Goal: Information Seeking & Learning: Learn about a topic

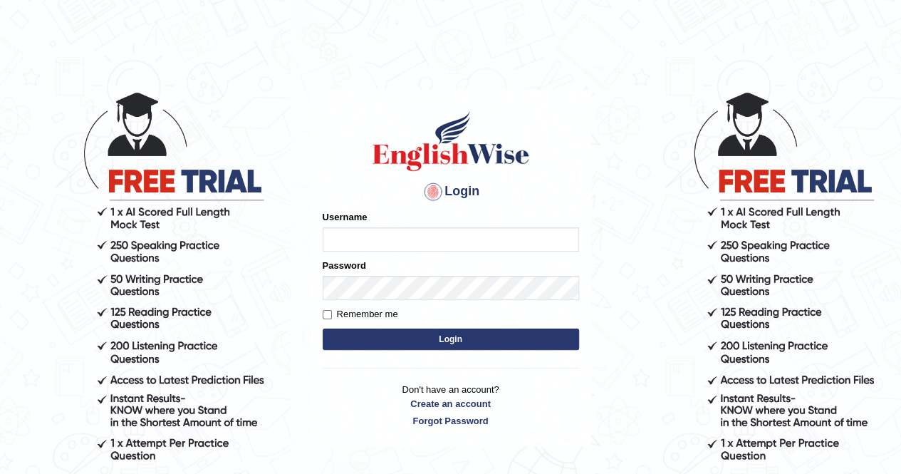
type input "Nomz1986"
click at [453, 333] on button "Login" at bounding box center [451, 338] width 256 height 21
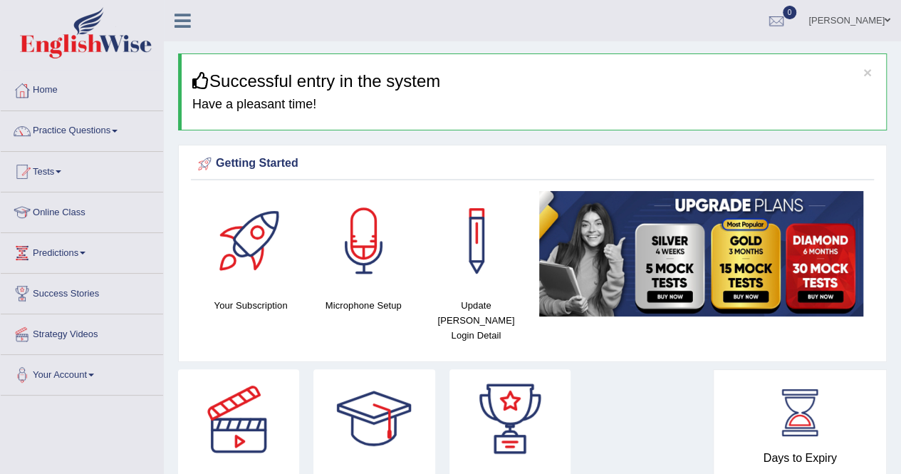
click at [120, 128] on link "Practice Questions" at bounding box center [82, 129] width 162 height 36
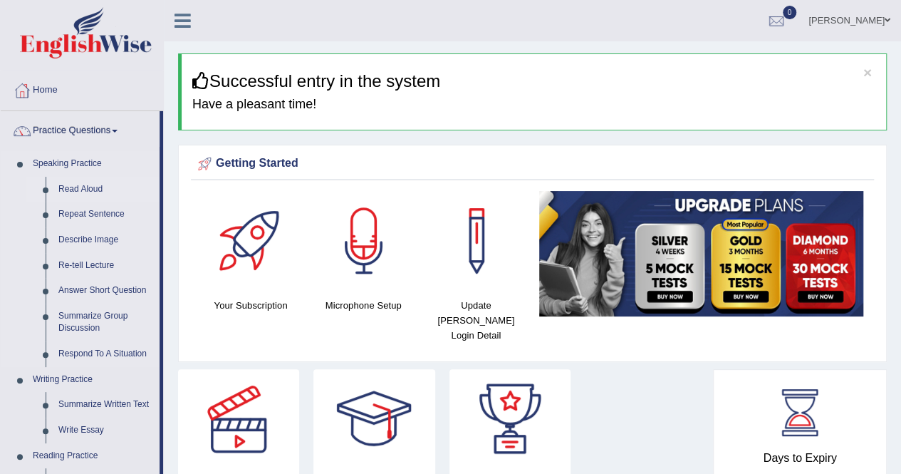
click at [80, 191] on link "Read Aloud" at bounding box center [106, 190] width 108 height 26
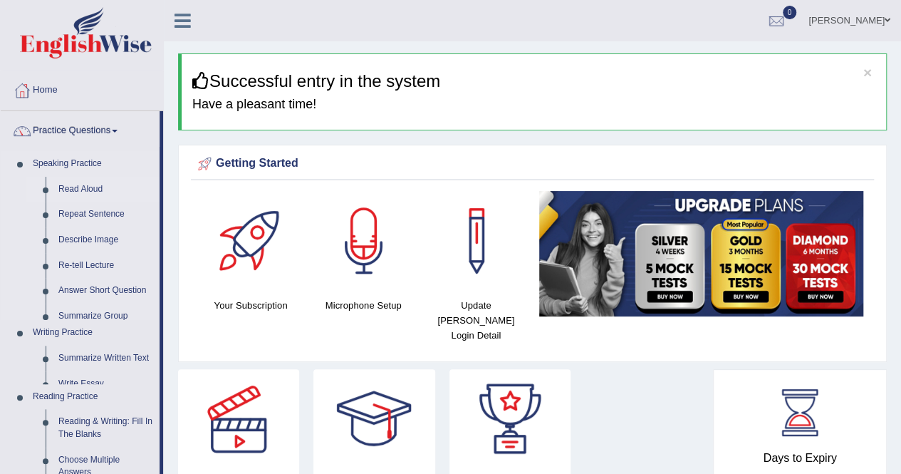
click at [80, 191] on link "Read Aloud" at bounding box center [106, 190] width 108 height 26
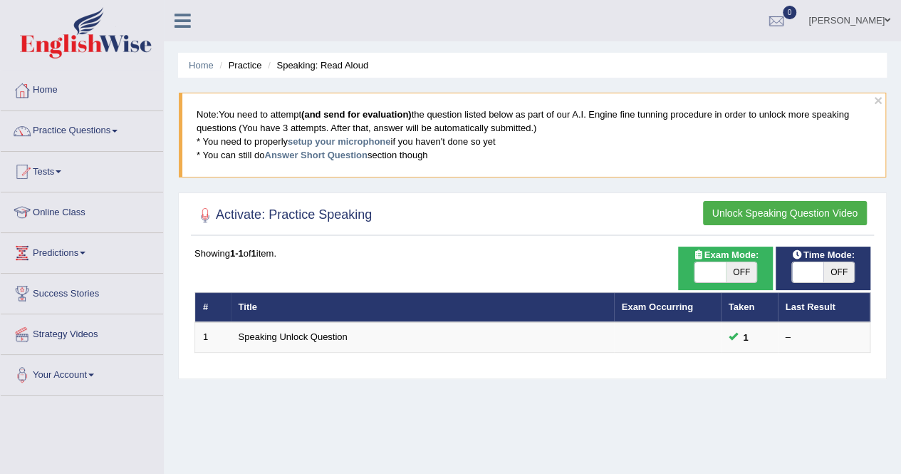
click at [124, 133] on link "Practice Questions" at bounding box center [82, 129] width 162 height 36
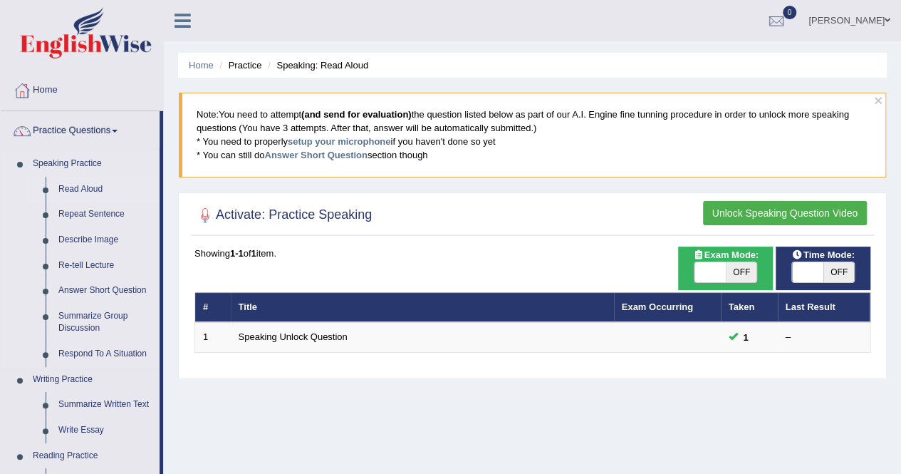
click at [81, 186] on link "Read Aloud" at bounding box center [106, 190] width 108 height 26
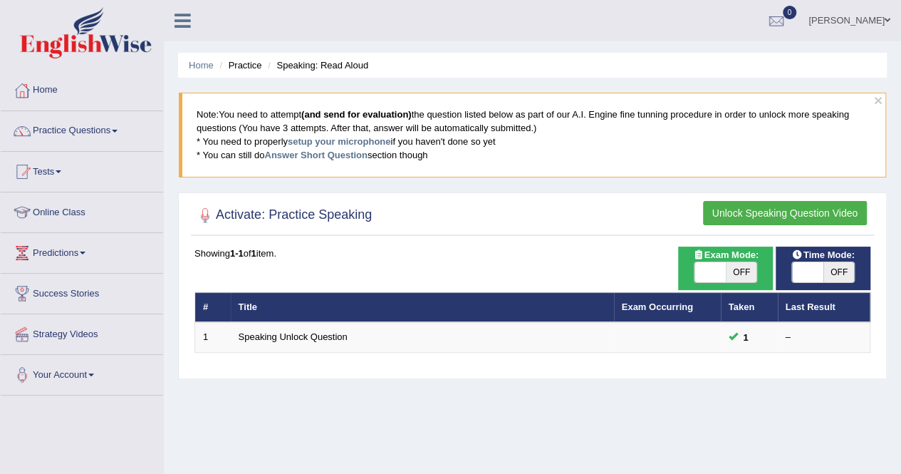
click at [772, 216] on button "Unlock Speaking Question Video" at bounding box center [785, 213] width 164 height 24
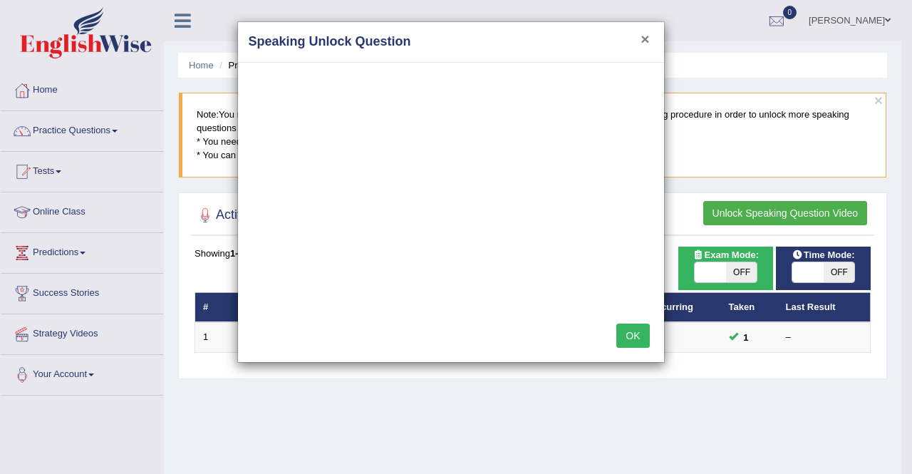
click at [644, 31] on button "×" at bounding box center [645, 38] width 9 height 15
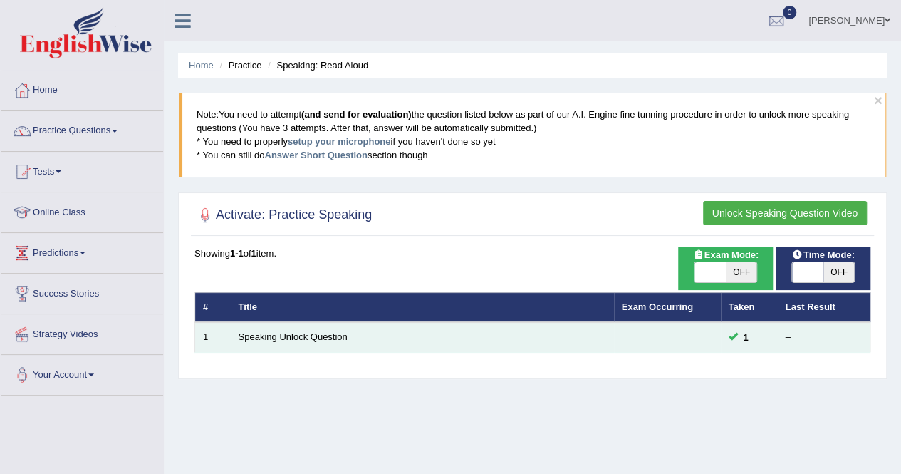
click at [282, 340] on td "Speaking Unlock Question" at bounding box center [422, 337] width 383 height 30
click at [254, 337] on link "Speaking Unlock Question" at bounding box center [293, 336] width 109 height 11
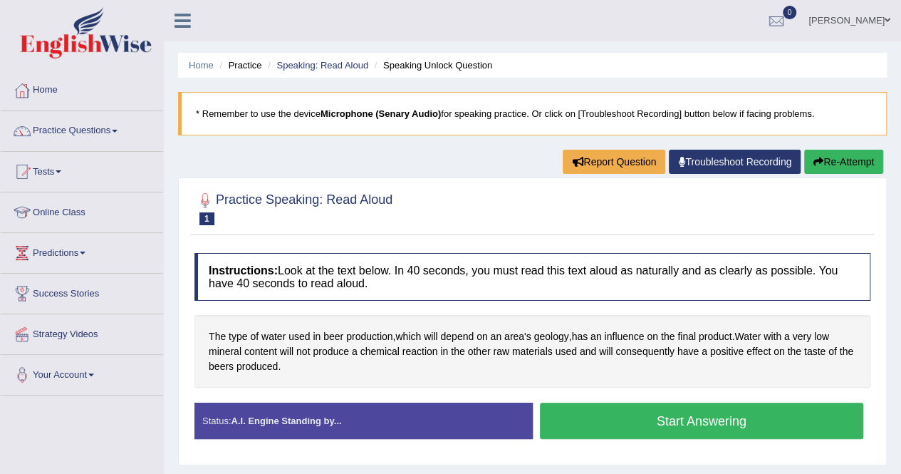
click at [620, 432] on button "Start Answering" at bounding box center [702, 421] width 324 height 36
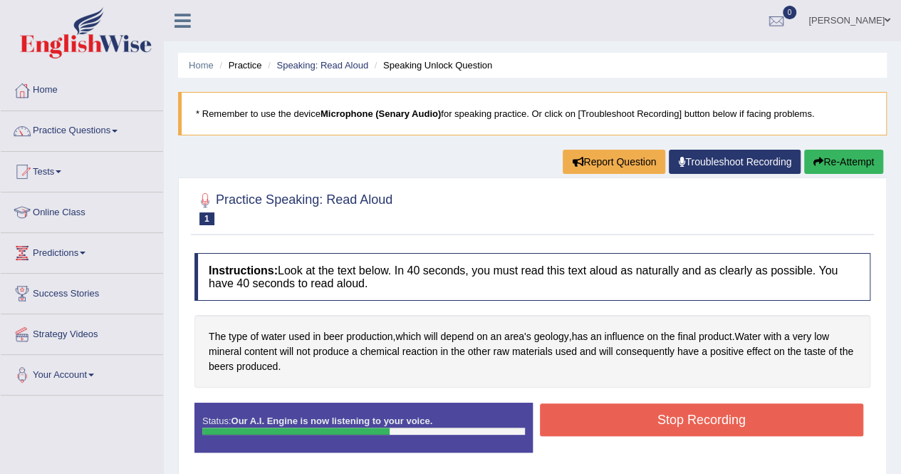
click at [663, 413] on button "Stop Recording" at bounding box center [702, 419] width 324 height 33
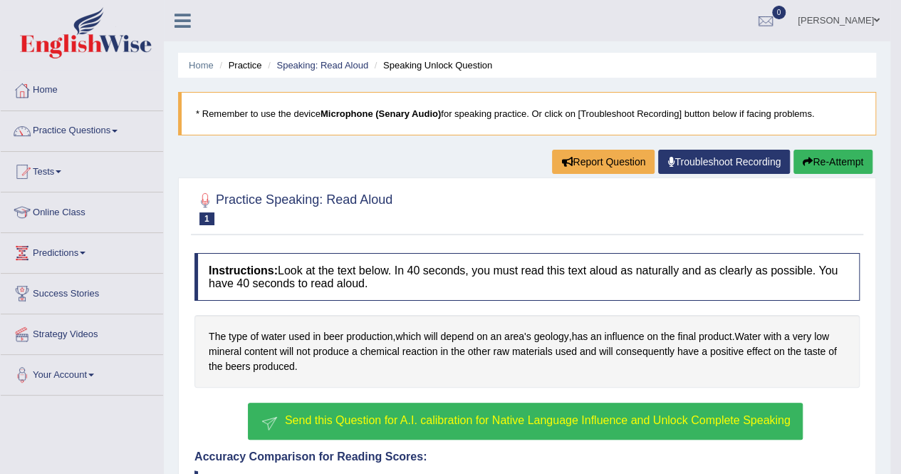
scroll to position [376, 0]
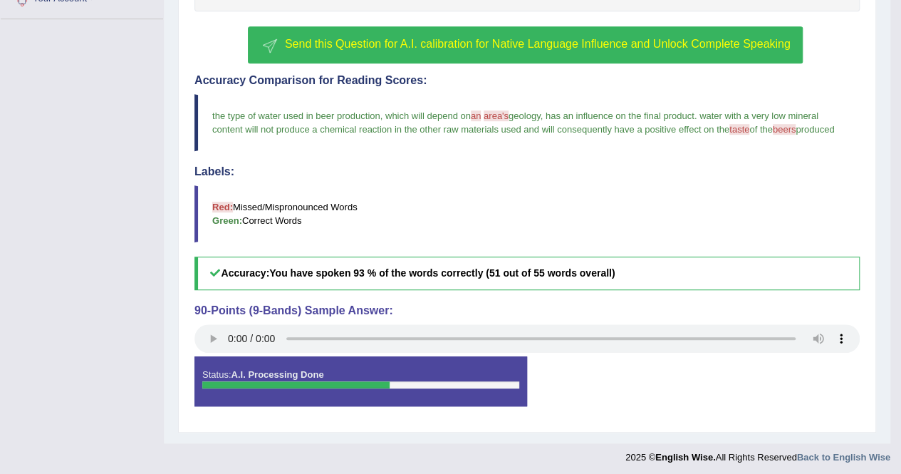
click at [613, 45] on span "Send this Question for A.I. calibration for Native Language Influence and Unloc…" at bounding box center [538, 44] width 506 height 12
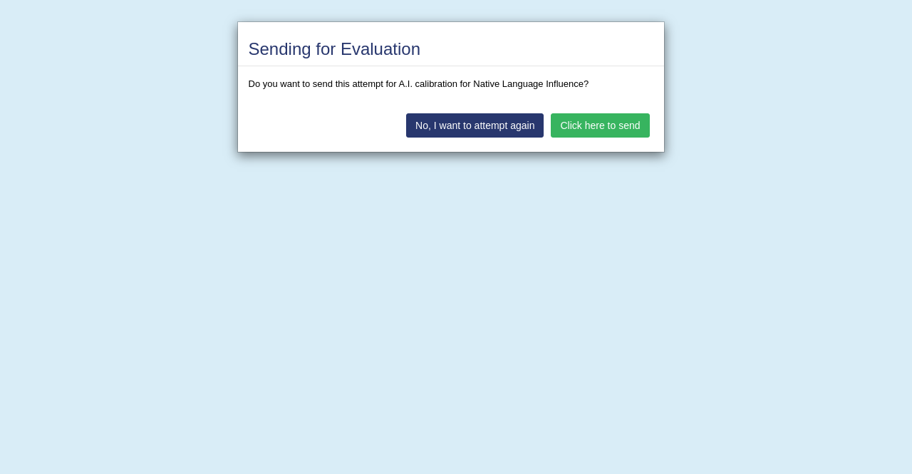
click at [603, 130] on button "Click here to send" at bounding box center [600, 125] width 98 height 24
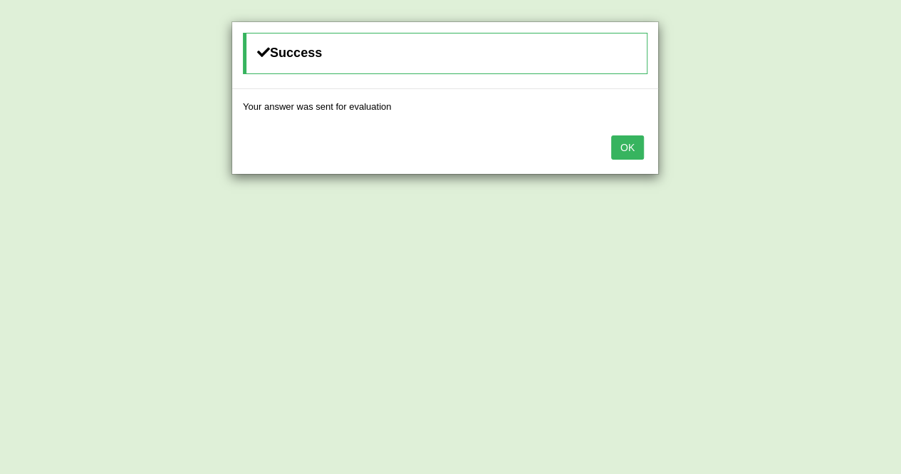
click at [626, 150] on button "OK" at bounding box center [627, 147] width 33 height 24
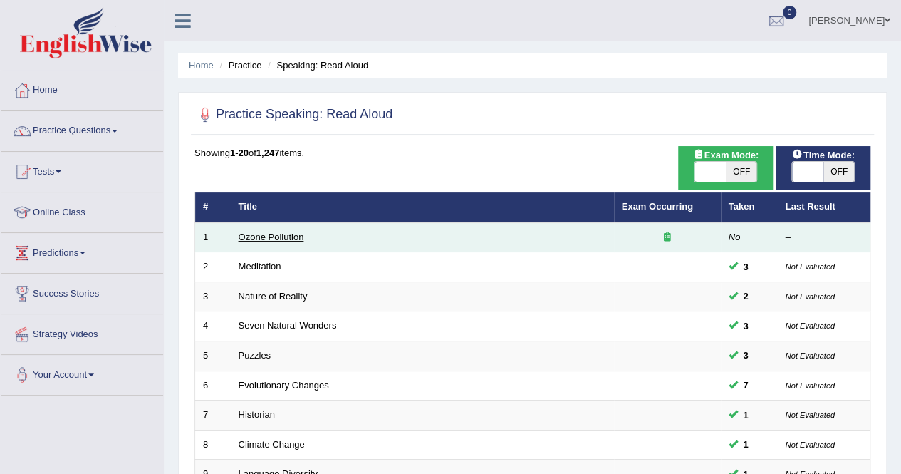
click at [264, 239] on link "Ozone Pollution" at bounding box center [272, 237] width 66 height 11
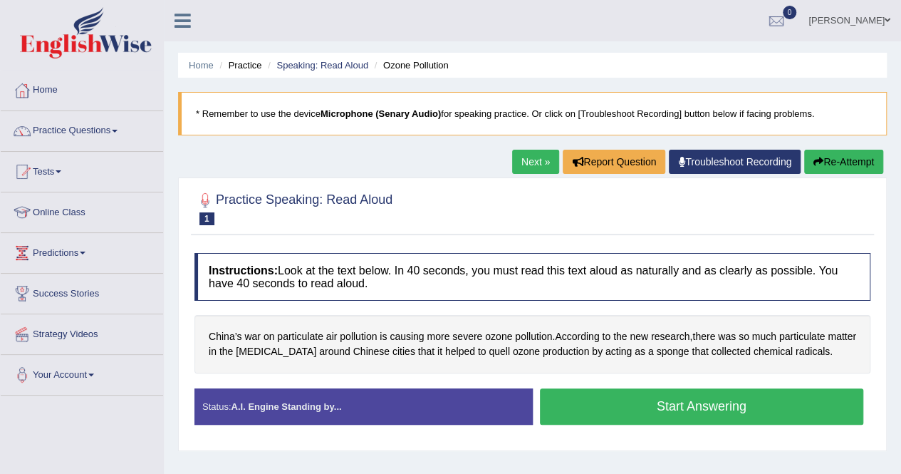
click at [651, 408] on button "Start Answering" at bounding box center [702, 406] width 324 height 36
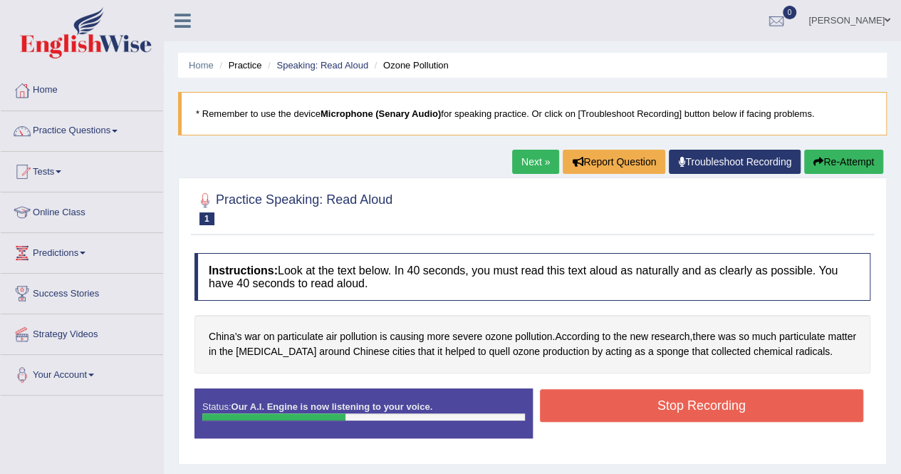
click at [651, 408] on button "Stop Recording" at bounding box center [702, 405] width 324 height 33
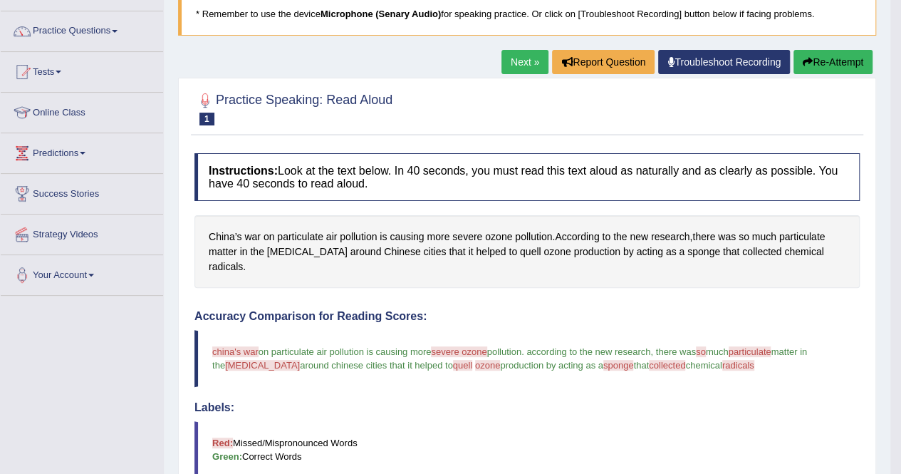
scroll to position [85, 0]
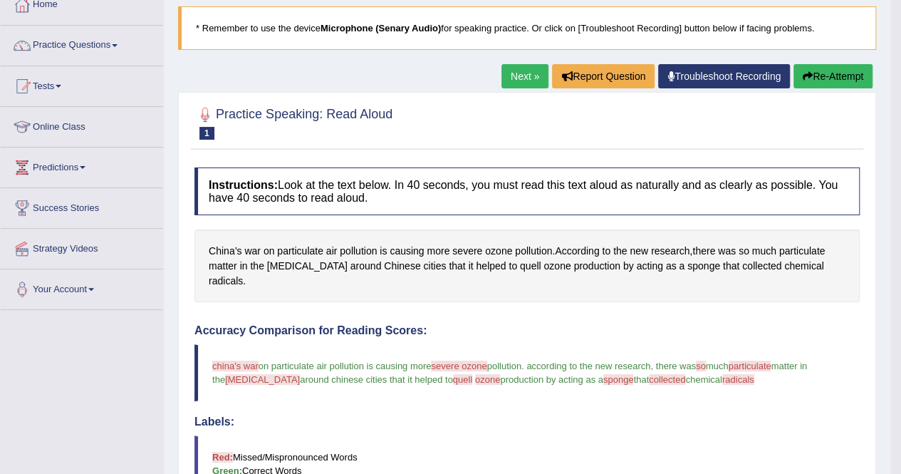
click at [526, 76] on link "Next »" at bounding box center [525, 76] width 47 height 24
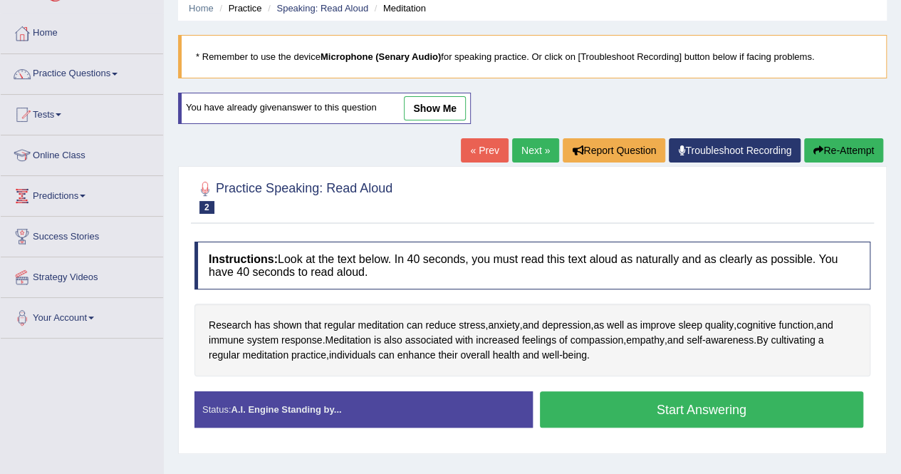
scroll to position [85, 0]
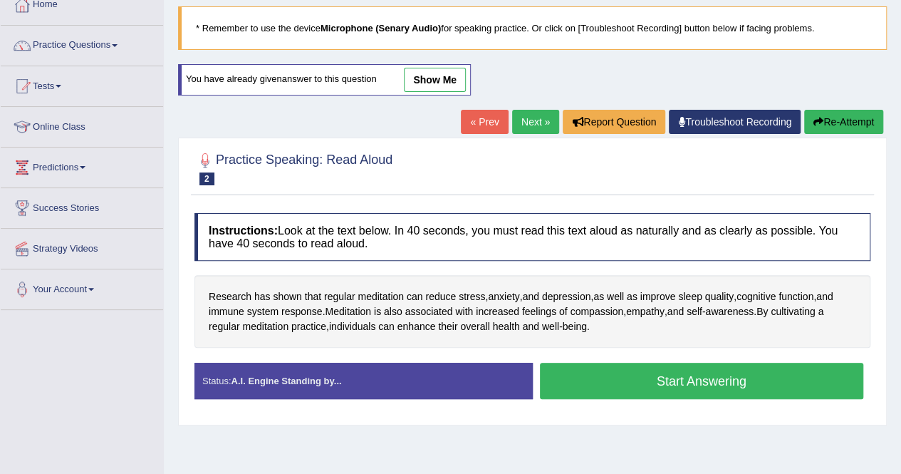
click at [712, 379] on button "Start Answering" at bounding box center [702, 381] width 324 height 36
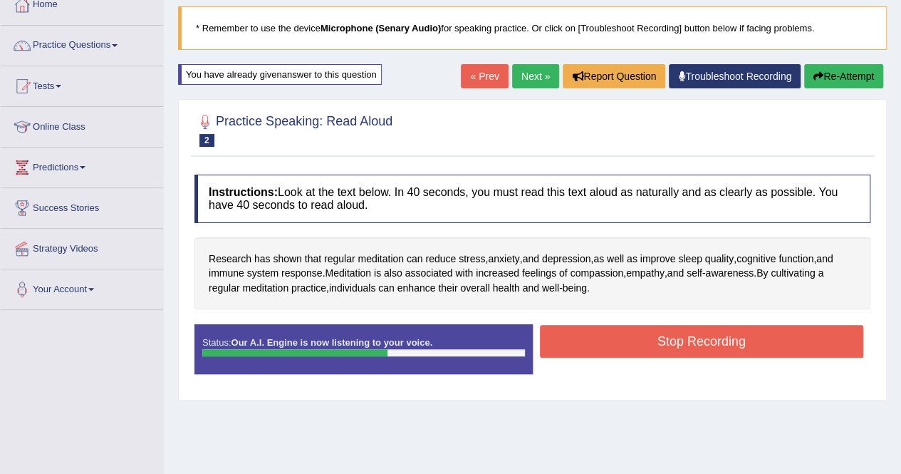
click at [735, 334] on button "Stop Recording" at bounding box center [702, 341] width 324 height 33
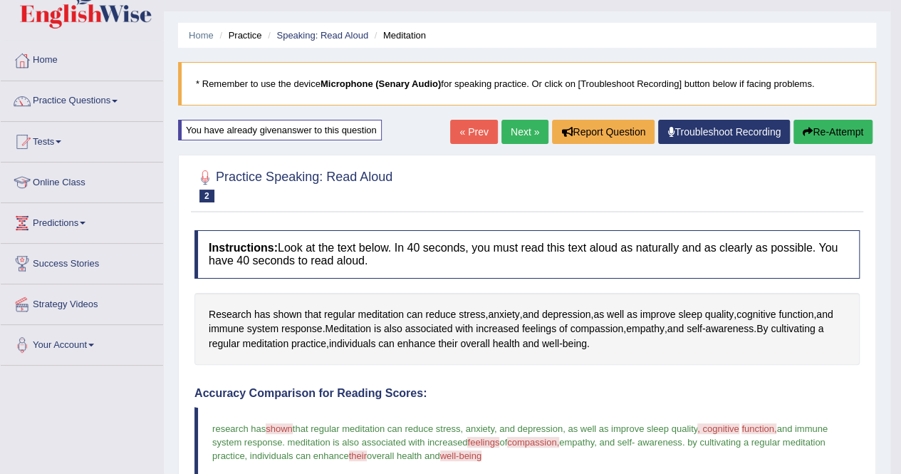
scroll to position [28, 0]
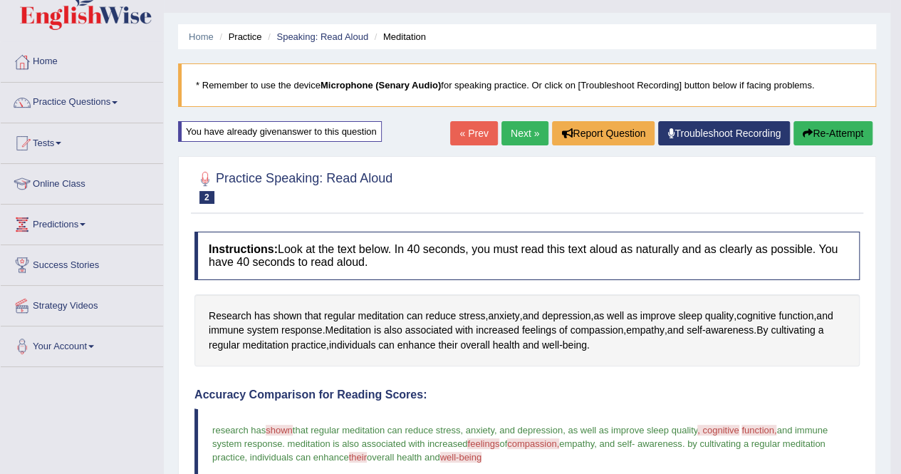
click at [509, 133] on link "Next »" at bounding box center [525, 133] width 47 height 24
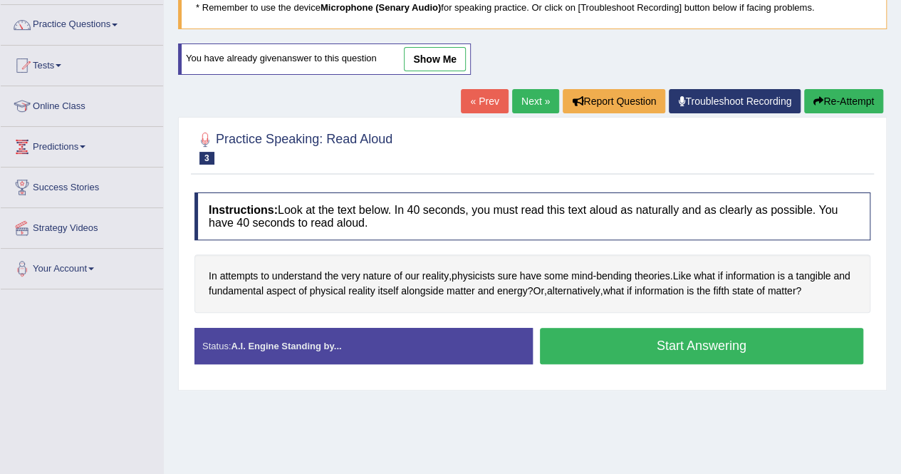
scroll to position [114, 0]
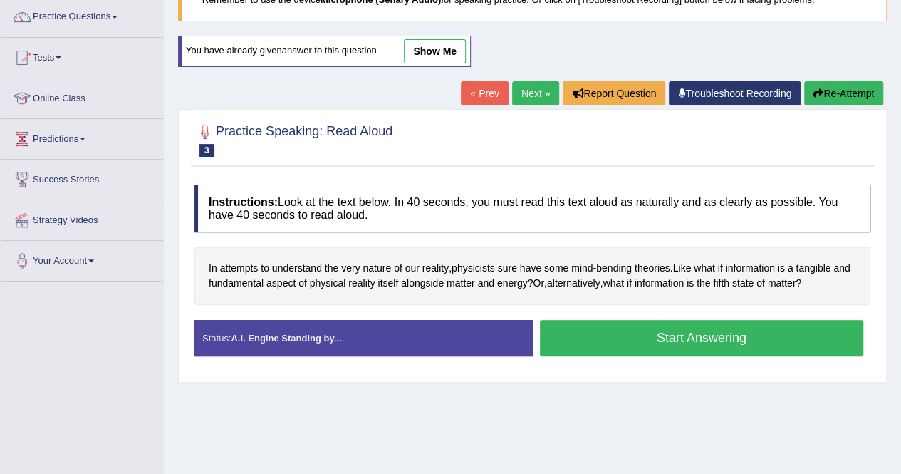
click at [680, 329] on button "Start Answering" at bounding box center [702, 338] width 324 height 36
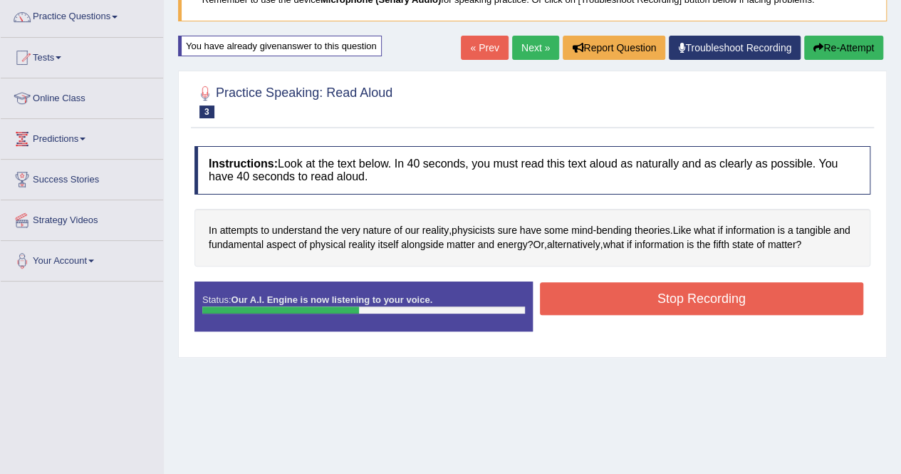
click at [647, 294] on button "Stop Recording" at bounding box center [702, 298] width 324 height 33
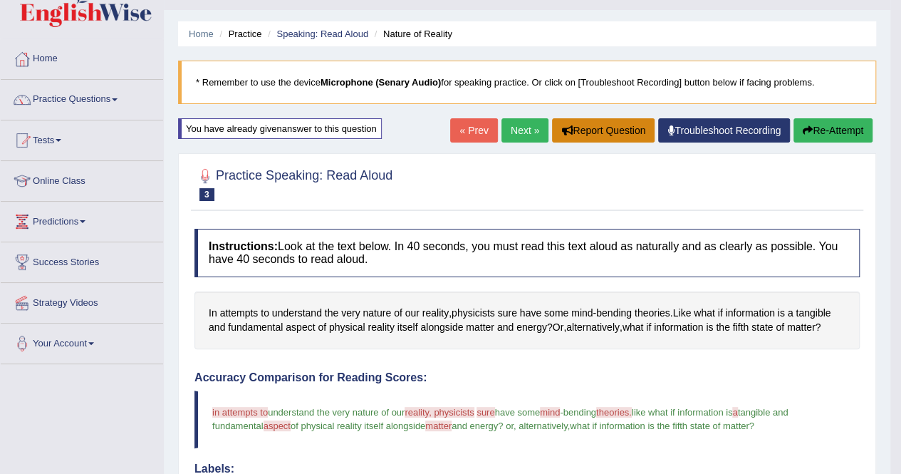
scroll to position [28, 0]
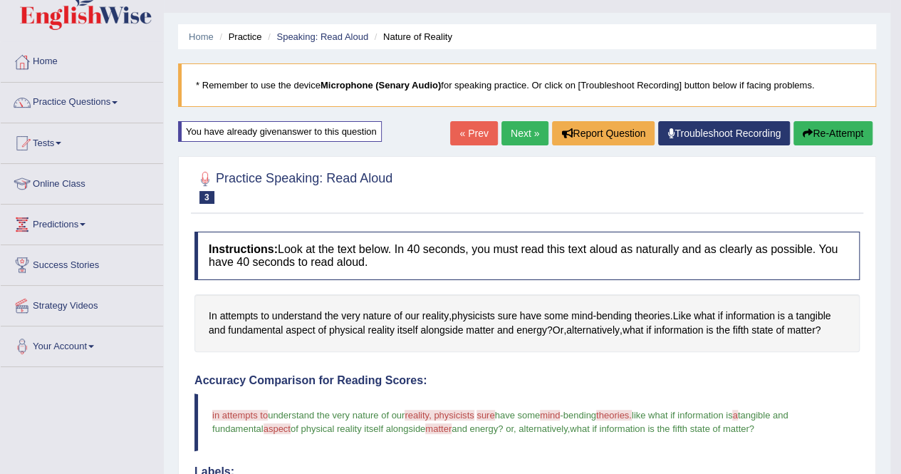
click at [510, 132] on link "Next »" at bounding box center [525, 133] width 47 height 24
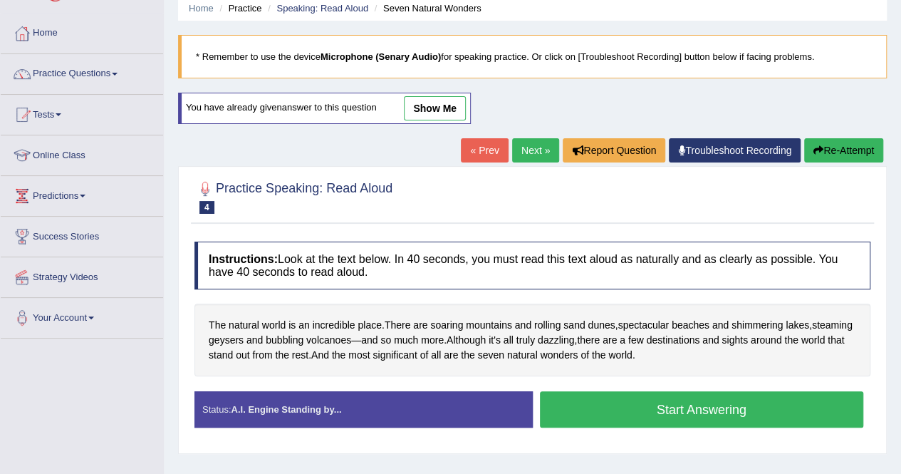
scroll to position [85, 0]
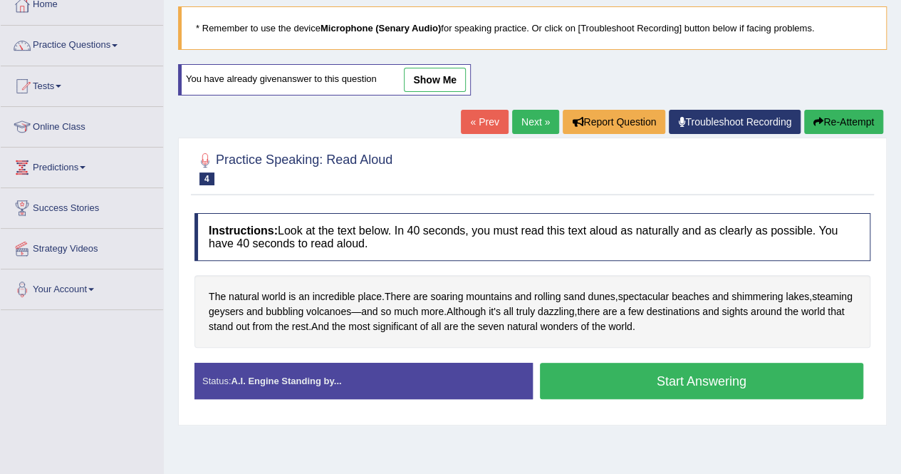
click at [690, 373] on button "Start Answering" at bounding box center [702, 381] width 324 height 36
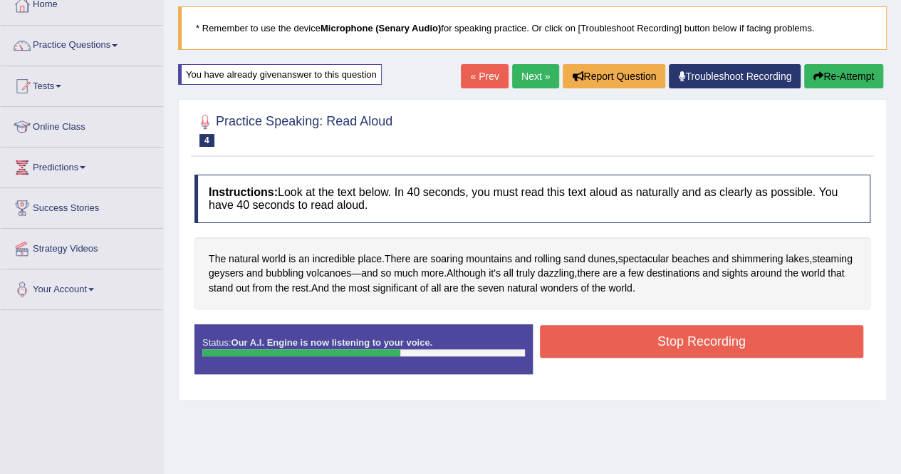
click at [715, 333] on button "Stop Recording" at bounding box center [702, 341] width 324 height 33
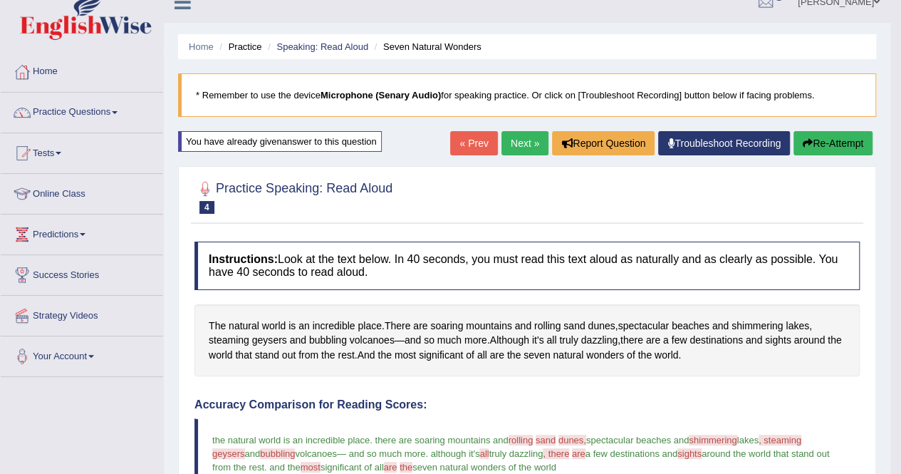
scroll to position [0, 0]
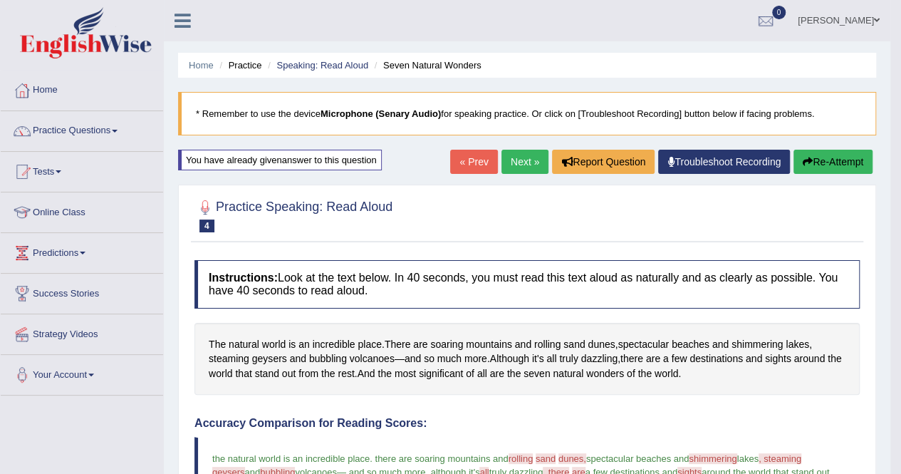
click at [510, 159] on link "Next »" at bounding box center [525, 162] width 47 height 24
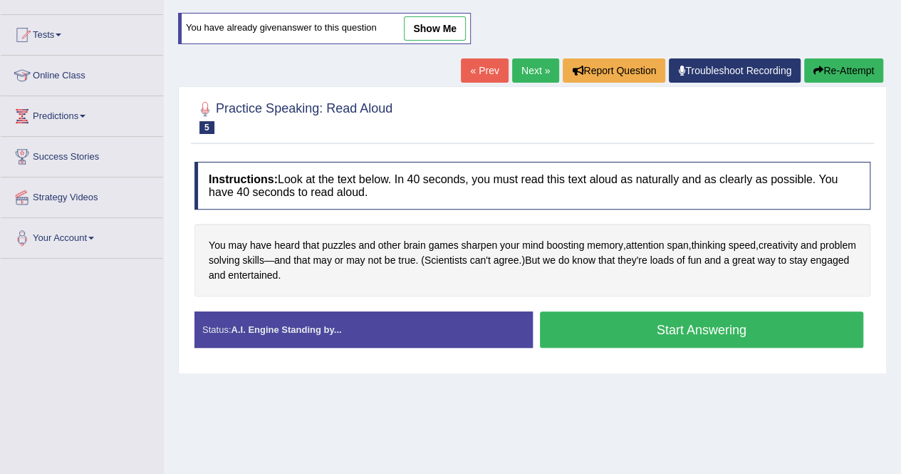
scroll to position [142, 0]
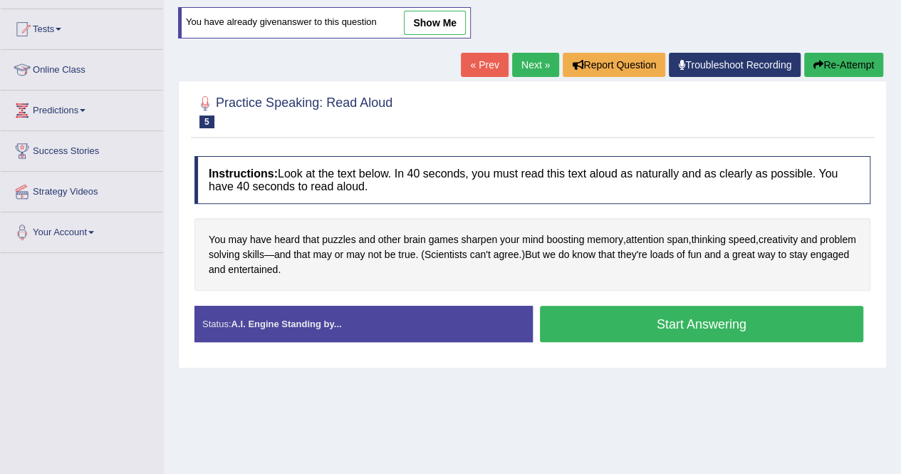
click at [695, 313] on button "Start Answering" at bounding box center [702, 324] width 324 height 36
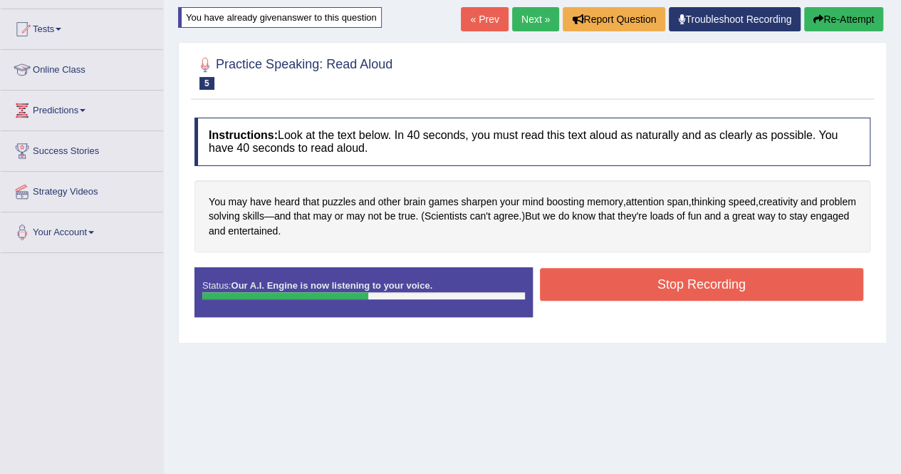
click at [660, 269] on button "Stop Recording" at bounding box center [702, 284] width 324 height 33
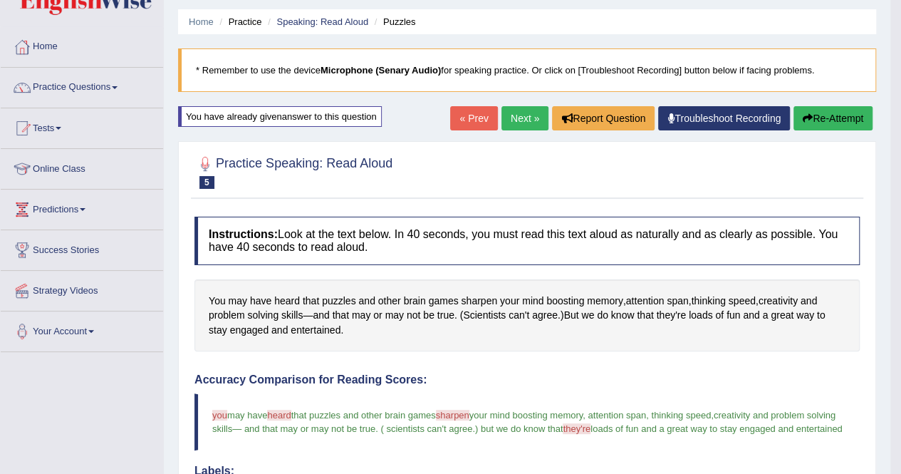
scroll to position [28, 0]
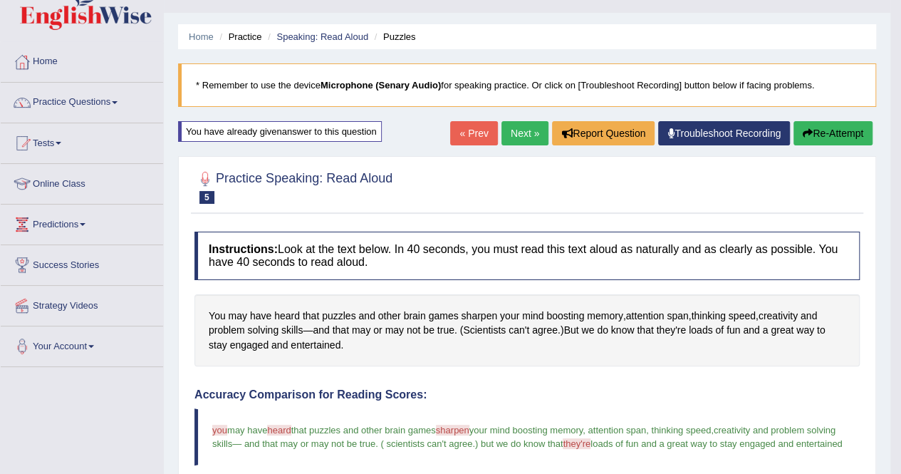
click at [517, 135] on link "Next »" at bounding box center [525, 133] width 47 height 24
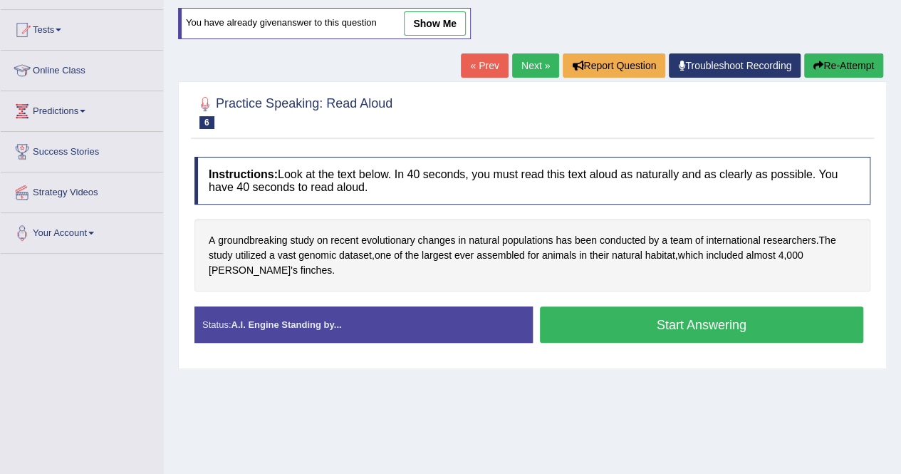
scroll to position [142, 0]
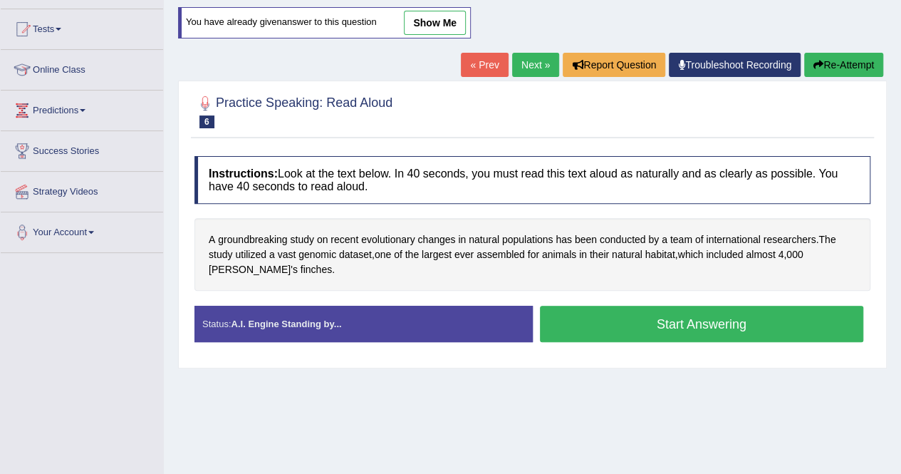
click at [738, 320] on button "Start Answering" at bounding box center [702, 324] width 324 height 36
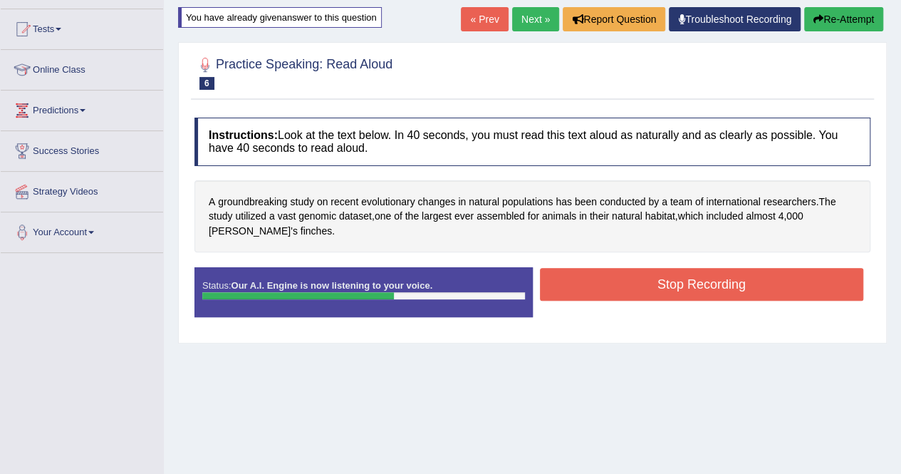
click at [718, 276] on button "Stop Recording" at bounding box center [702, 284] width 324 height 33
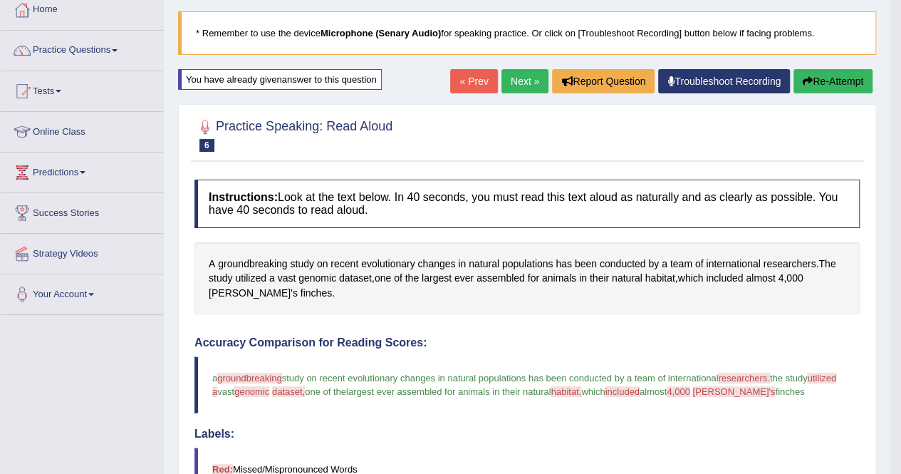
scroll to position [57, 0]
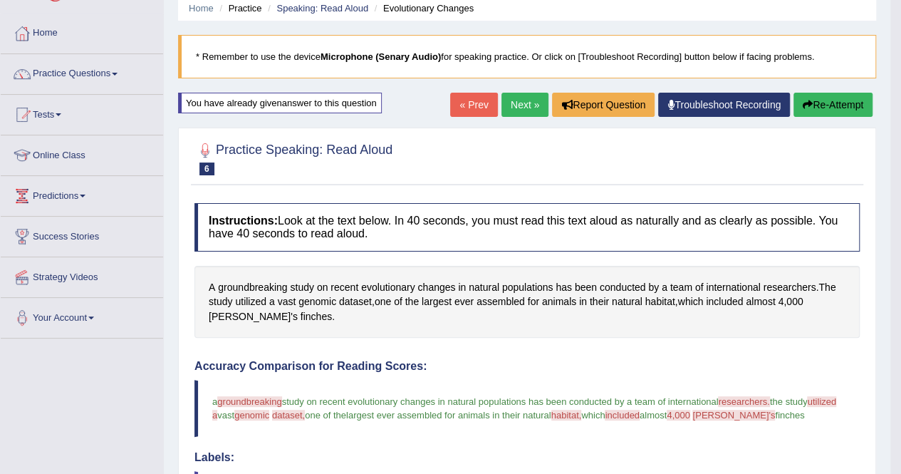
click at [520, 98] on link "Next »" at bounding box center [525, 105] width 47 height 24
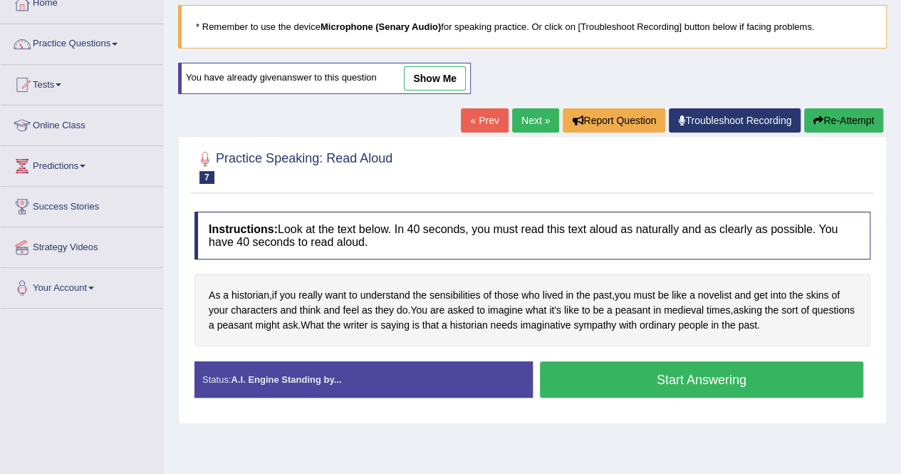
scroll to position [114, 0]
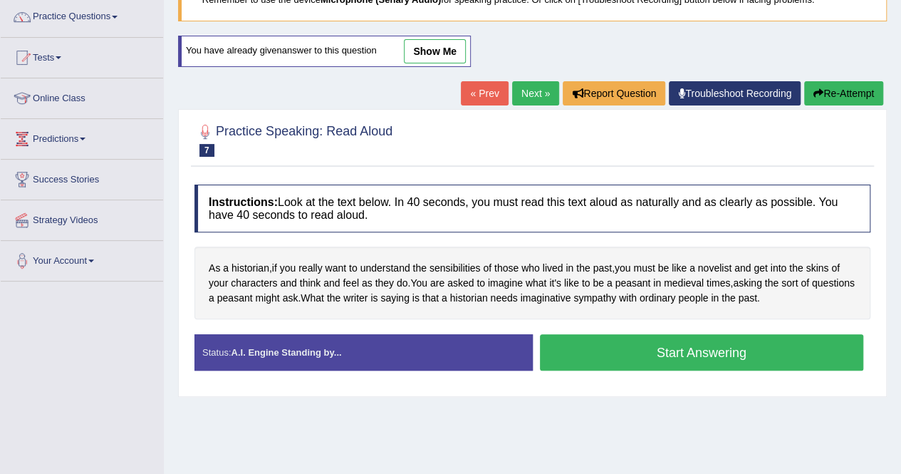
click at [707, 348] on button "Start Answering" at bounding box center [702, 352] width 324 height 36
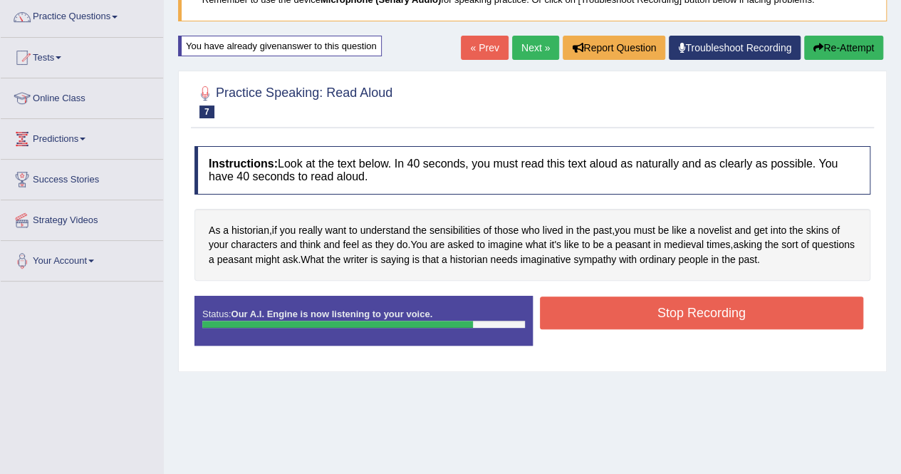
click at [704, 311] on button "Stop Recording" at bounding box center [702, 312] width 324 height 33
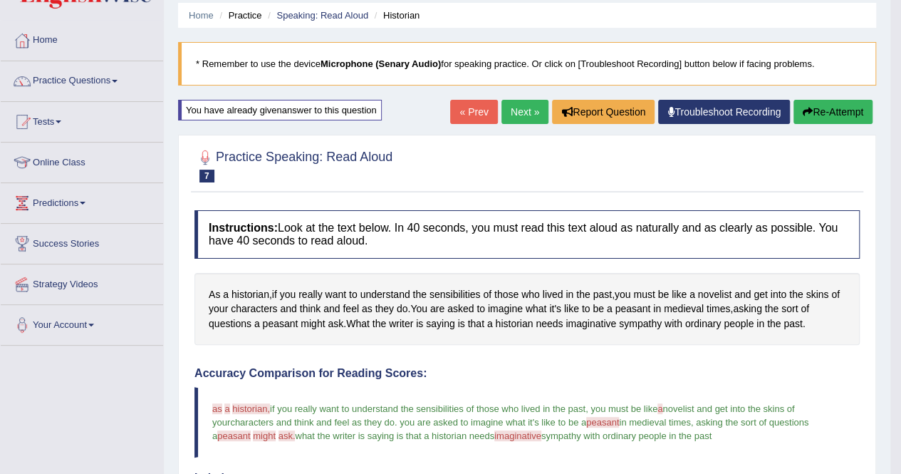
scroll to position [28, 0]
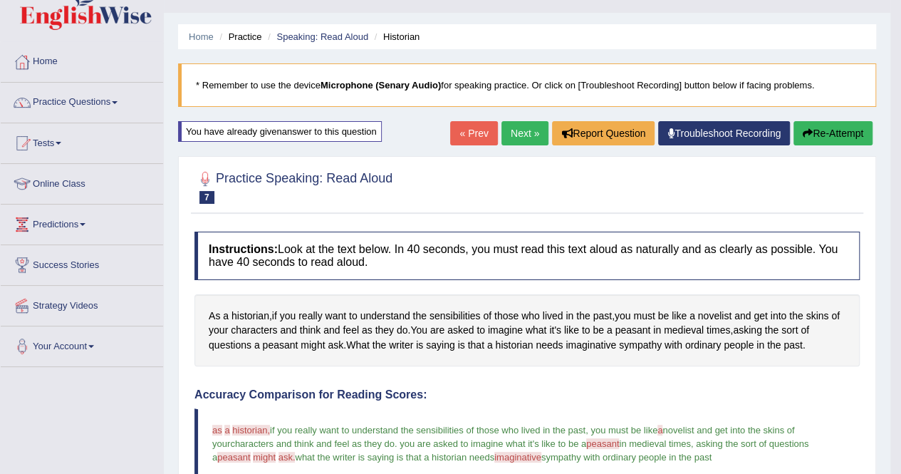
click at [514, 138] on link "Next »" at bounding box center [525, 133] width 47 height 24
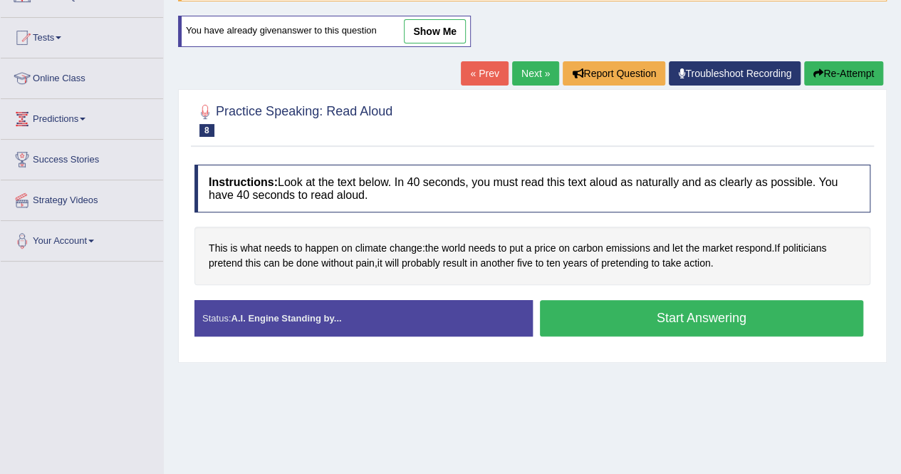
scroll to position [142, 0]
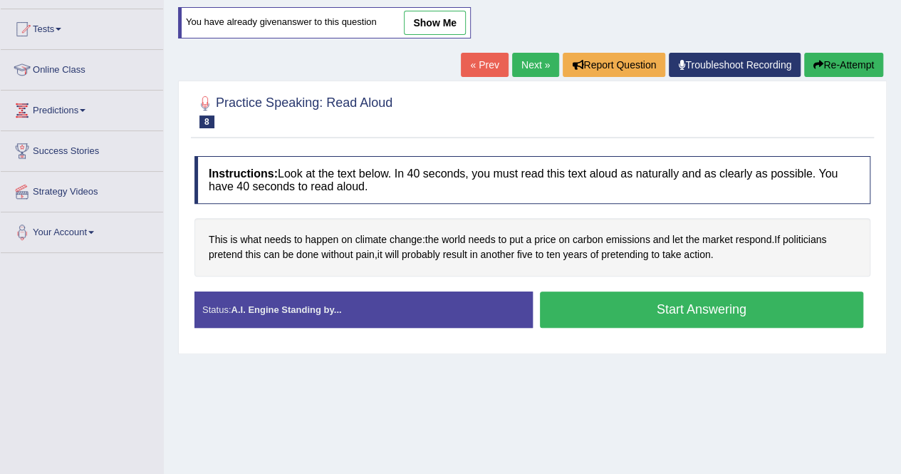
click at [680, 311] on button "Start Answering" at bounding box center [702, 309] width 324 height 36
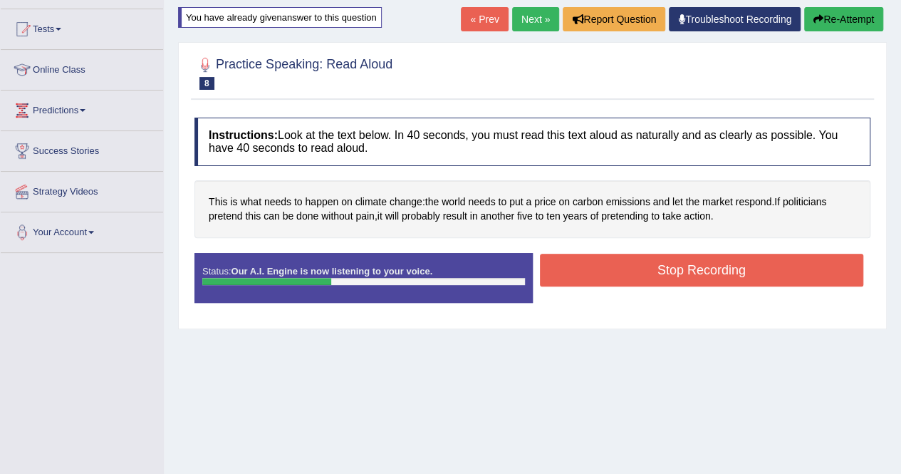
click at [672, 273] on button "Stop Recording" at bounding box center [702, 270] width 324 height 33
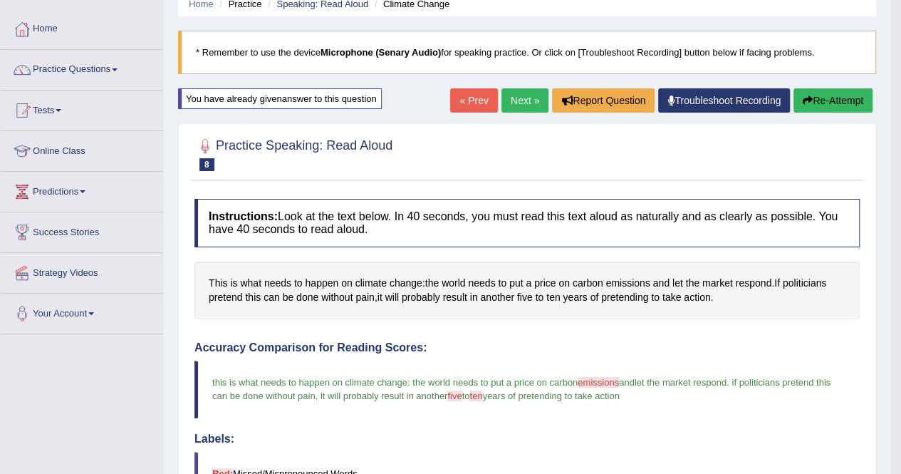
scroll to position [47, 0]
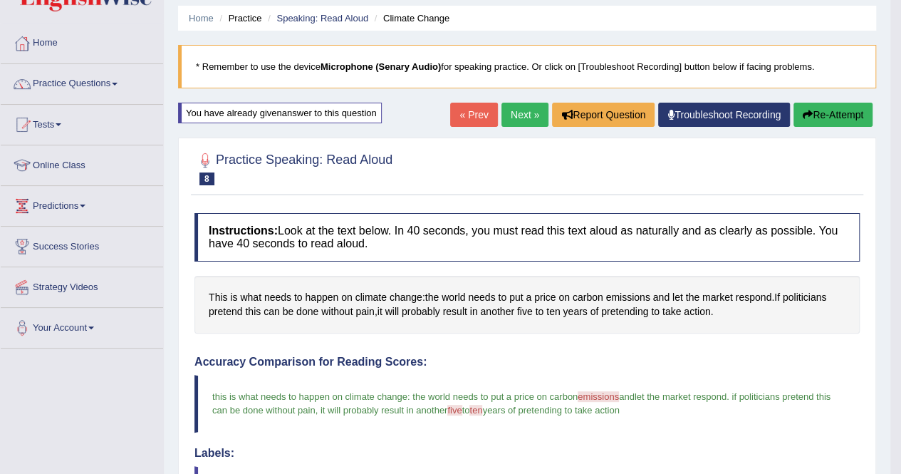
click at [512, 110] on link "Next »" at bounding box center [525, 115] width 47 height 24
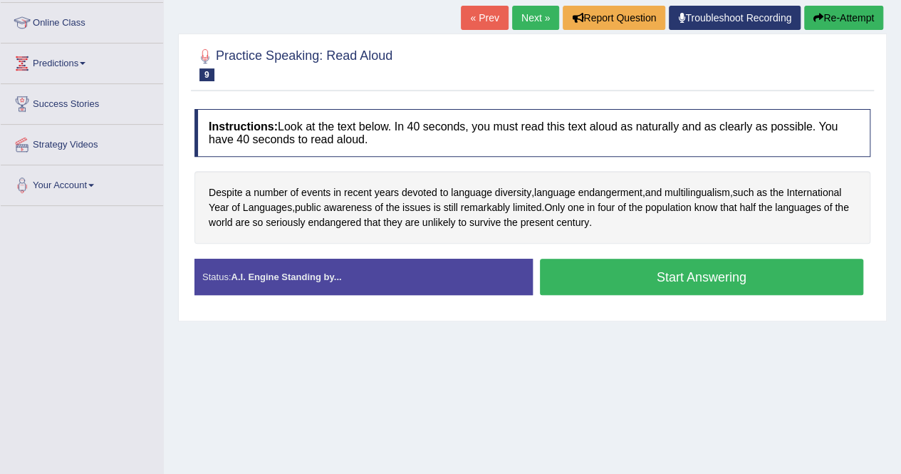
scroll to position [199, 0]
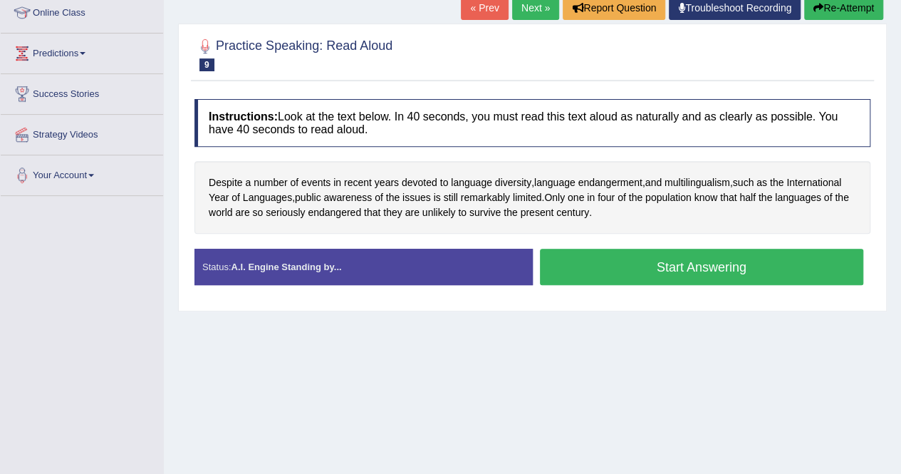
click at [689, 265] on button "Start Answering" at bounding box center [702, 267] width 324 height 36
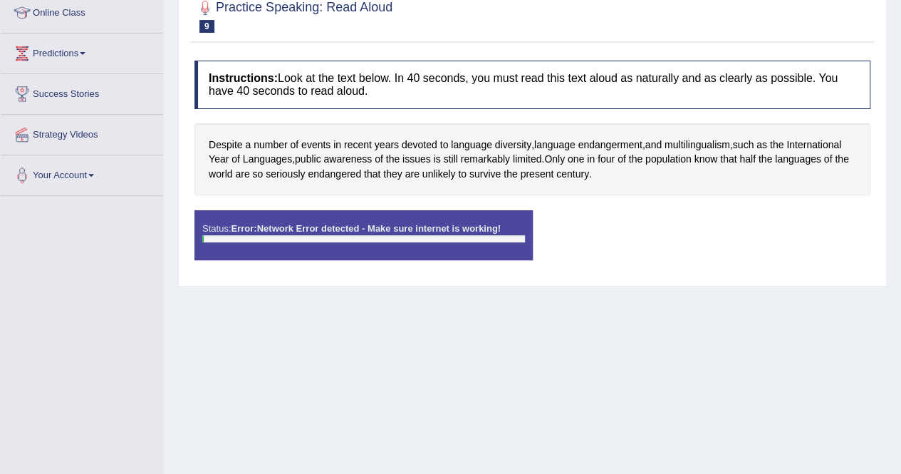
click at [653, 323] on div "Home Practice Speaking: Read Aloud Language Diversity * Remember to use the dev…" at bounding box center [532, 157] width 737 height 712
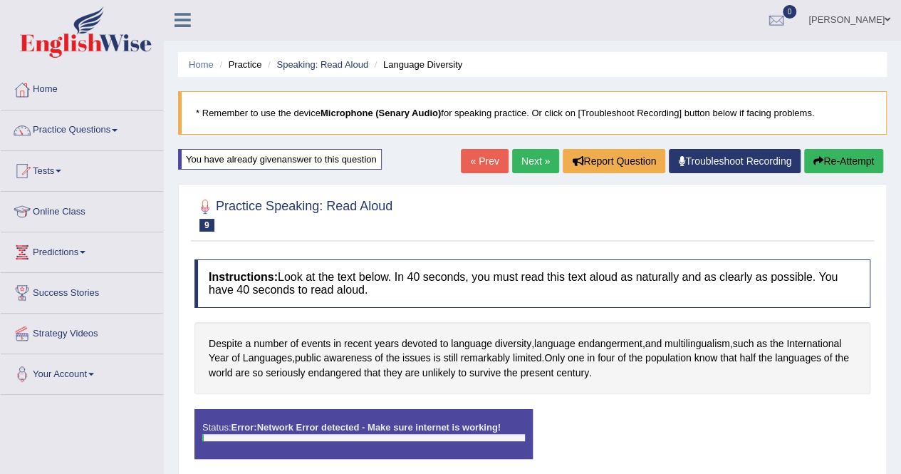
scroll to position [0, 0]
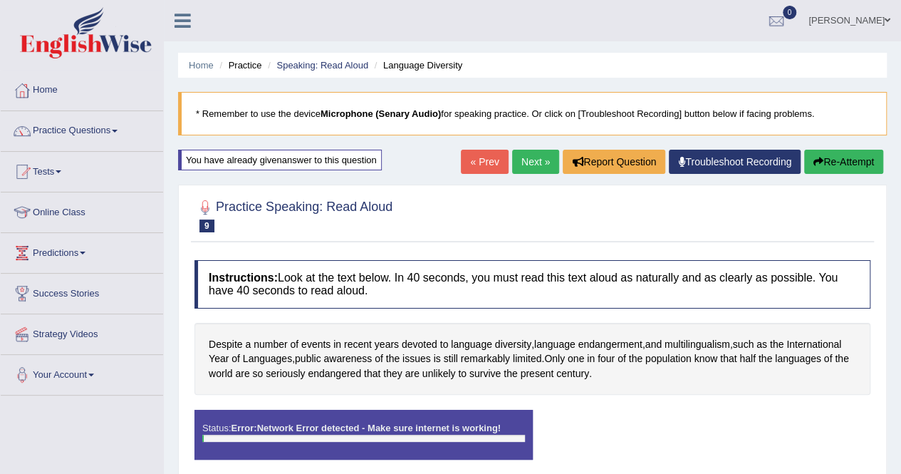
click at [523, 161] on link "Next »" at bounding box center [535, 162] width 47 height 24
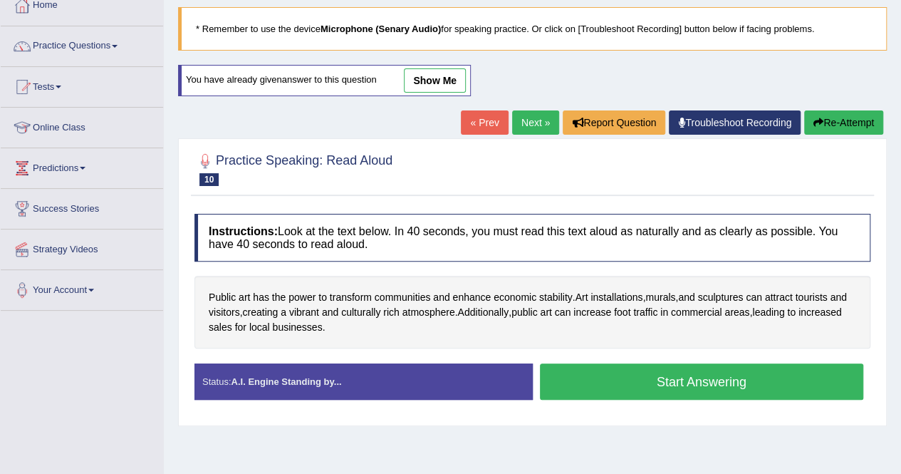
scroll to position [85, 0]
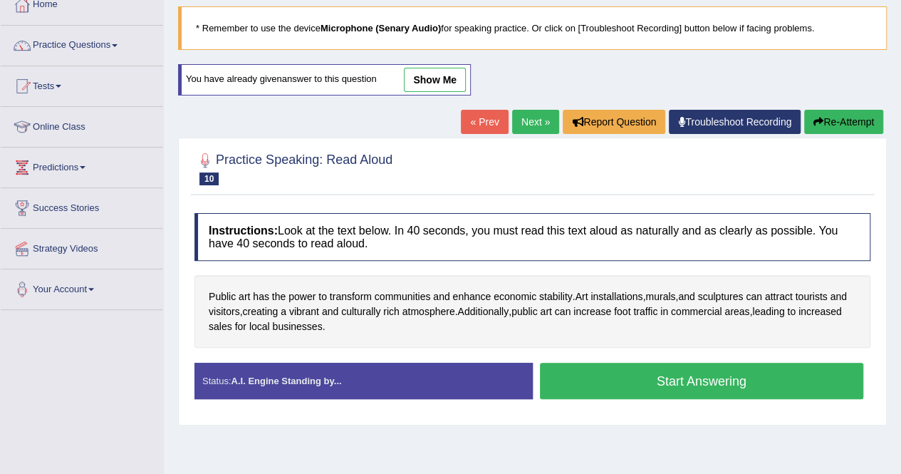
click at [700, 383] on button "Start Answering" at bounding box center [702, 381] width 324 height 36
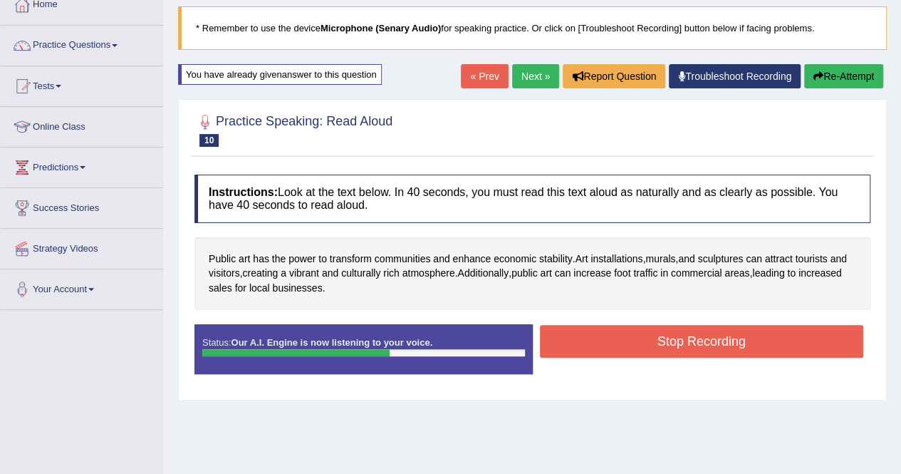
click at [691, 331] on button "Stop Recording" at bounding box center [702, 341] width 324 height 33
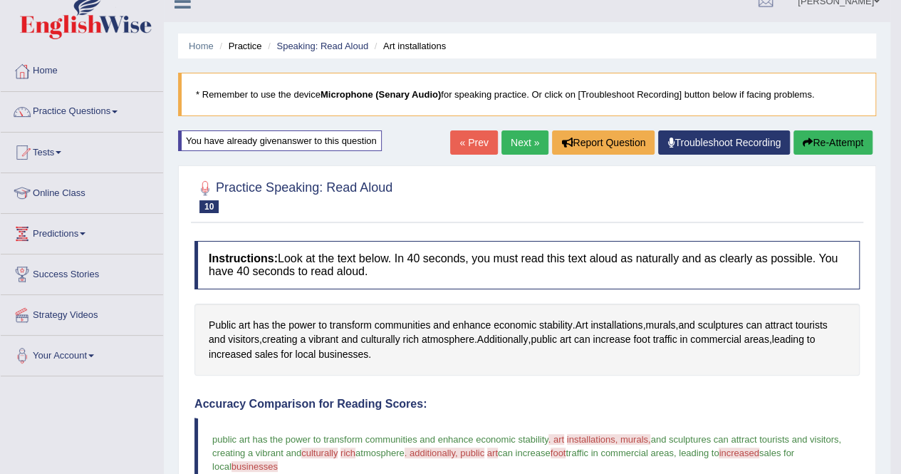
scroll to position [9, 0]
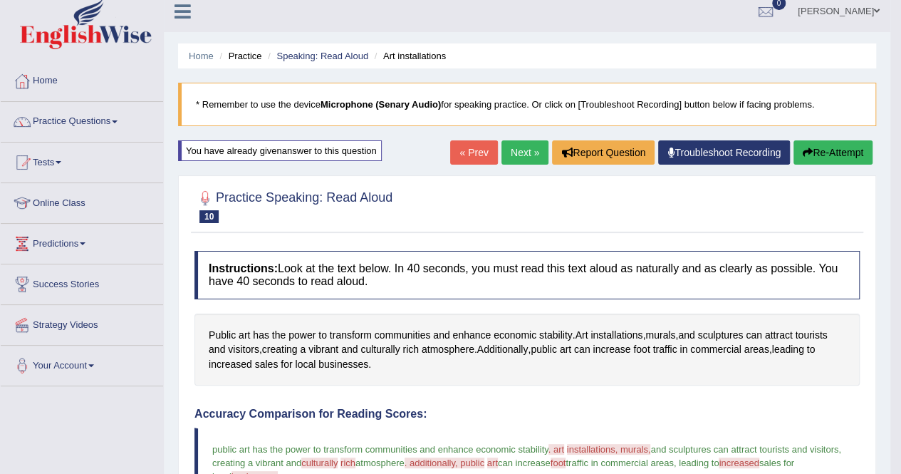
click at [513, 157] on link "Next »" at bounding box center [525, 152] width 47 height 24
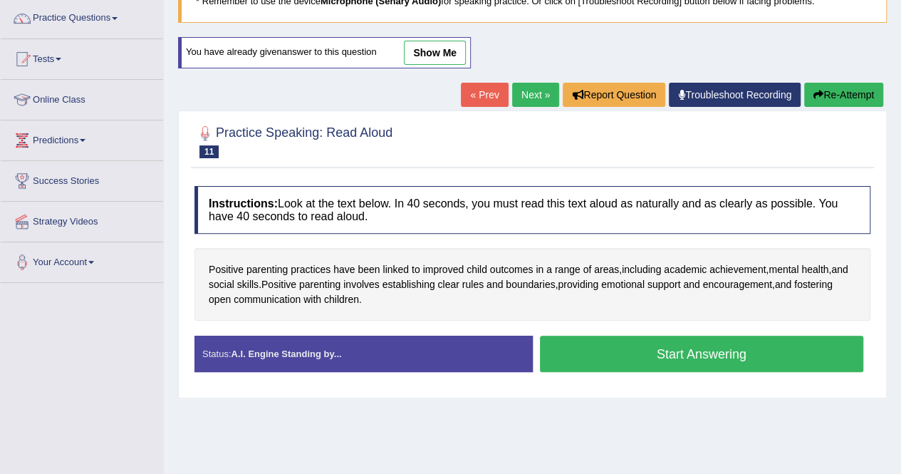
scroll to position [114, 0]
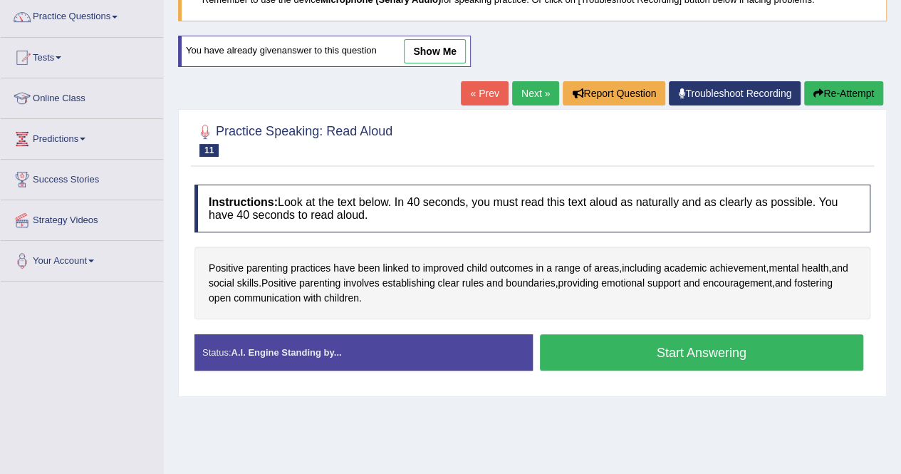
click button "Start Answering"
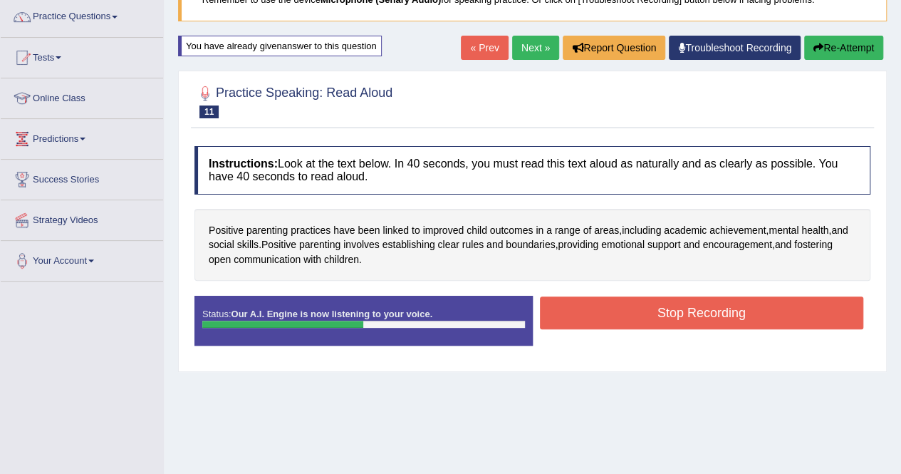
click button "Stop Recording"
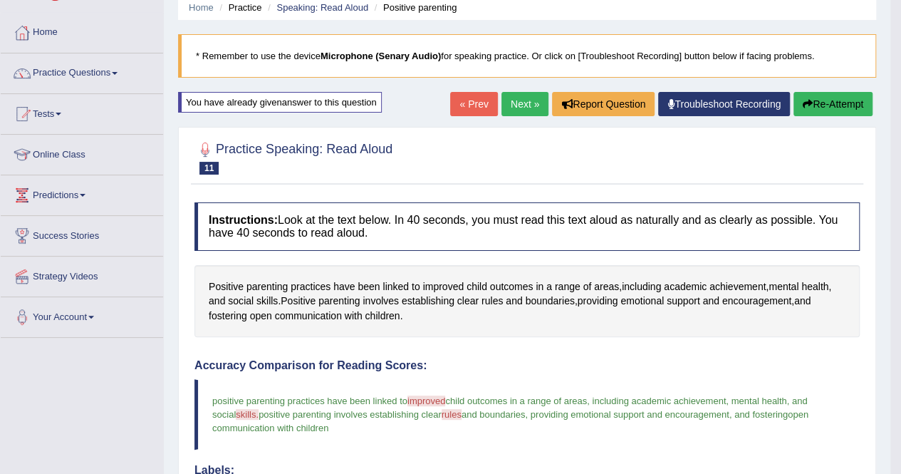
scroll to position [57, 0]
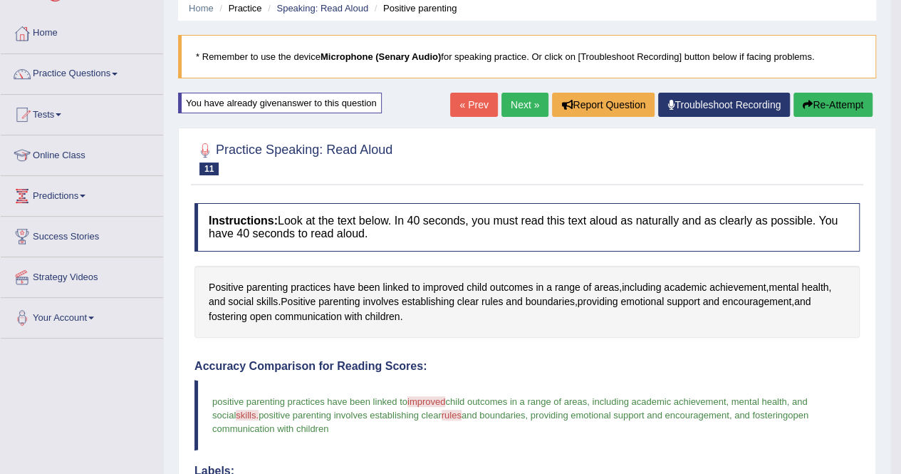
click link "Next »"
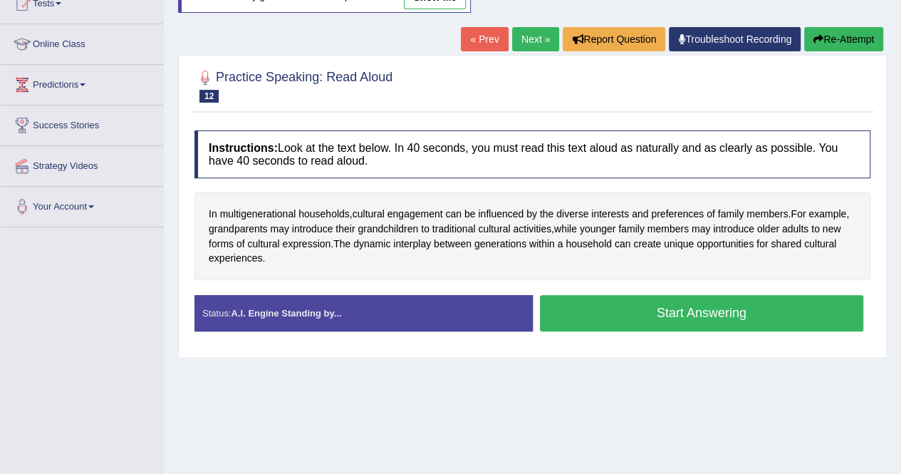
scroll to position [171, 0]
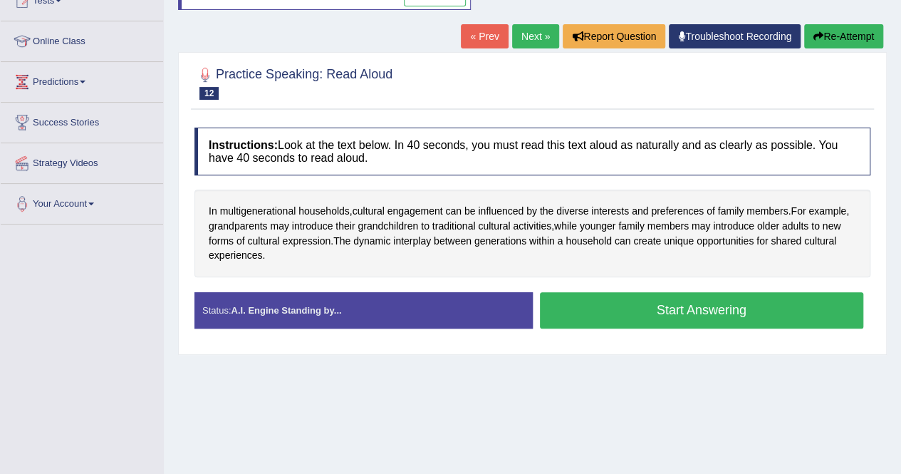
click at [655, 294] on button "Start Answering" at bounding box center [702, 310] width 324 height 36
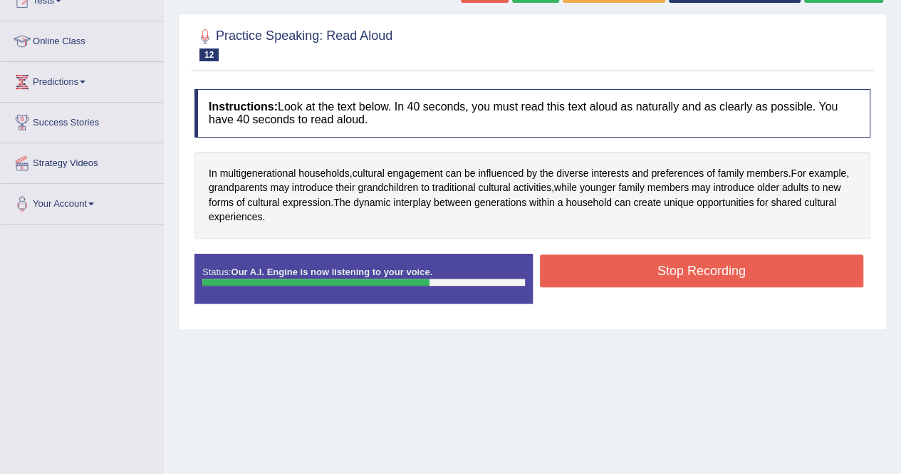
click at [661, 275] on button "Stop Recording" at bounding box center [702, 270] width 324 height 33
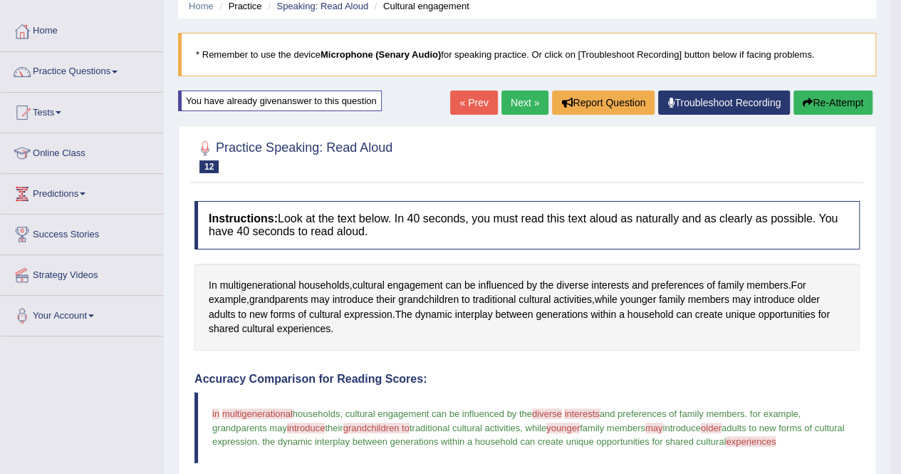
scroll to position [57, 0]
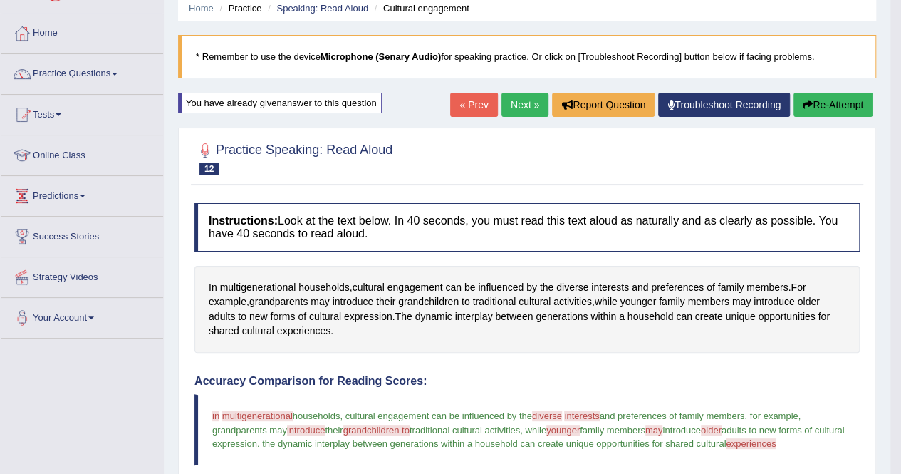
click at [510, 108] on link "Next »" at bounding box center [525, 105] width 47 height 24
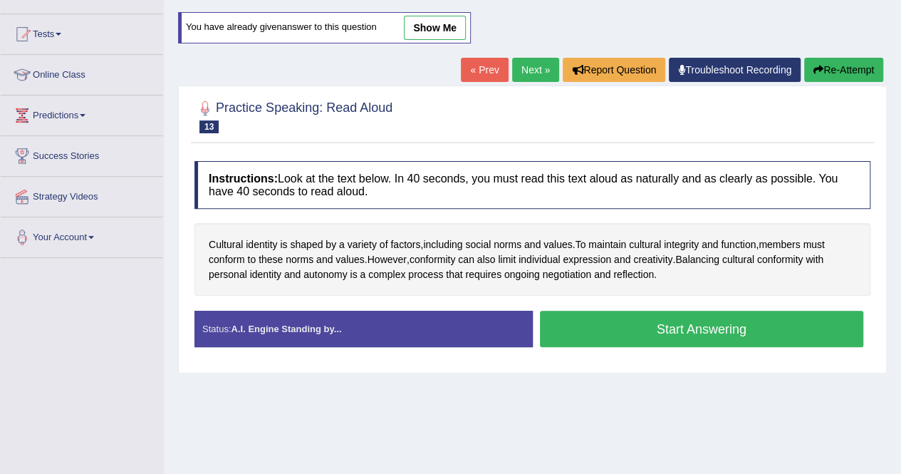
scroll to position [142, 0]
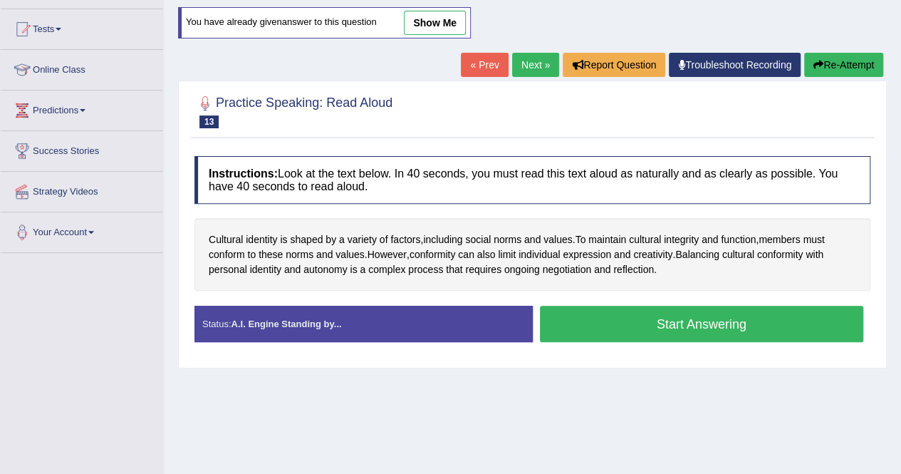
click at [680, 326] on button "Start Answering" at bounding box center [702, 324] width 324 height 36
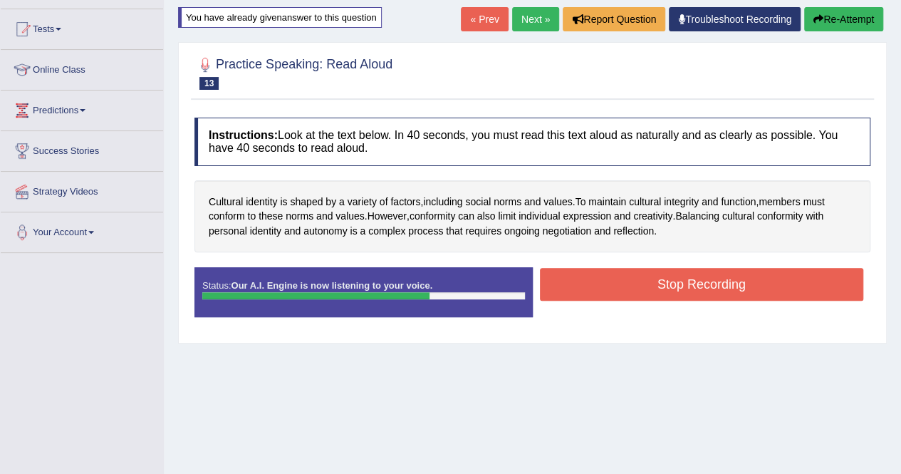
click at [701, 294] on button "Stop Recording" at bounding box center [702, 284] width 324 height 33
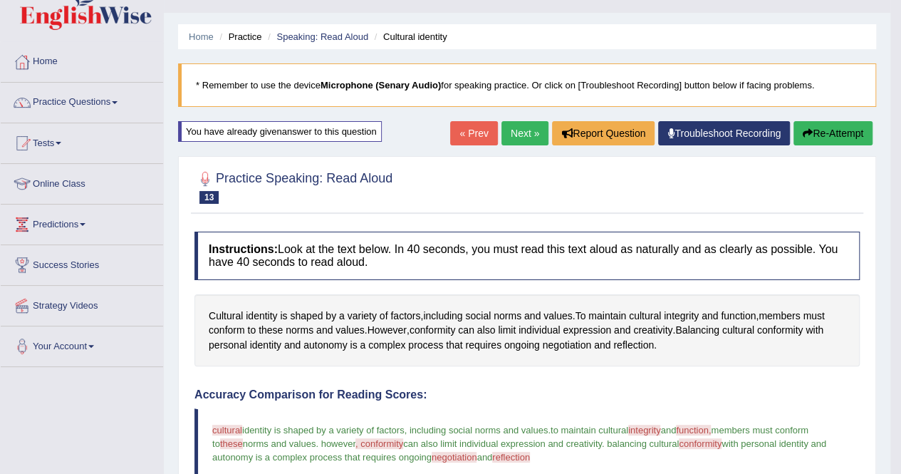
scroll to position [0, 0]
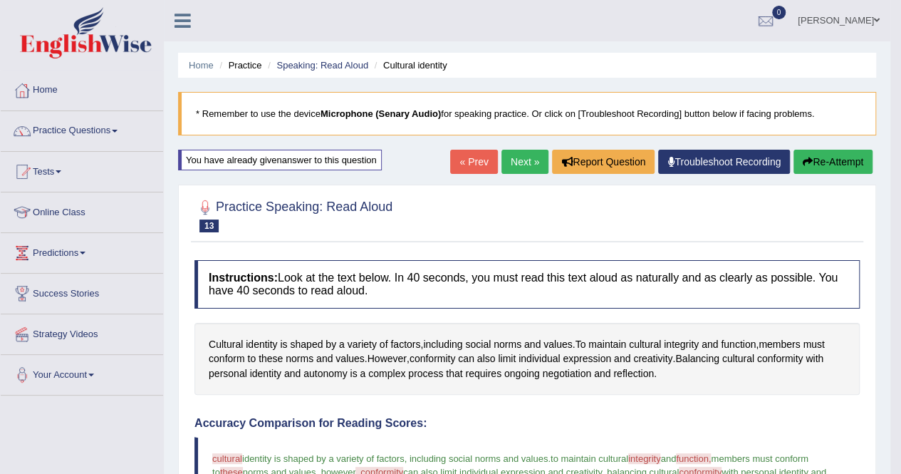
click at [517, 155] on link "Next »" at bounding box center [525, 162] width 47 height 24
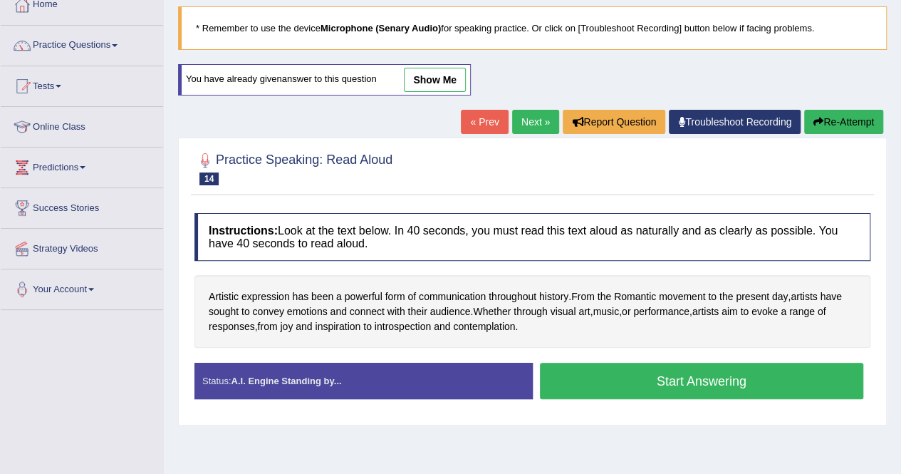
scroll to position [114, 0]
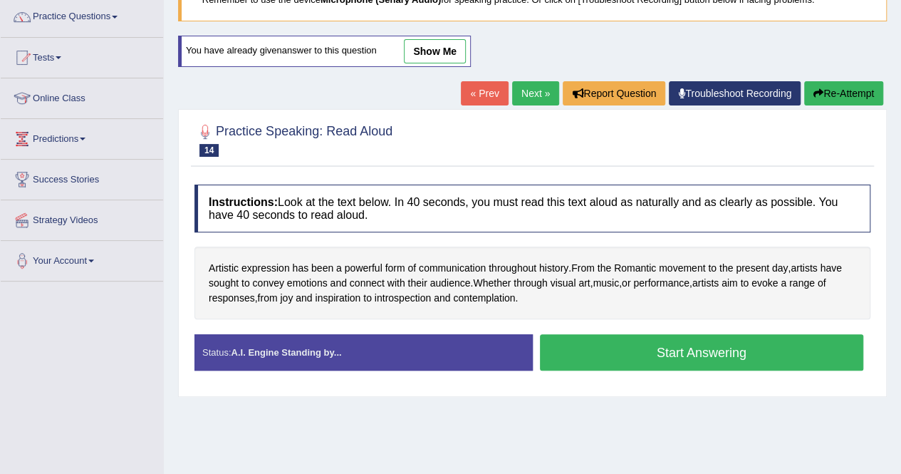
click at [697, 358] on button "Start Answering" at bounding box center [702, 352] width 324 height 36
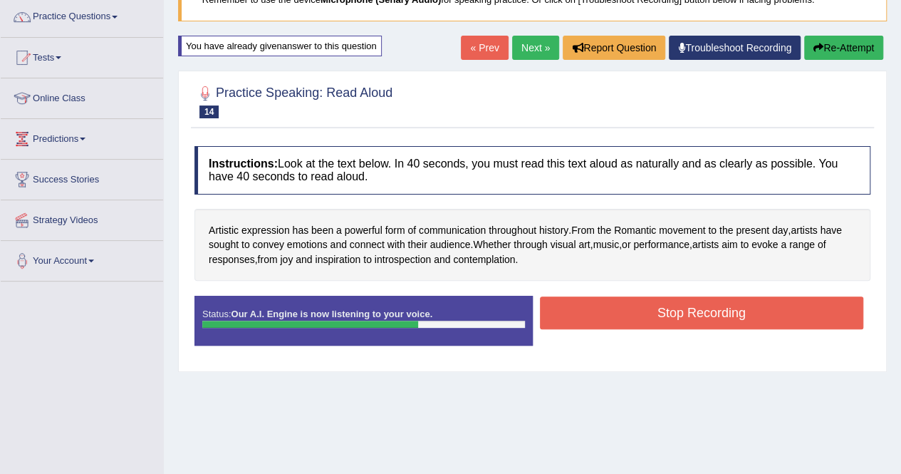
click at [686, 318] on button "Stop Recording" at bounding box center [702, 312] width 324 height 33
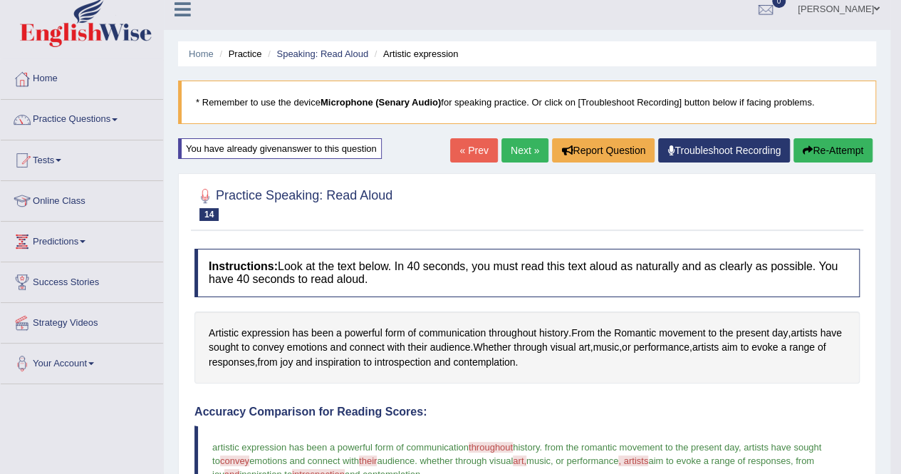
scroll to position [0, 0]
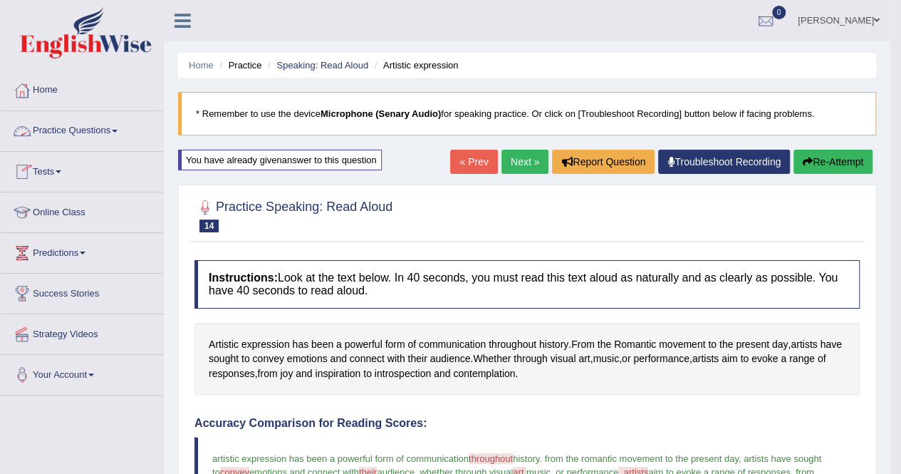
click at [105, 129] on link "Practice Questions" at bounding box center [82, 129] width 162 height 36
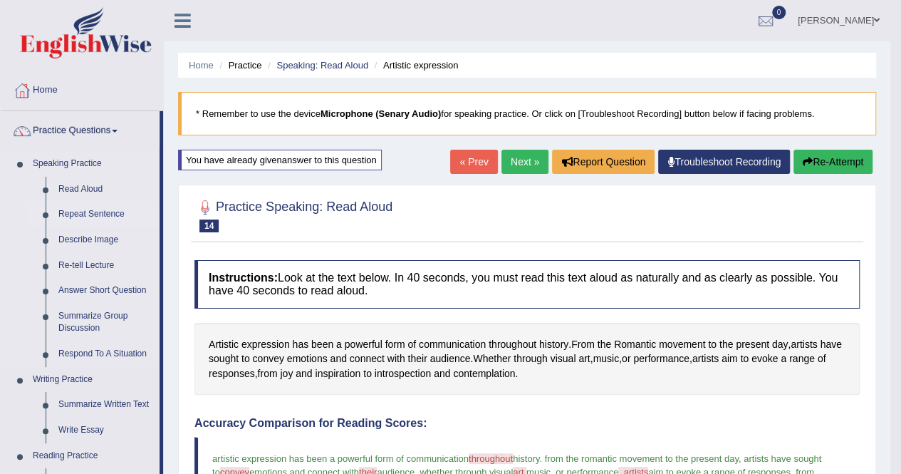
click at [97, 217] on link "Repeat Sentence" at bounding box center [106, 215] width 108 height 26
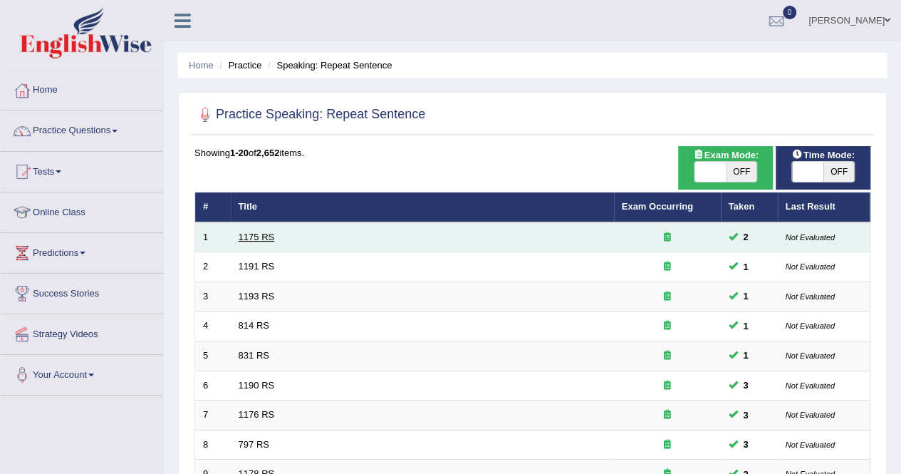
click at [254, 237] on link "1175 RS" at bounding box center [257, 237] width 36 height 11
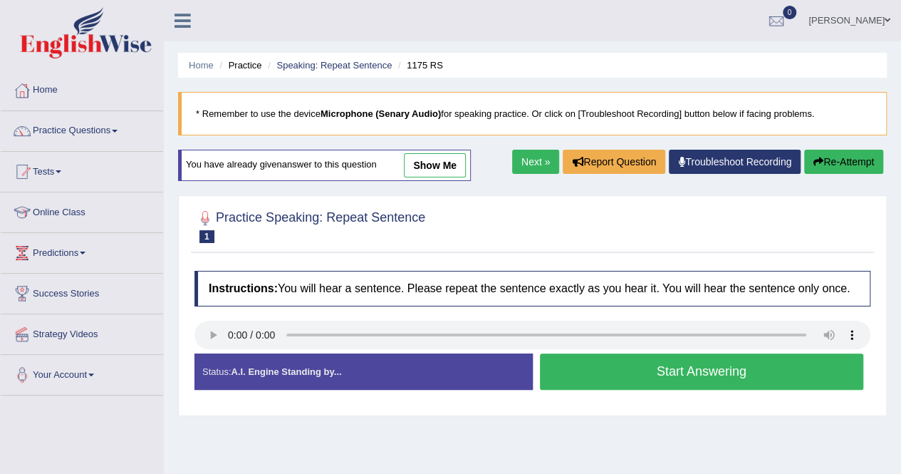
click at [700, 373] on button "Start Answering" at bounding box center [702, 371] width 324 height 36
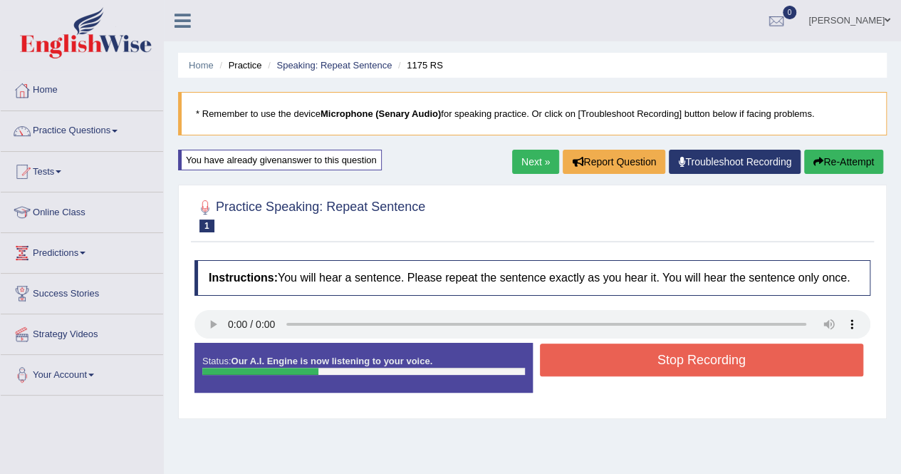
click at [693, 346] on button "Stop Recording" at bounding box center [702, 359] width 324 height 33
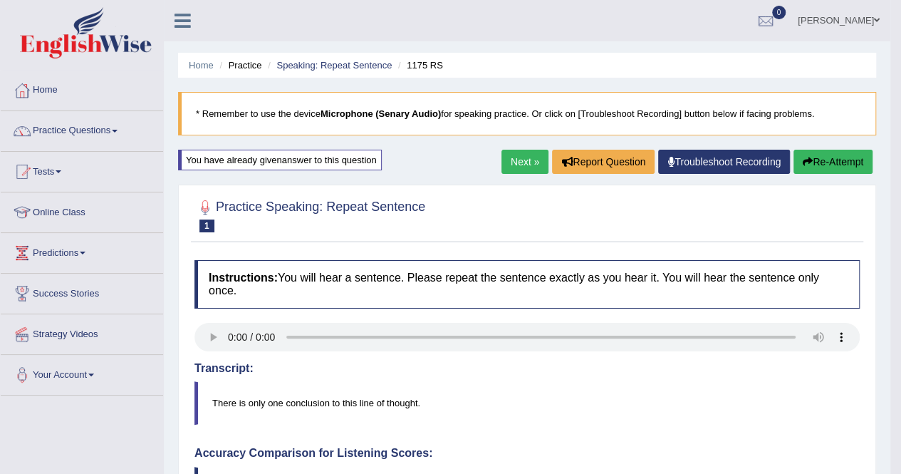
click at [525, 163] on link "Next »" at bounding box center [525, 162] width 47 height 24
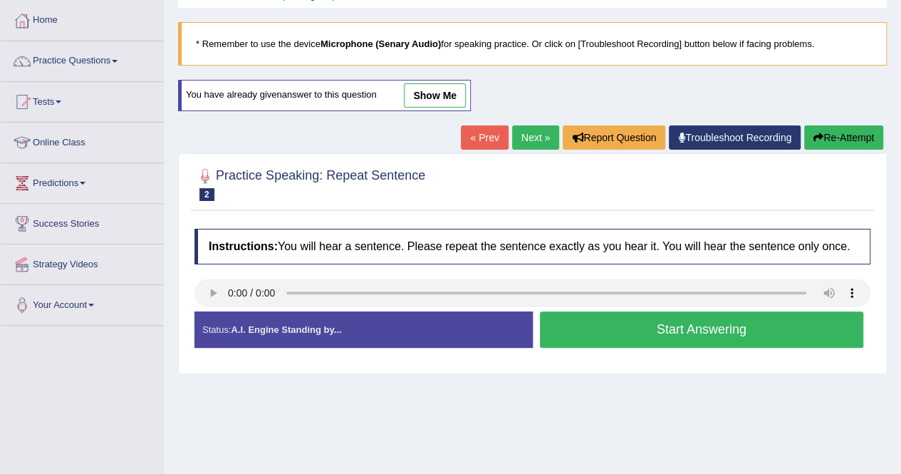
scroll to position [85, 0]
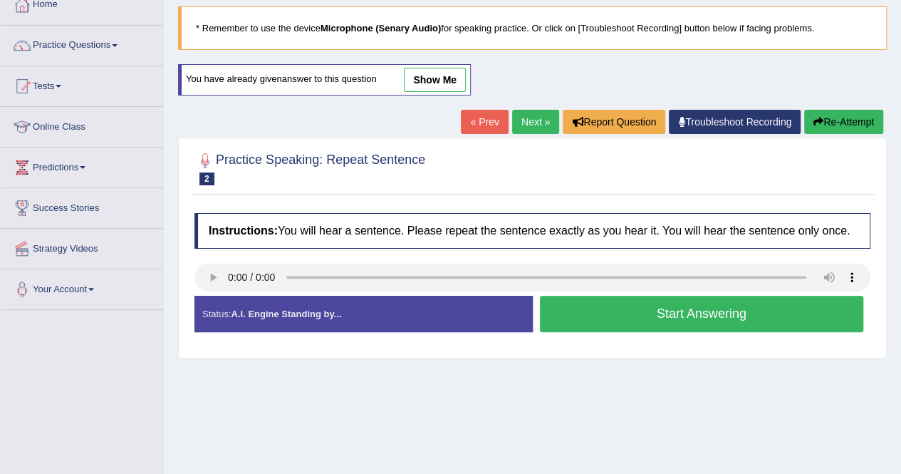
click at [602, 328] on button "Start Answering" at bounding box center [702, 314] width 324 height 36
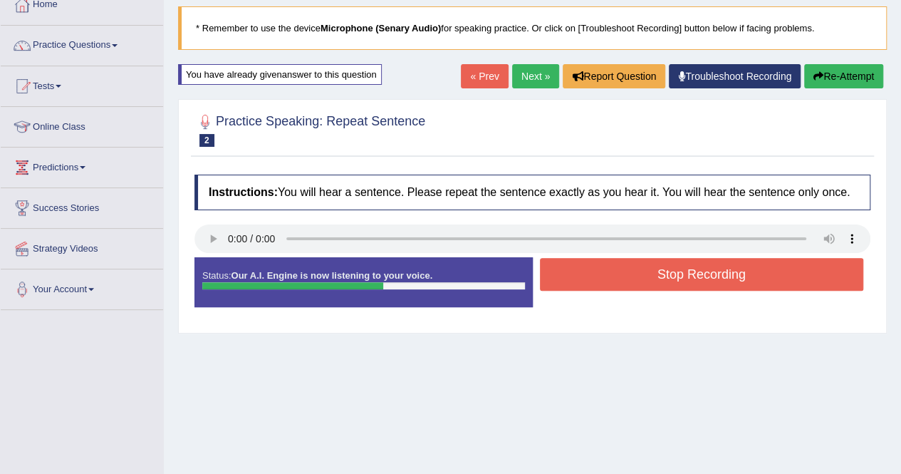
click at [673, 261] on button "Stop Recording" at bounding box center [702, 274] width 324 height 33
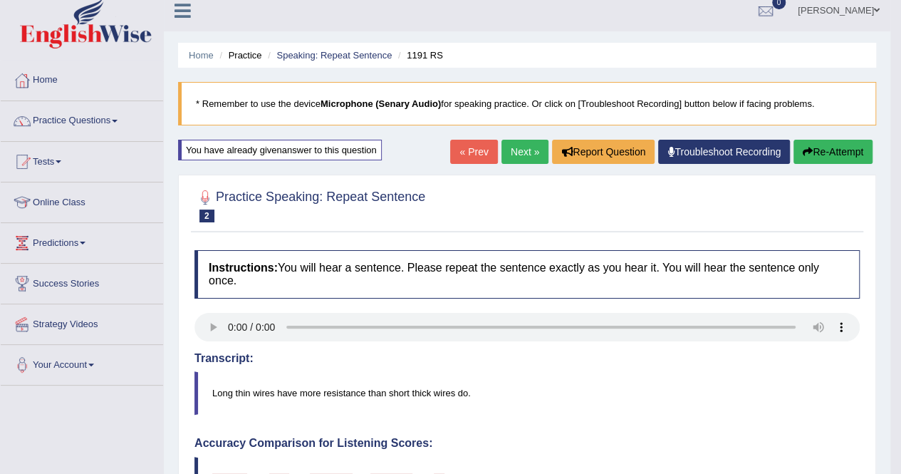
scroll to position [0, 0]
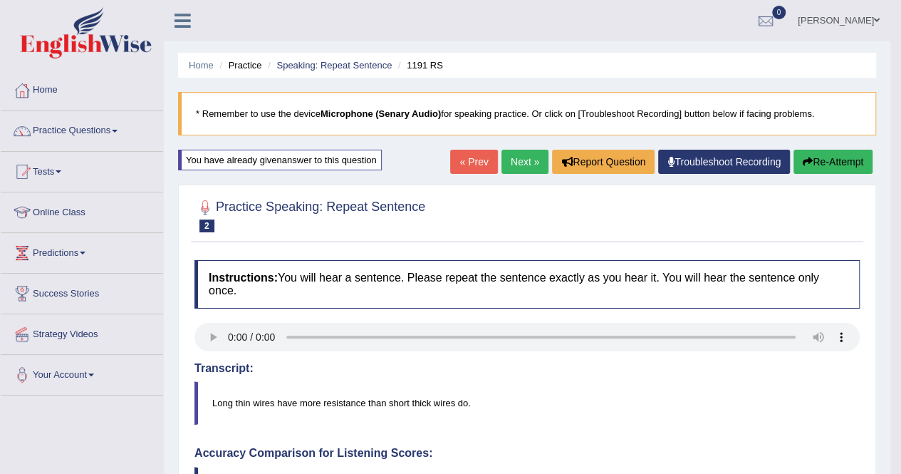
click at [516, 159] on link "Next »" at bounding box center [525, 162] width 47 height 24
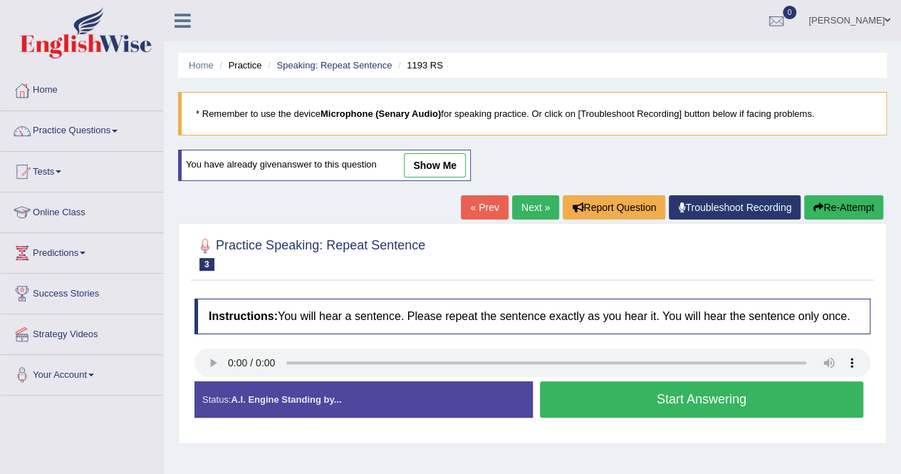
click at [641, 412] on button "Start Answering" at bounding box center [702, 399] width 324 height 36
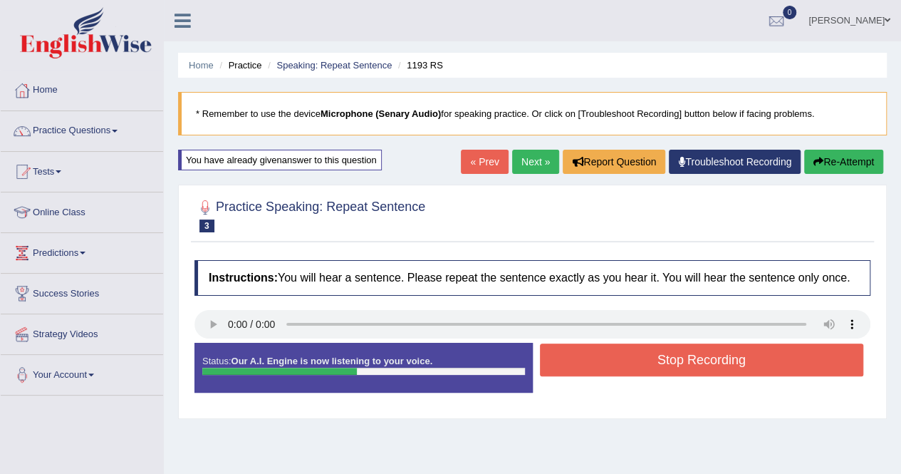
click at [645, 358] on button "Stop Recording" at bounding box center [702, 359] width 324 height 33
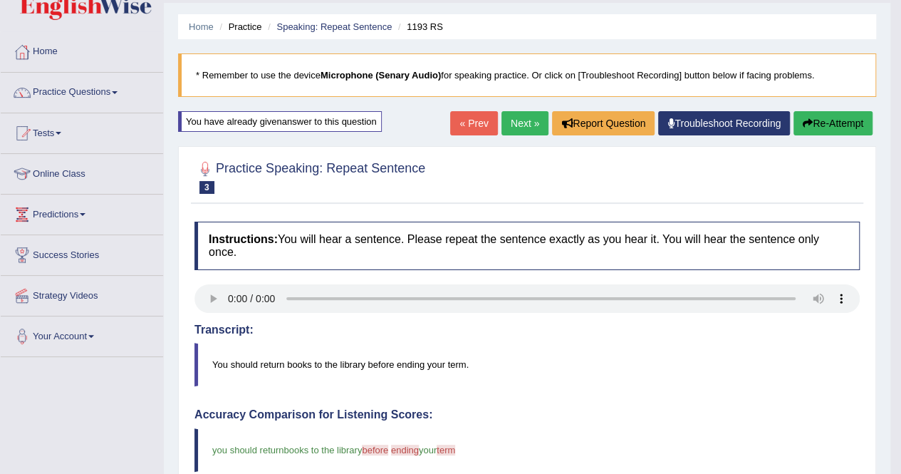
scroll to position [28, 0]
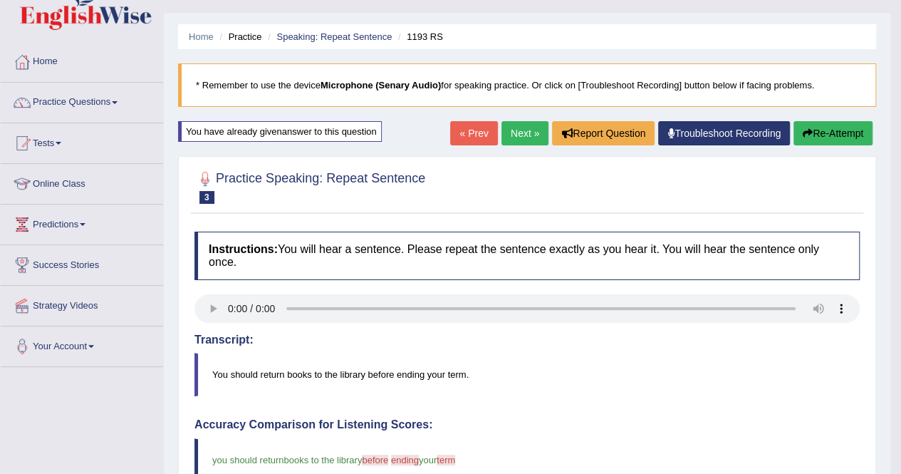
click at [507, 130] on link "Next »" at bounding box center [525, 133] width 47 height 24
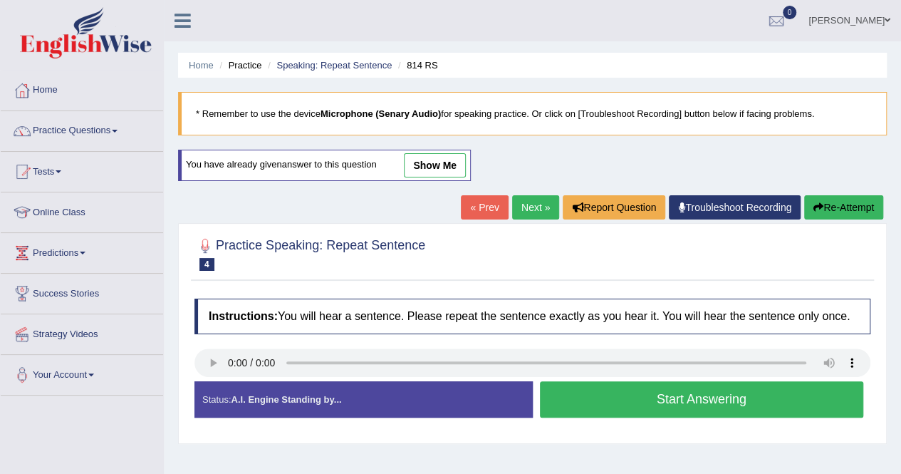
click at [651, 393] on button "Start Answering" at bounding box center [702, 399] width 324 height 36
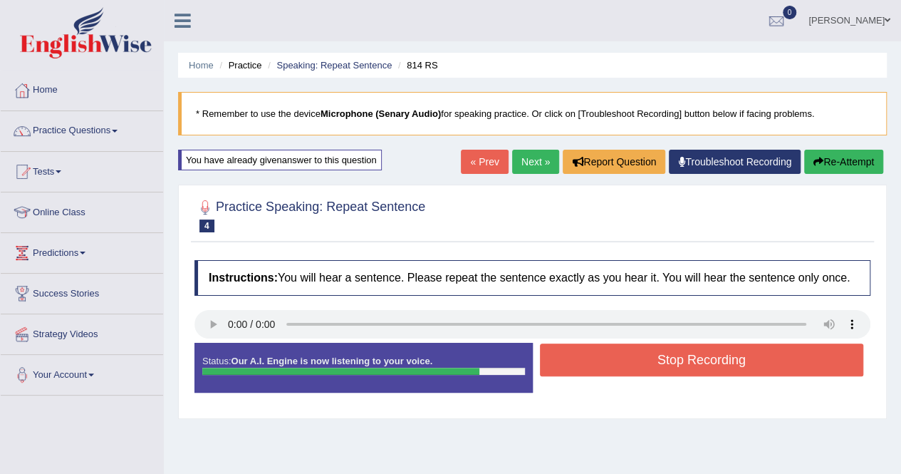
click at [650, 365] on button "Stop Recording" at bounding box center [702, 359] width 324 height 33
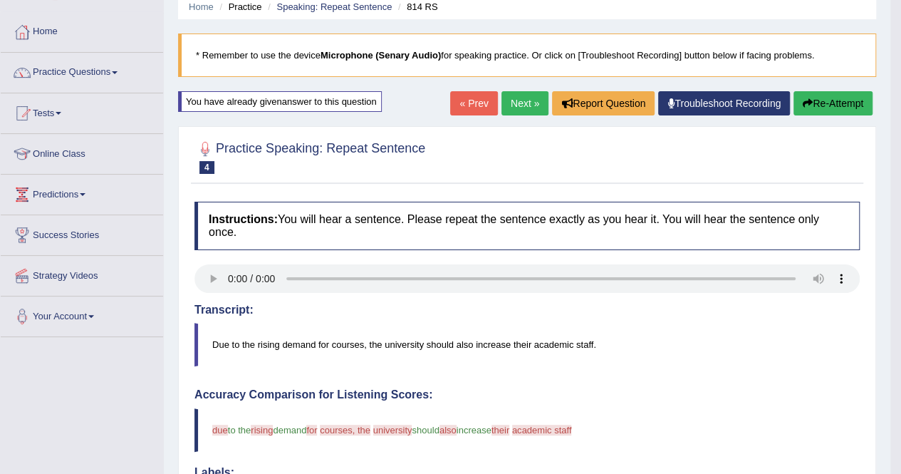
scroll to position [48, 0]
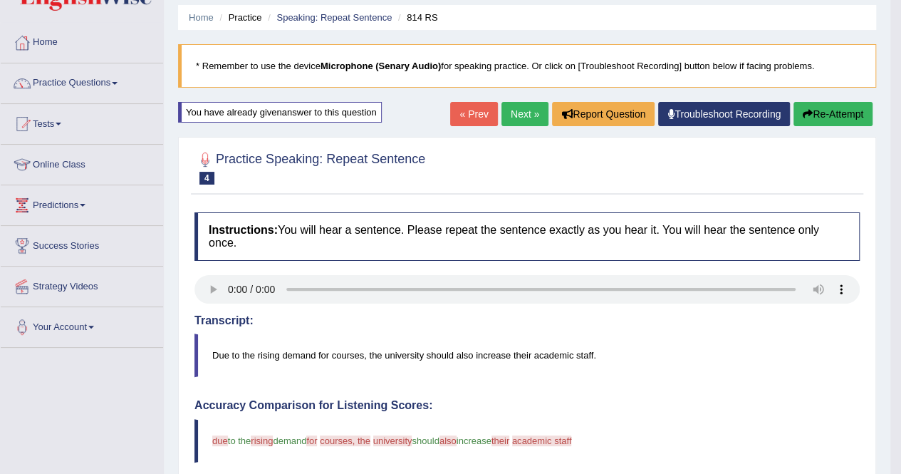
click at [515, 113] on link "Next »" at bounding box center [525, 114] width 47 height 24
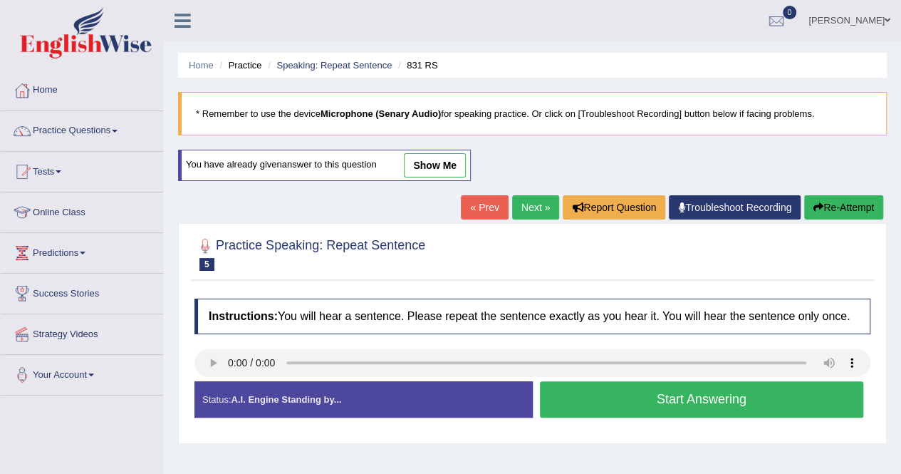
click at [646, 395] on button "Start Answering" at bounding box center [702, 399] width 324 height 36
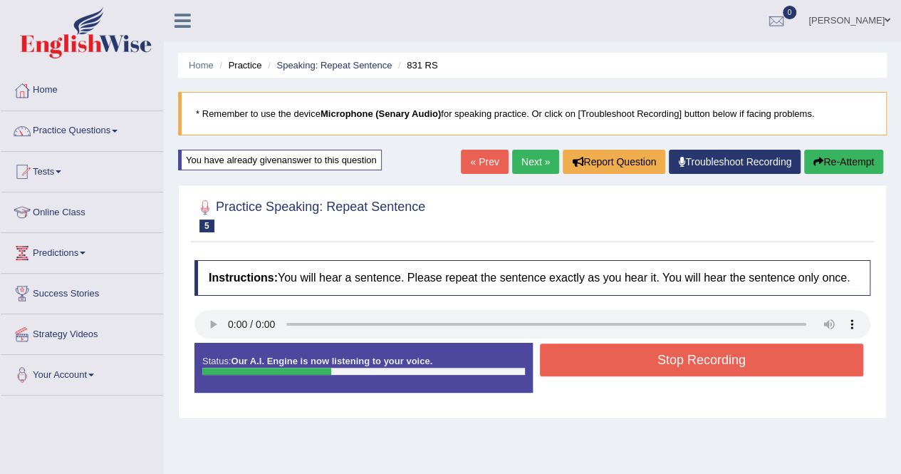
click at [683, 355] on button "Stop Recording" at bounding box center [702, 359] width 324 height 33
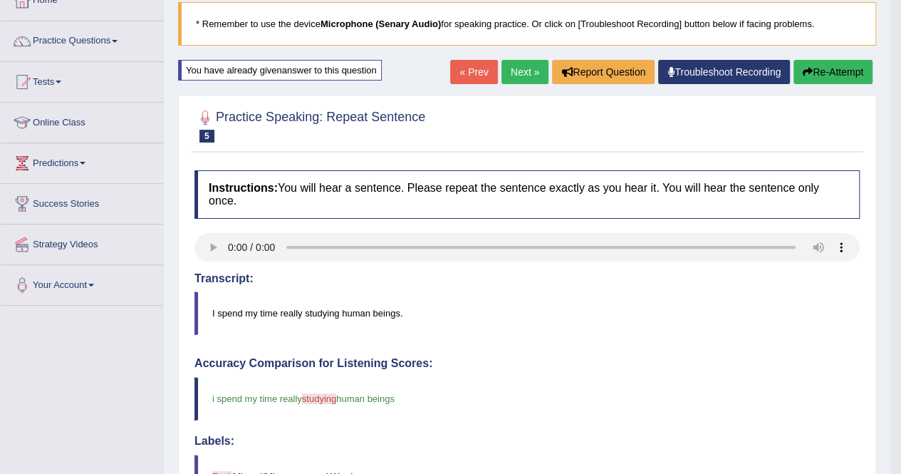
scroll to position [85, 0]
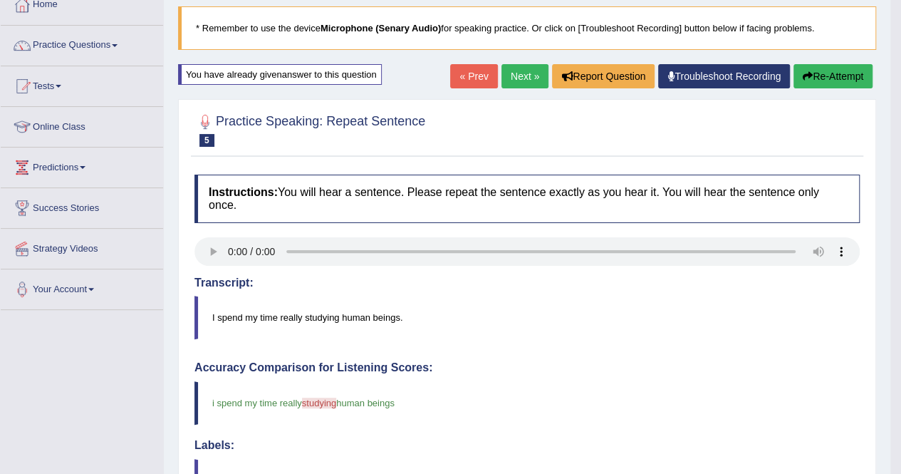
click at [509, 62] on div "Home Practice Speaking: Repeat Sentence 831 RS * Remember to use the device Mic…" at bounding box center [527, 388] width 727 height 947
click at [509, 68] on link "Next »" at bounding box center [525, 76] width 47 height 24
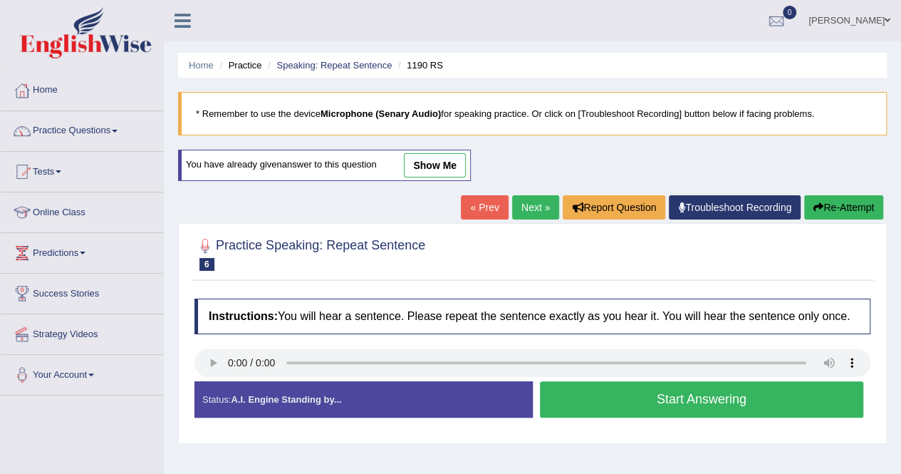
click at [640, 396] on button "Start Answering" at bounding box center [702, 399] width 324 height 36
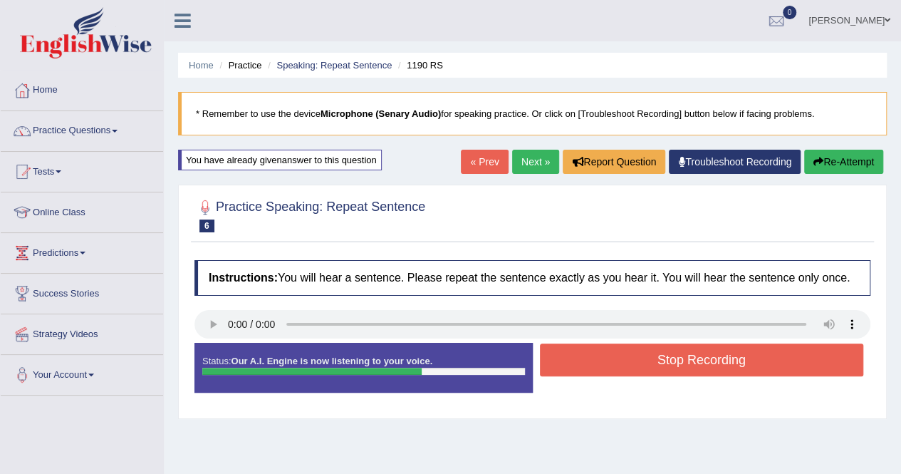
click at [663, 352] on button "Stop Recording" at bounding box center [702, 359] width 324 height 33
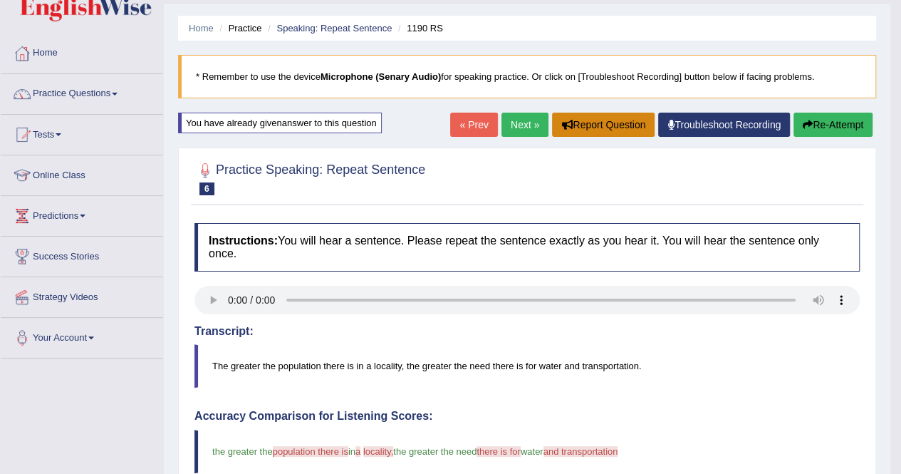
scroll to position [28, 0]
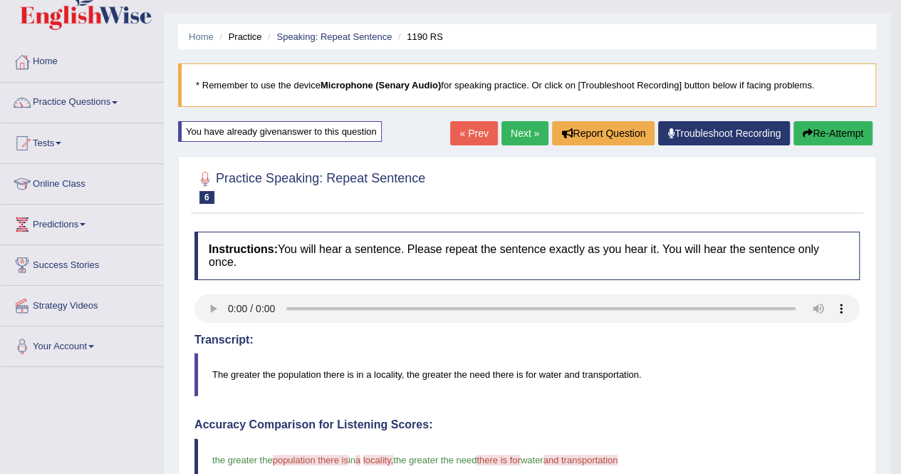
click at [510, 135] on link "Next »" at bounding box center [525, 133] width 47 height 24
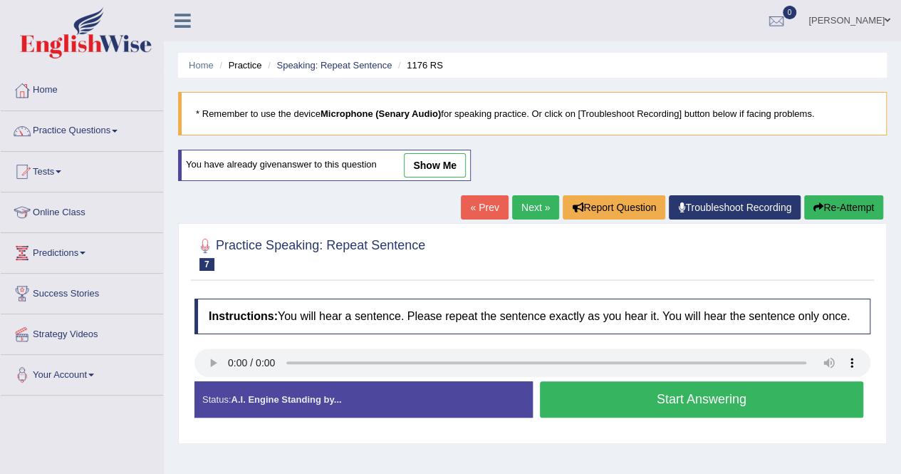
click at [628, 395] on button "Start Answering" at bounding box center [702, 399] width 324 height 36
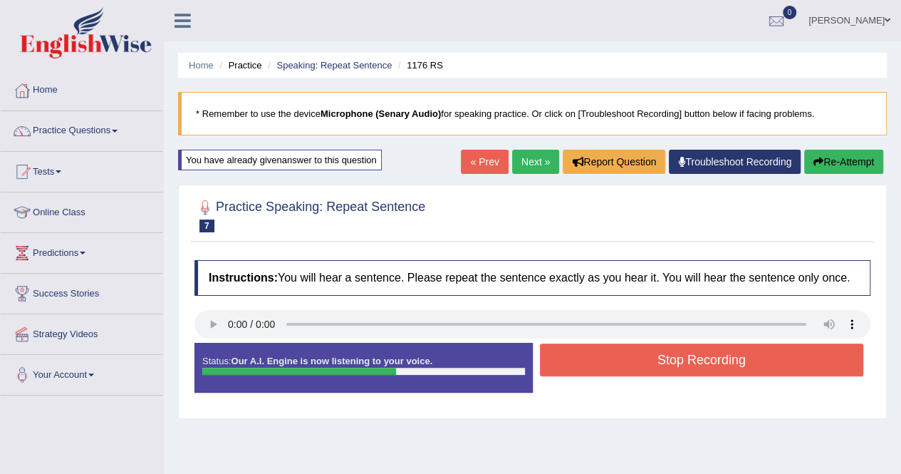
click at [708, 354] on button "Stop Recording" at bounding box center [702, 359] width 324 height 33
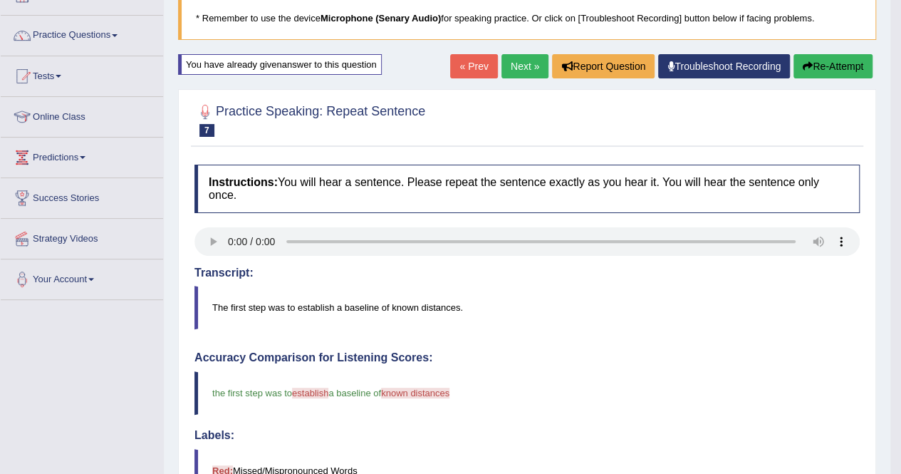
scroll to position [85, 0]
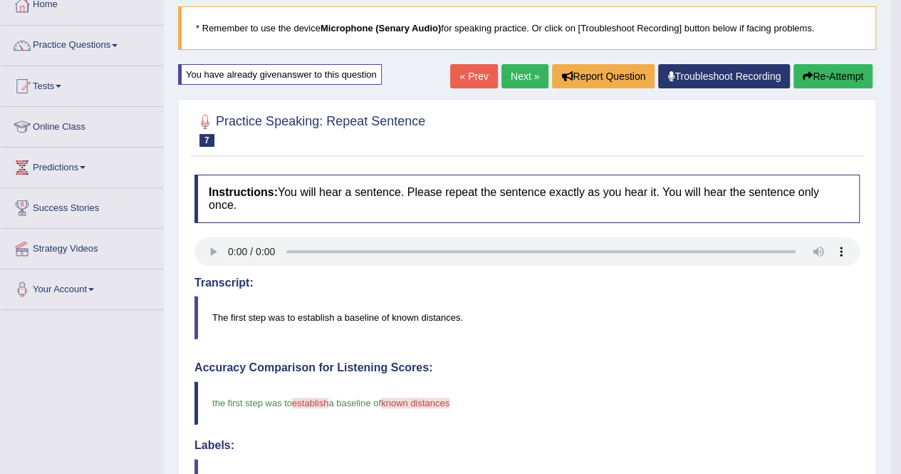
click at [506, 79] on link "Next »" at bounding box center [525, 76] width 47 height 24
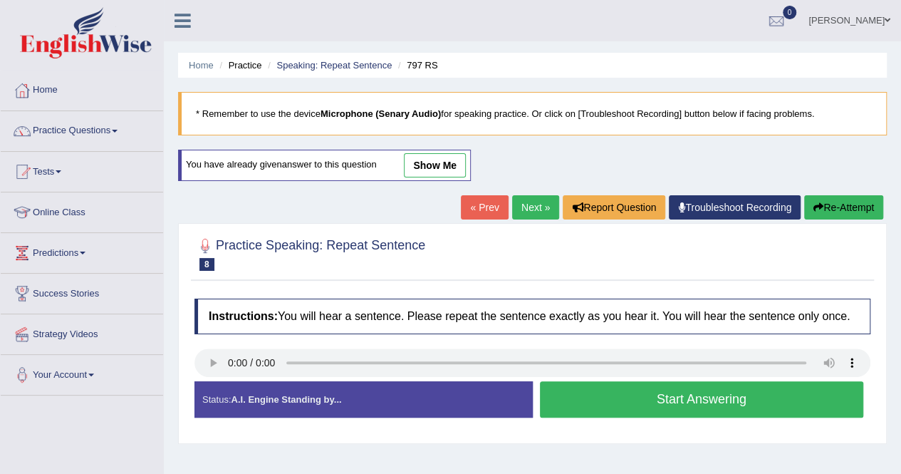
click at [644, 412] on button "Start Answering" at bounding box center [702, 399] width 324 height 36
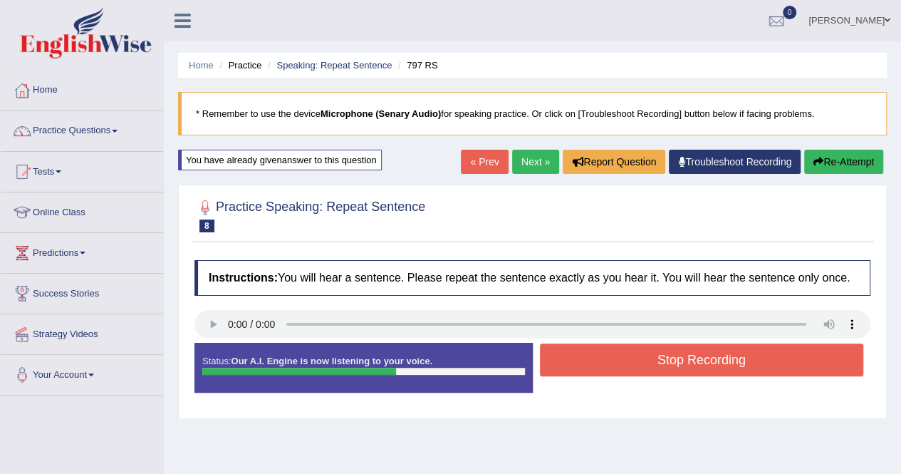
click at [688, 364] on button "Stop Recording" at bounding box center [702, 359] width 324 height 33
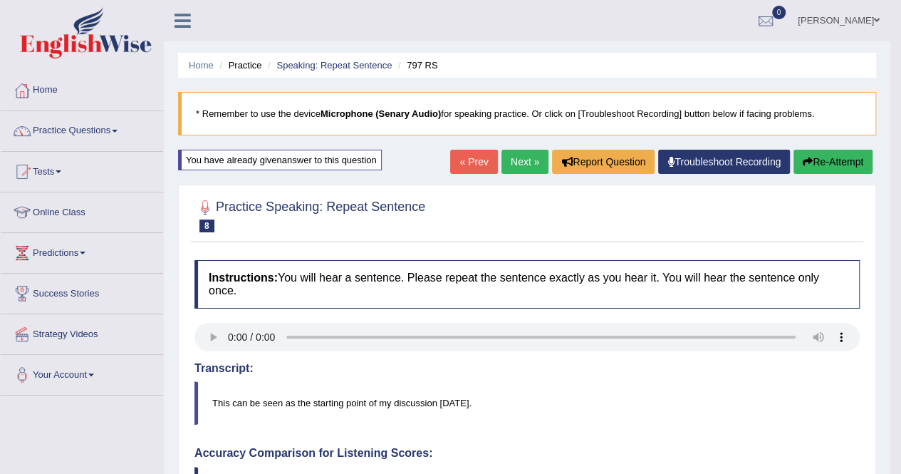
click at [524, 162] on link "Next »" at bounding box center [525, 162] width 47 height 24
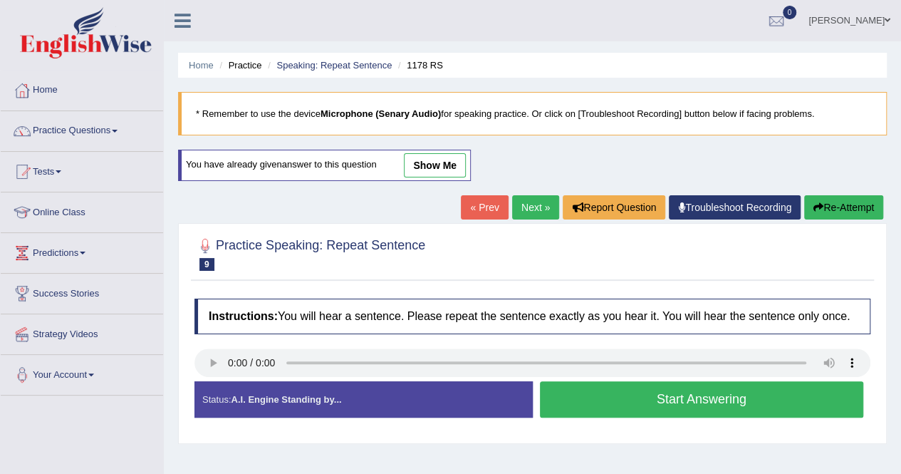
click at [650, 407] on button "Start Answering" at bounding box center [702, 399] width 324 height 36
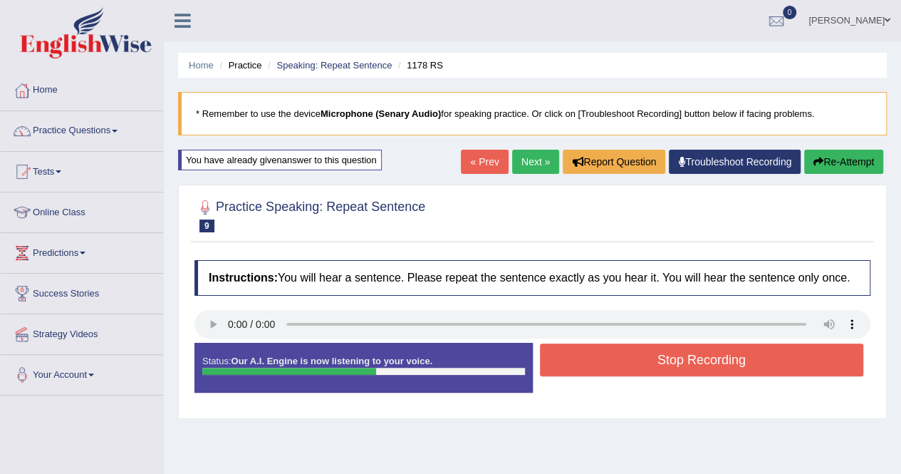
click at [660, 361] on button "Stop Recording" at bounding box center [702, 359] width 324 height 33
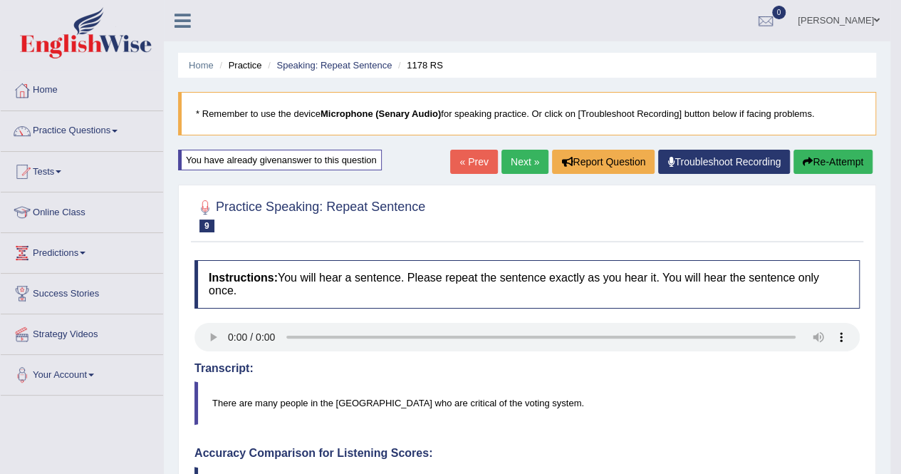
click at [526, 153] on link "Next »" at bounding box center [525, 162] width 47 height 24
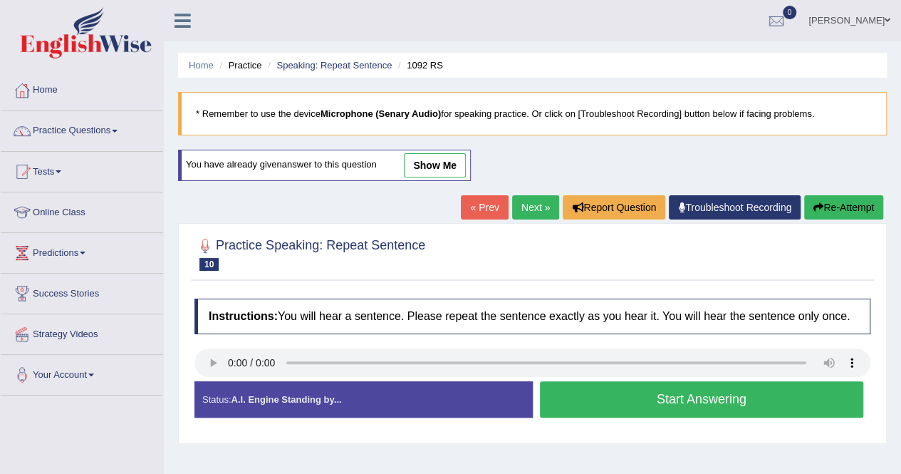
click at [665, 390] on button "Start Answering" at bounding box center [702, 399] width 324 height 36
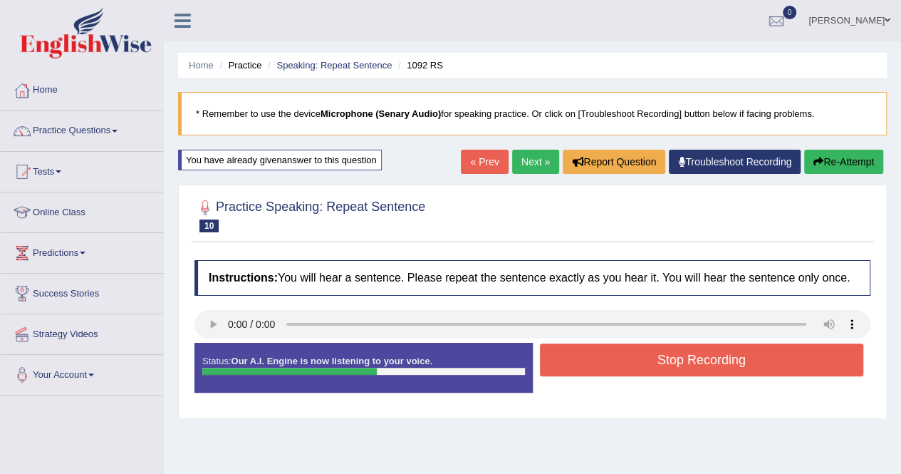
click at [669, 363] on button "Stop Recording" at bounding box center [702, 359] width 324 height 33
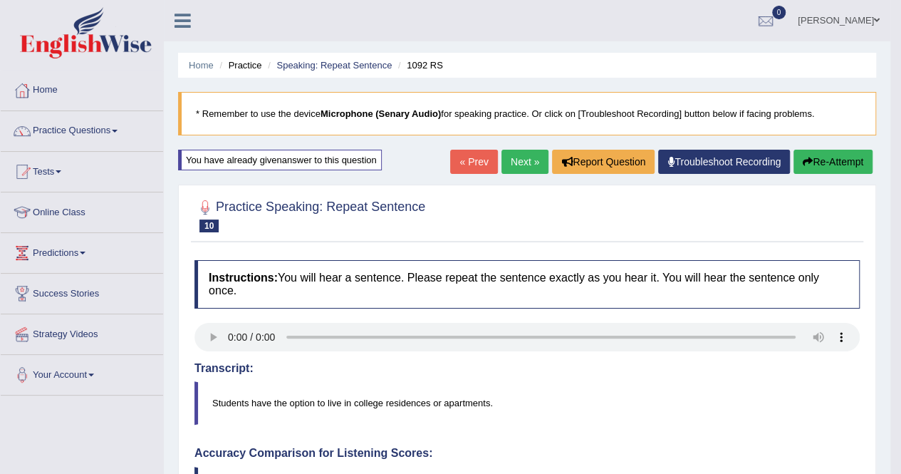
click at [510, 165] on link "Next »" at bounding box center [525, 162] width 47 height 24
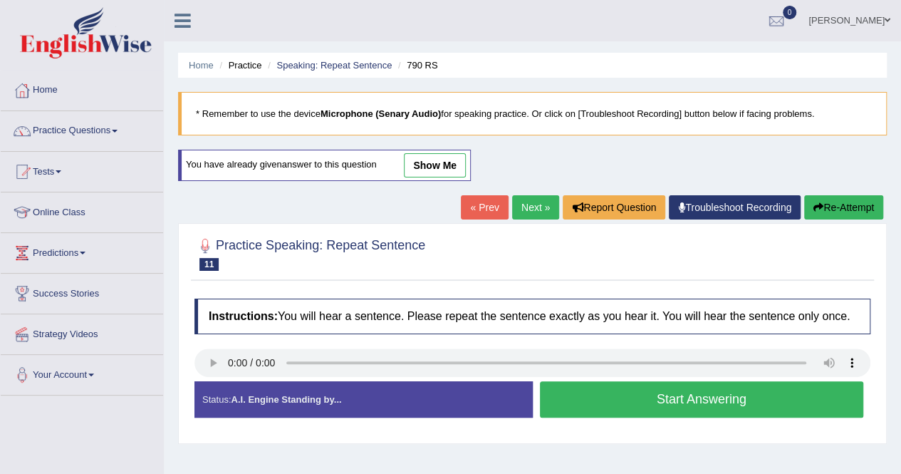
click at [646, 403] on button "Start Answering" at bounding box center [702, 399] width 324 height 36
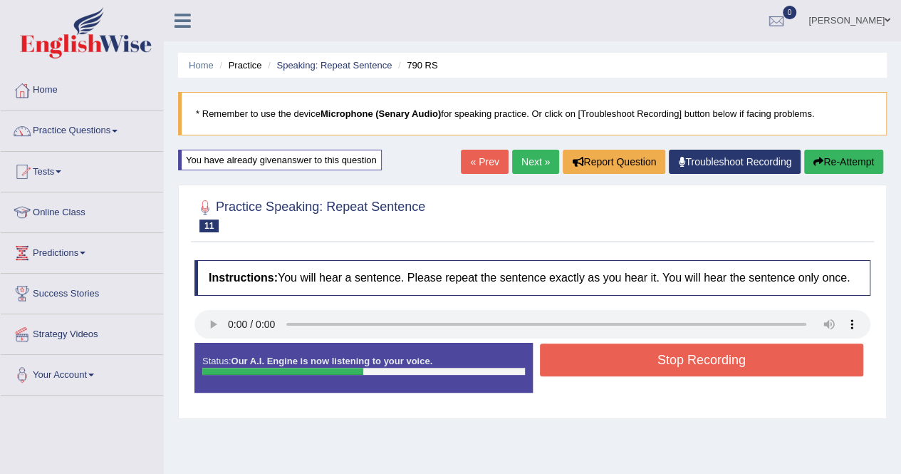
click at [675, 356] on button "Stop Recording" at bounding box center [702, 359] width 324 height 33
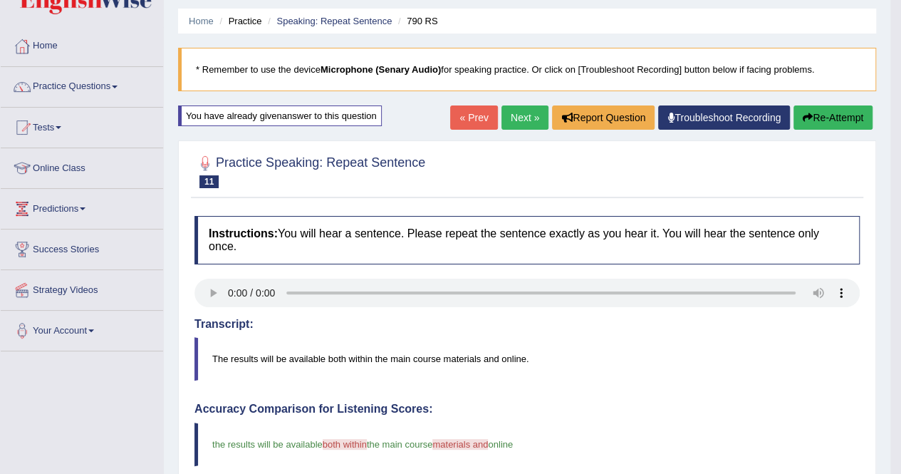
scroll to position [28, 0]
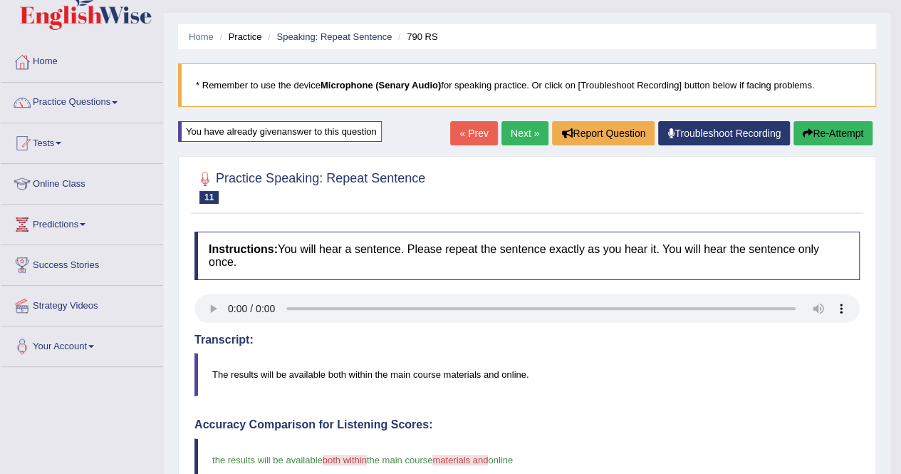
click at [518, 133] on link "Next »" at bounding box center [525, 133] width 47 height 24
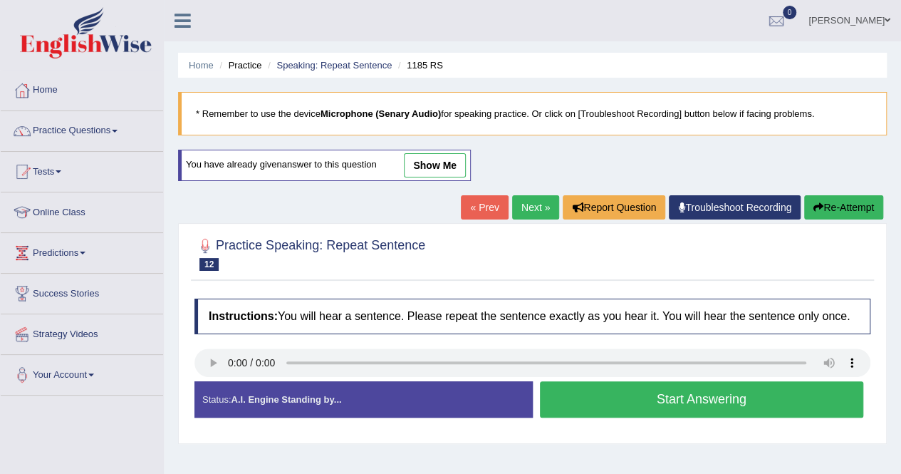
click at [683, 393] on button "Start Answering" at bounding box center [702, 399] width 324 height 36
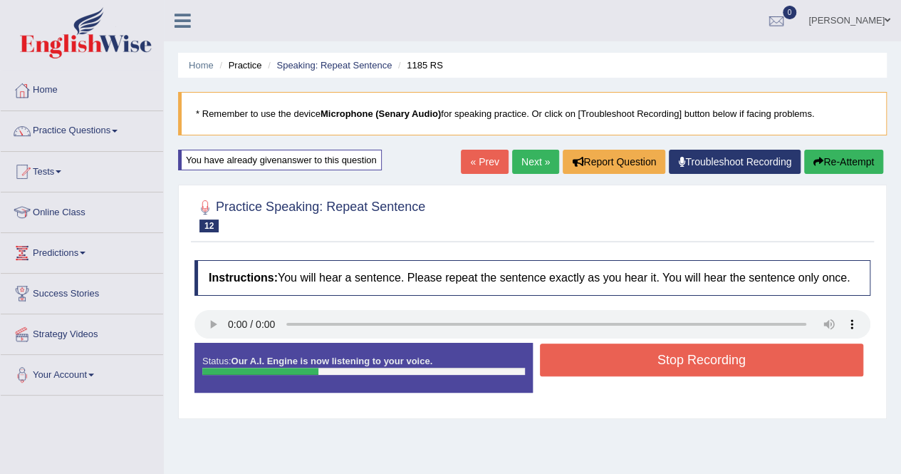
click at [681, 362] on button "Stop Recording" at bounding box center [702, 359] width 324 height 33
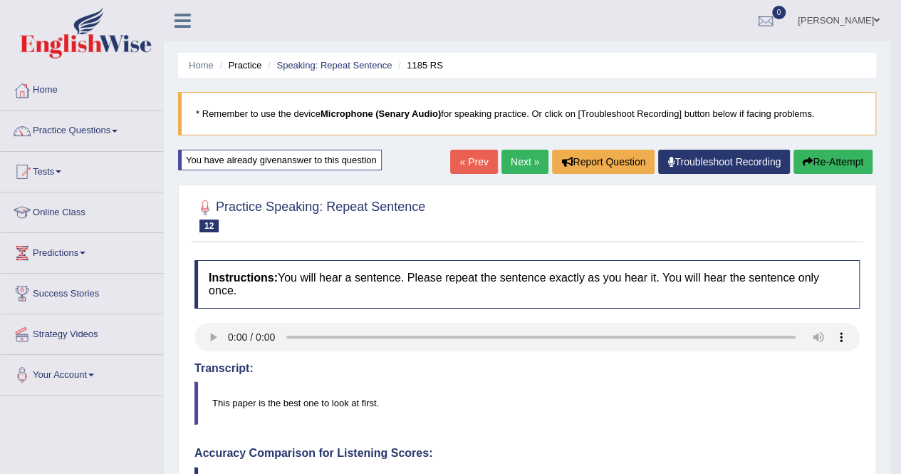
click at [513, 157] on link "Next »" at bounding box center [525, 162] width 47 height 24
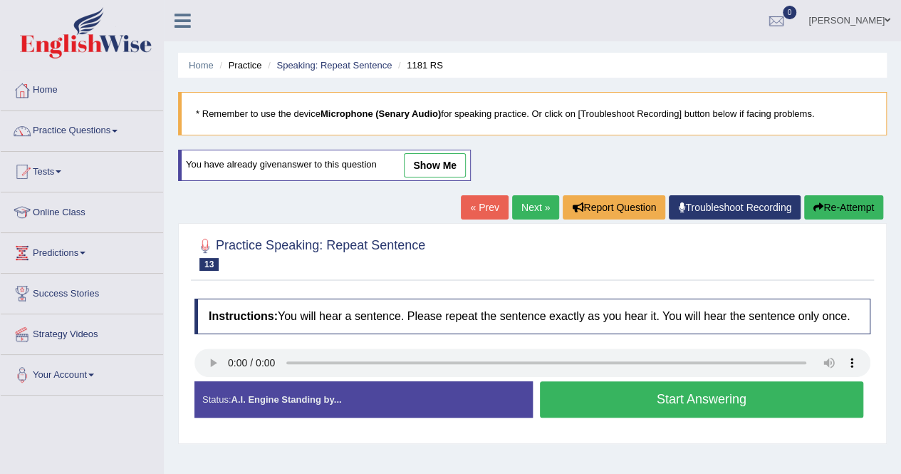
click at [591, 397] on button "Start Answering" at bounding box center [702, 399] width 324 height 36
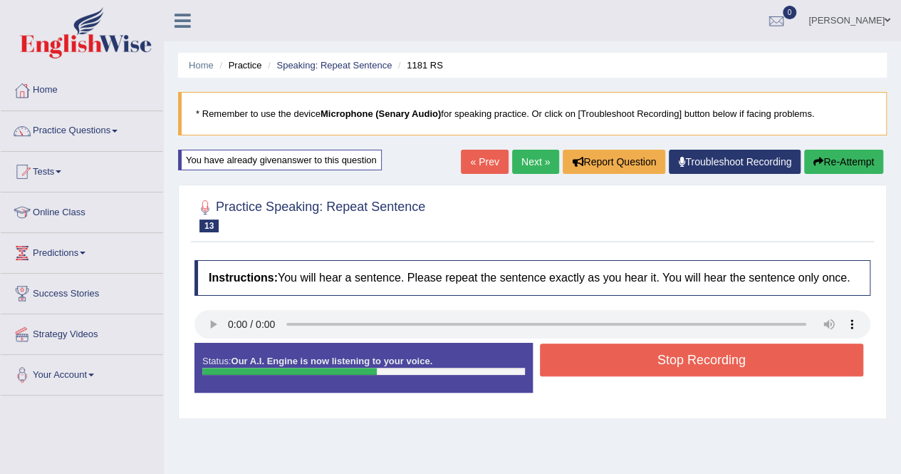
click at [655, 356] on button "Stop Recording" at bounding box center [702, 359] width 324 height 33
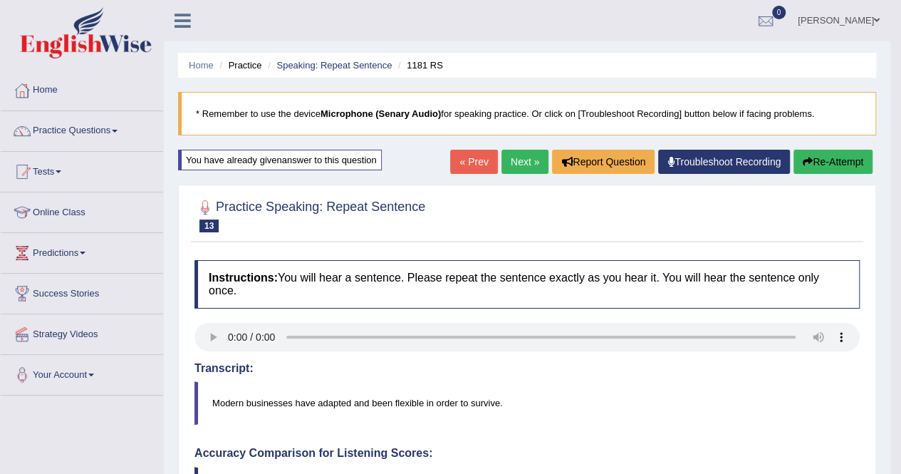
click at [519, 162] on link "Next »" at bounding box center [525, 162] width 47 height 24
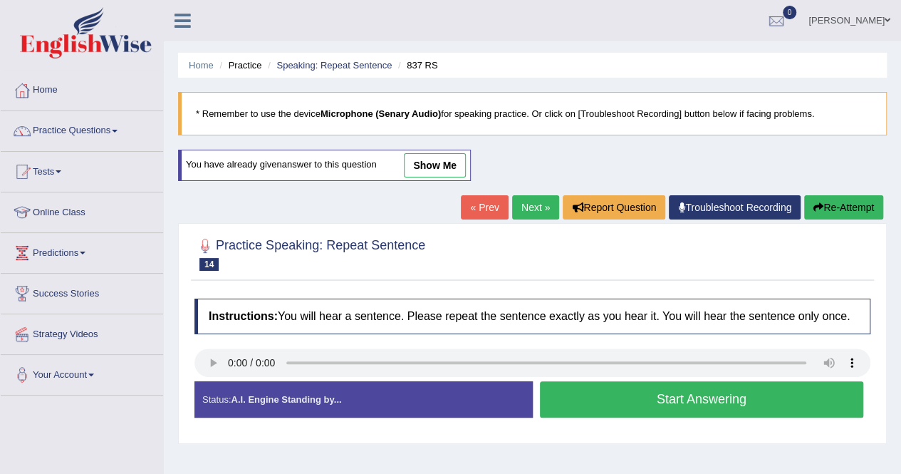
click at [630, 393] on button "Start Answering" at bounding box center [702, 399] width 324 height 36
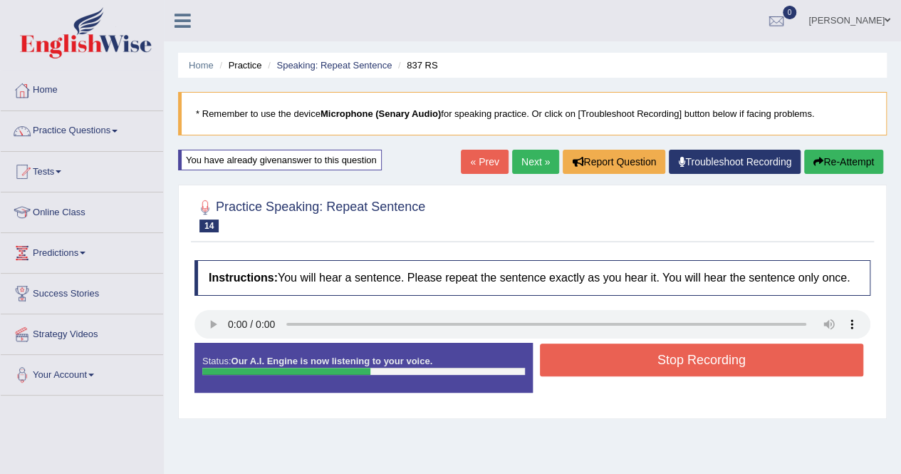
click at [640, 370] on button "Stop Recording" at bounding box center [702, 359] width 324 height 33
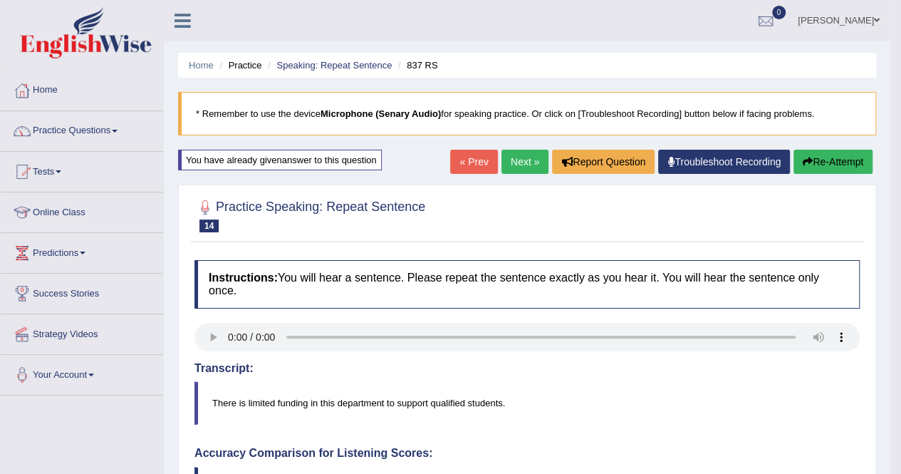
click at [519, 162] on link "Next »" at bounding box center [525, 162] width 47 height 24
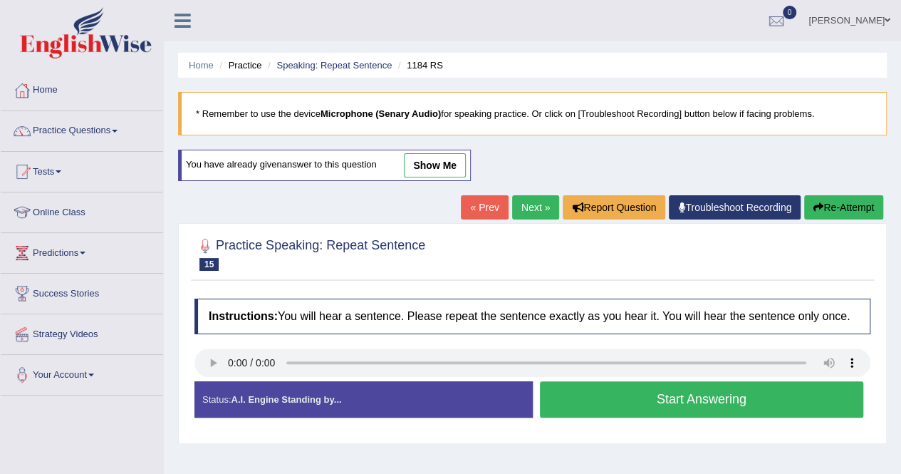
click at [603, 393] on button "Start Answering" at bounding box center [702, 399] width 324 height 36
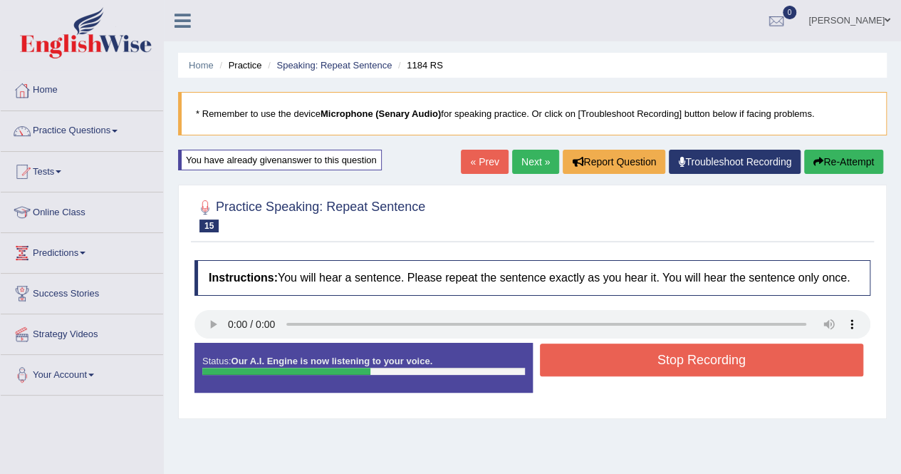
click at [653, 358] on button "Stop Recording" at bounding box center [702, 359] width 324 height 33
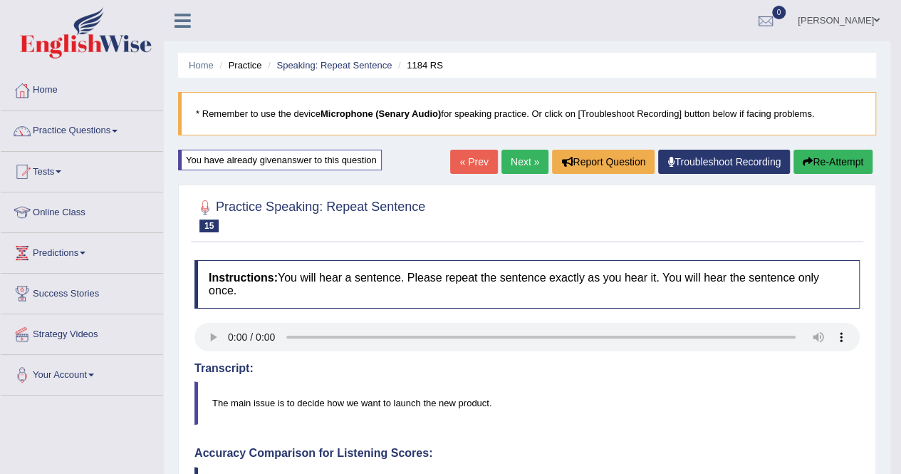
click at [523, 160] on link "Next »" at bounding box center [525, 162] width 47 height 24
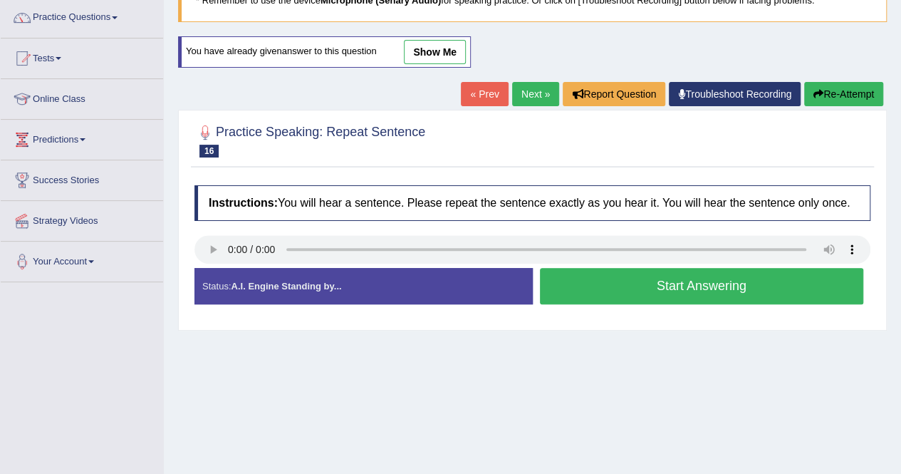
scroll to position [114, 0]
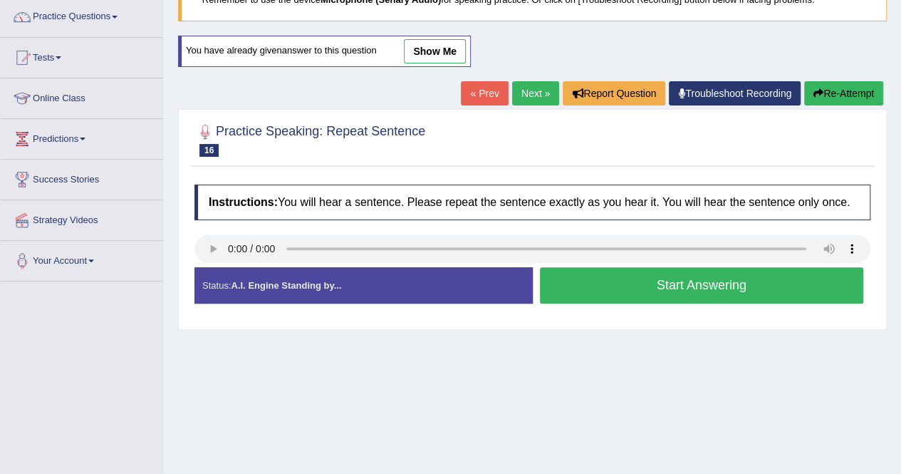
click at [688, 287] on button "Start Answering" at bounding box center [702, 285] width 324 height 36
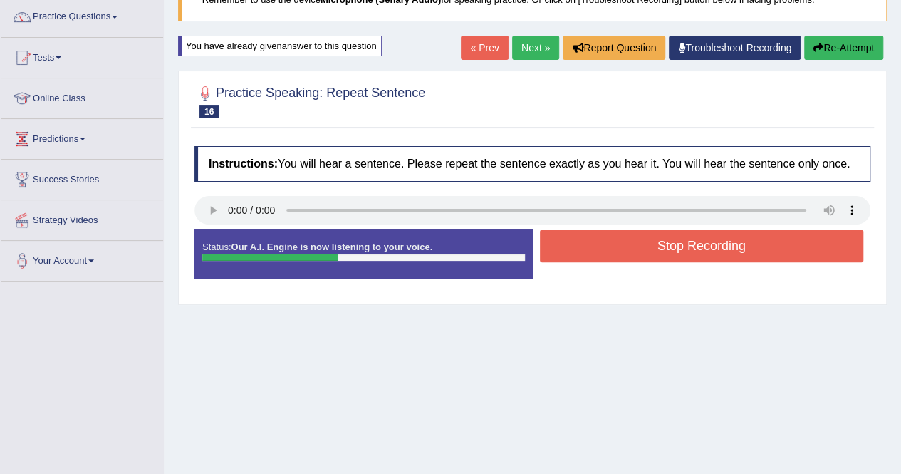
click at [681, 247] on button "Stop Recording" at bounding box center [702, 245] width 324 height 33
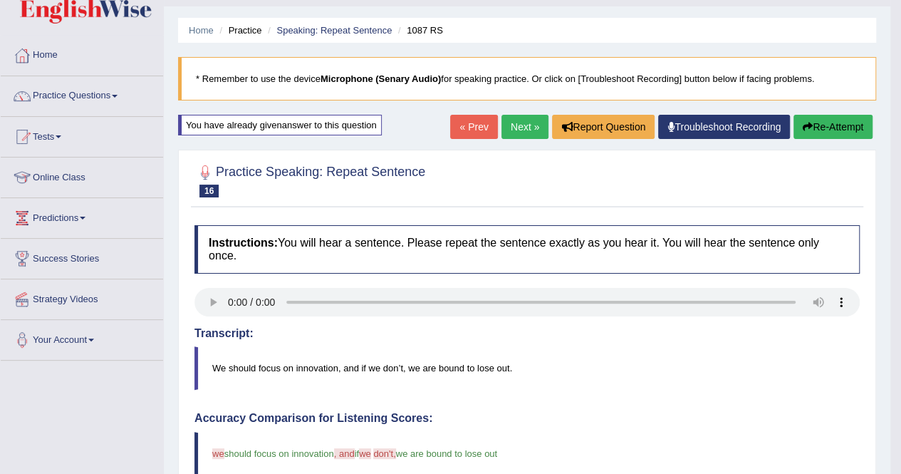
scroll to position [28, 0]
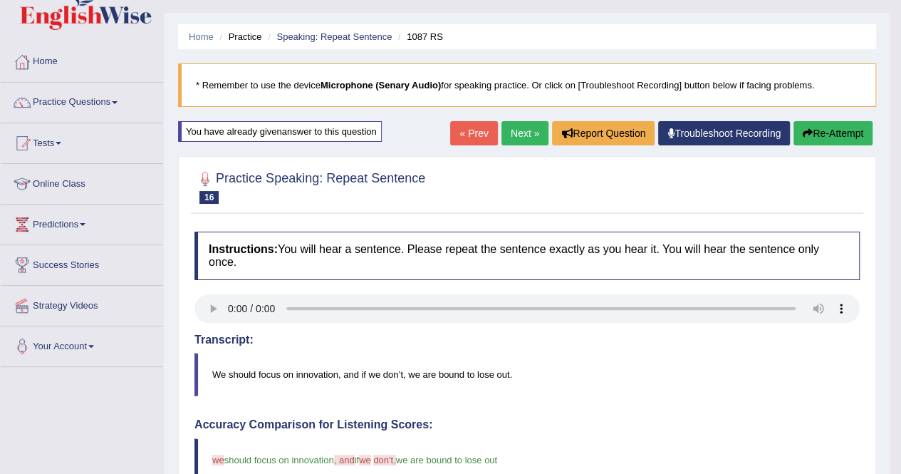
click at [512, 130] on link "Next »" at bounding box center [525, 133] width 47 height 24
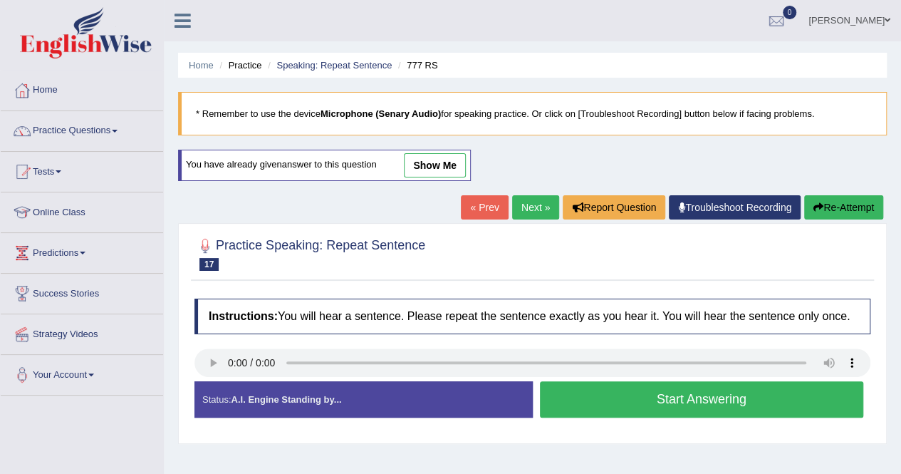
click at [653, 391] on button "Start Answering" at bounding box center [702, 399] width 324 height 36
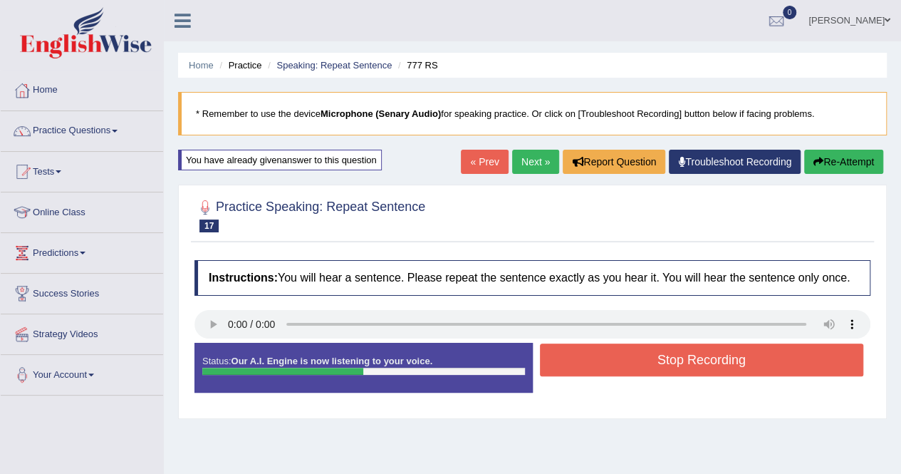
click at [681, 351] on button "Stop Recording" at bounding box center [702, 359] width 324 height 33
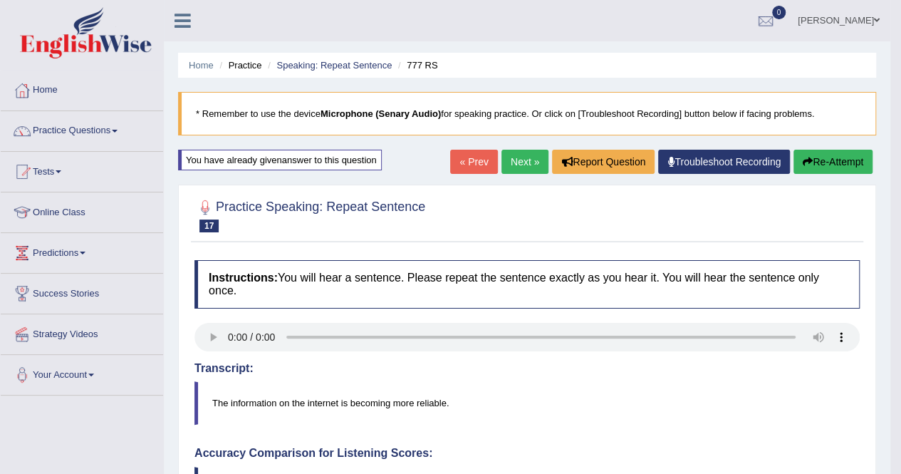
click at [517, 153] on link "Next »" at bounding box center [525, 162] width 47 height 24
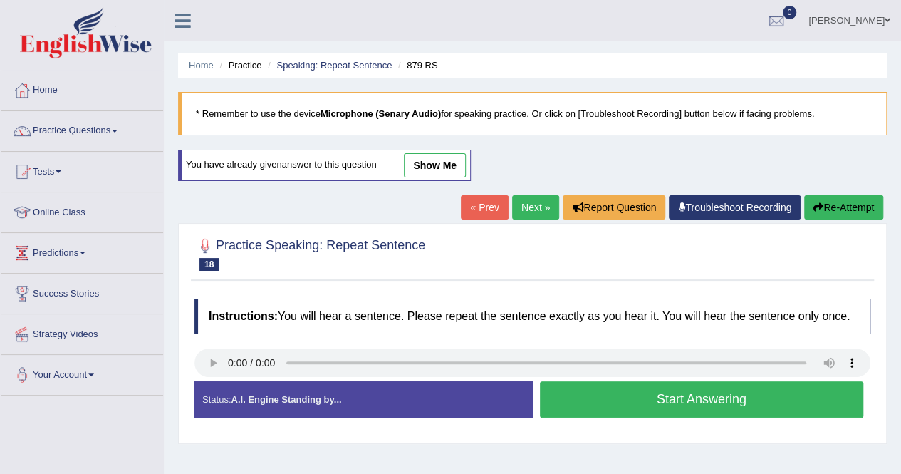
click at [670, 408] on button "Start Answering" at bounding box center [702, 399] width 324 height 36
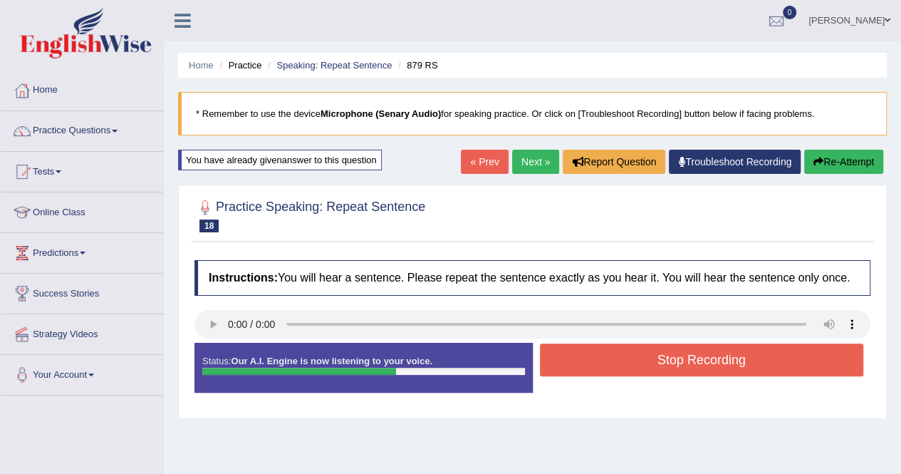
click at [680, 368] on button "Stop Recording" at bounding box center [702, 359] width 324 height 33
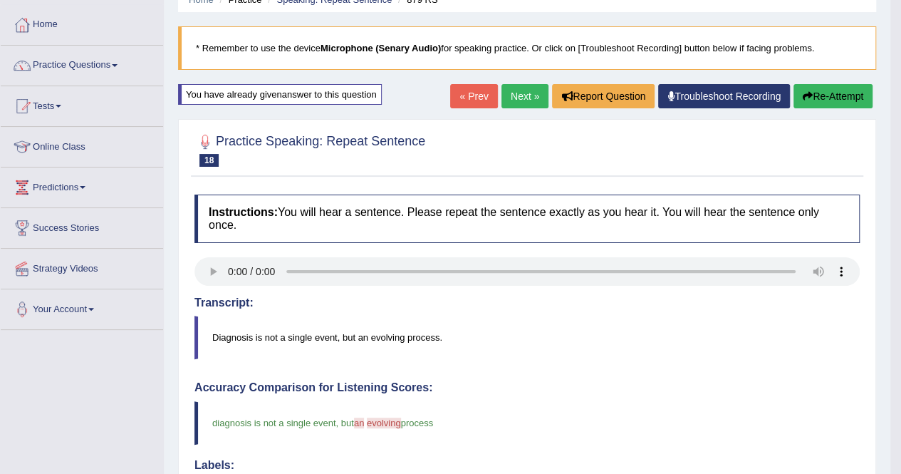
scroll to position [57, 0]
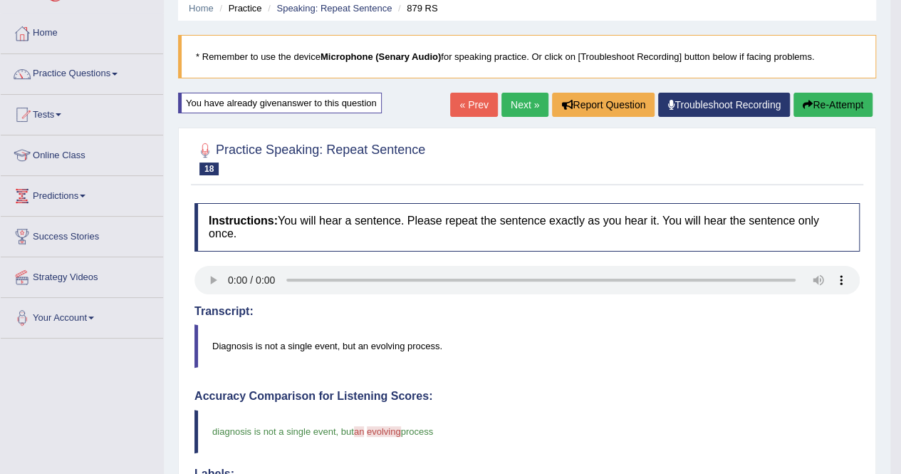
click at [510, 100] on link "Next »" at bounding box center [525, 105] width 47 height 24
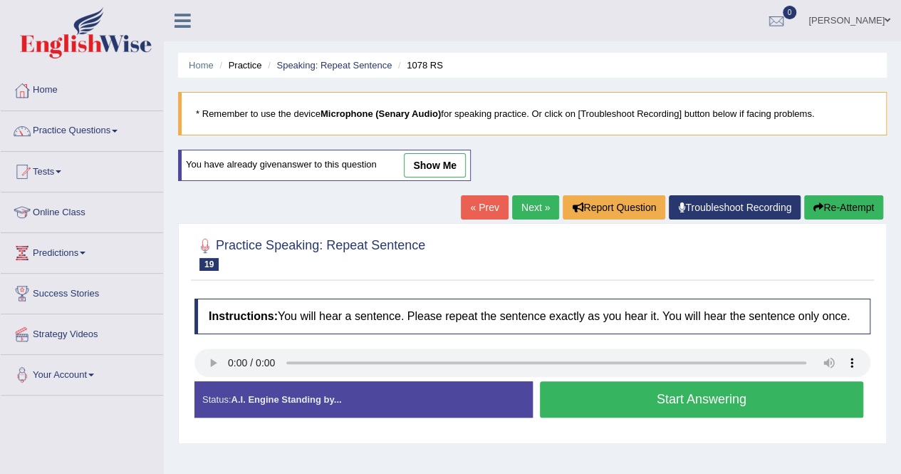
click at [683, 397] on button "Start Answering" at bounding box center [702, 399] width 324 height 36
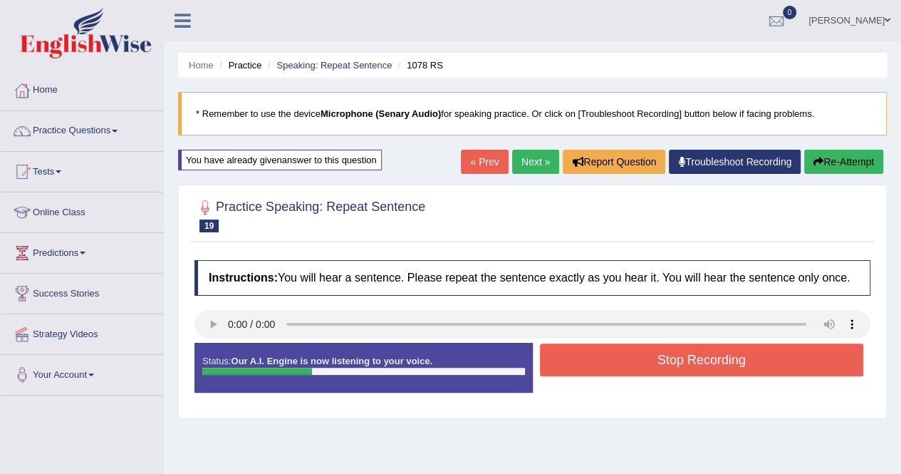
click at [683, 358] on button "Stop Recording" at bounding box center [702, 359] width 324 height 33
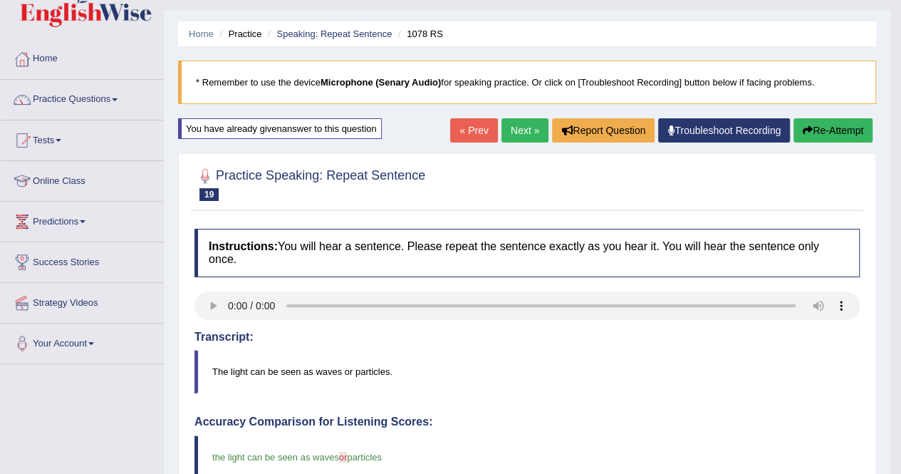
scroll to position [28, 0]
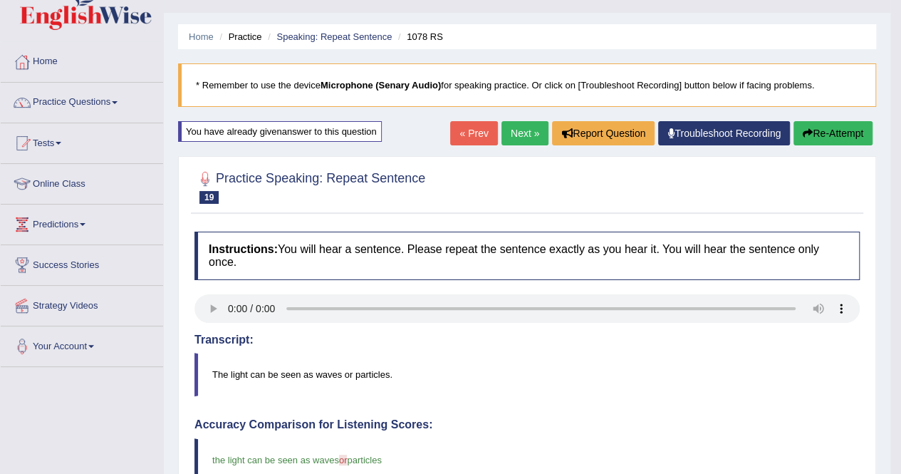
click at [520, 133] on link "Next »" at bounding box center [525, 133] width 47 height 24
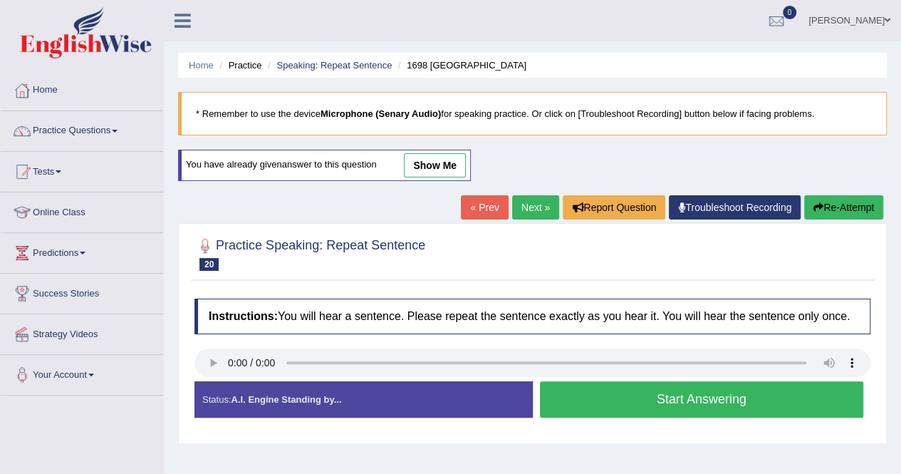
click at [690, 391] on button "Start Answering" at bounding box center [702, 399] width 324 height 36
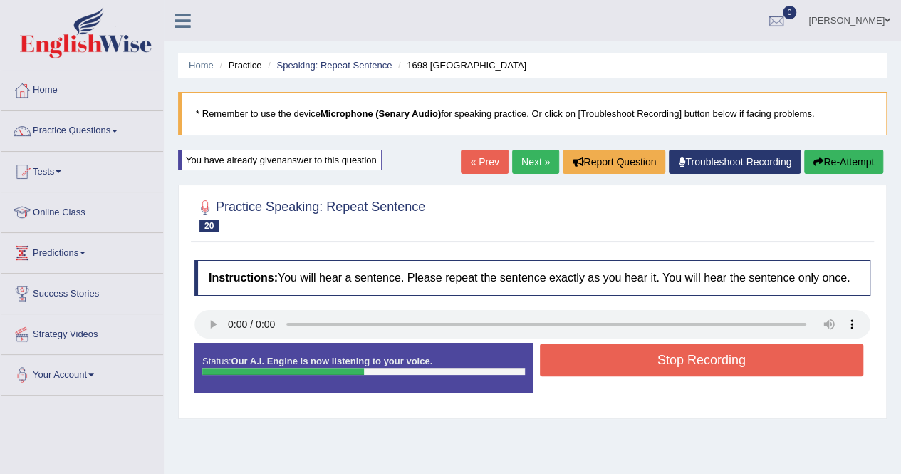
click at [689, 361] on button "Stop Recording" at bounding box center [702, 359] width 324 height 33
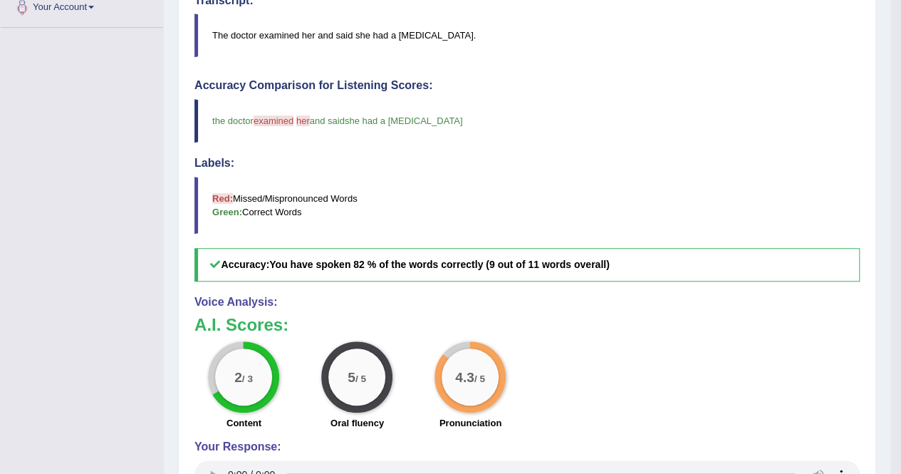
scroll to position [370, 0]
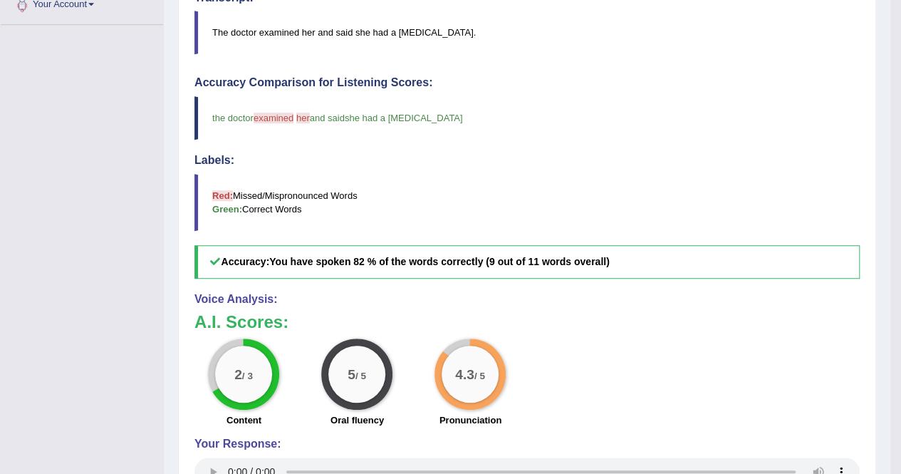
click at [703, 54] on div "Instructions: You will hear a sentence. Please repeat the sentence exactly as y…" at bounding box center [527, 219] width 673 height 675
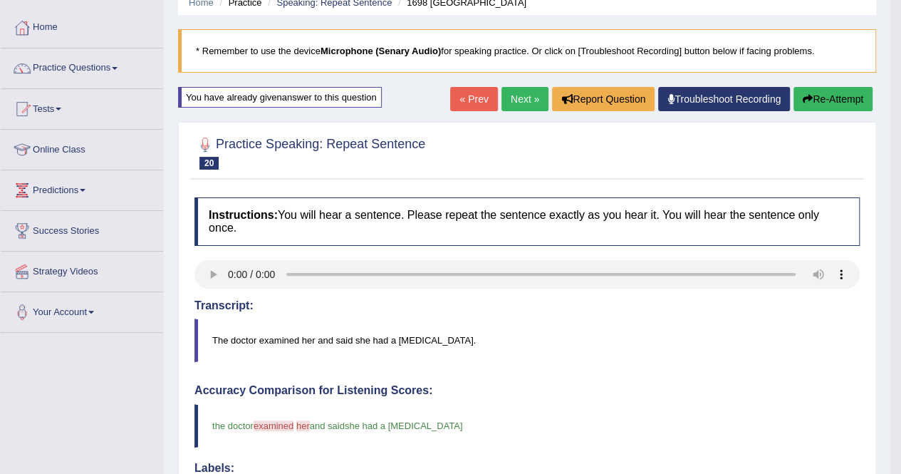
scroll to position [28, 0]
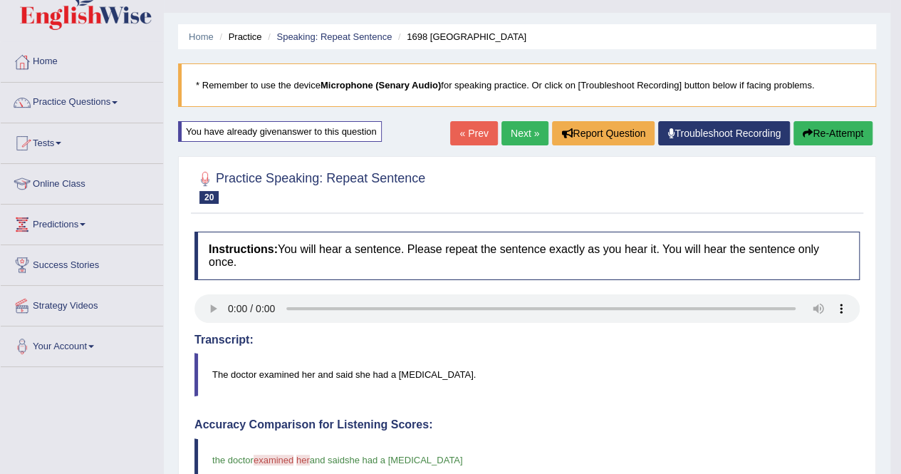
click at [123, 100] on link "Practice Questions" at bounding box center [82, 101] width 162 height 36
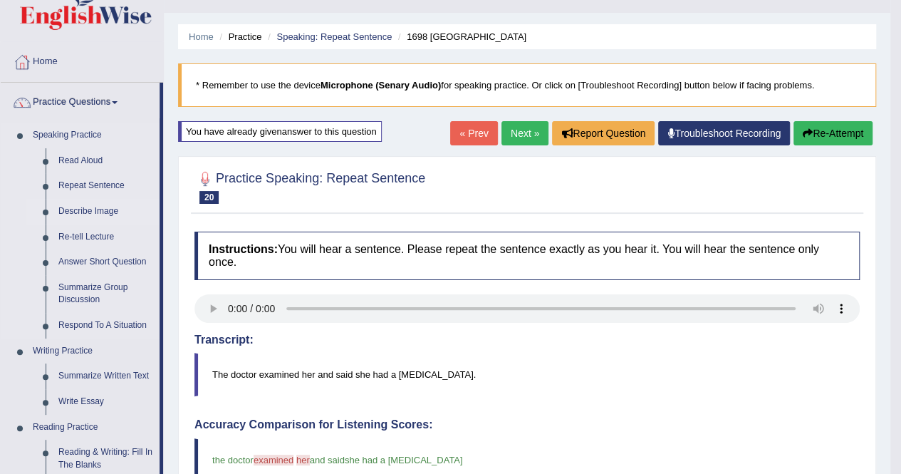
click at [75, 209] on link "Describe Image" at bounding box center [106, 212] width 108 height 26
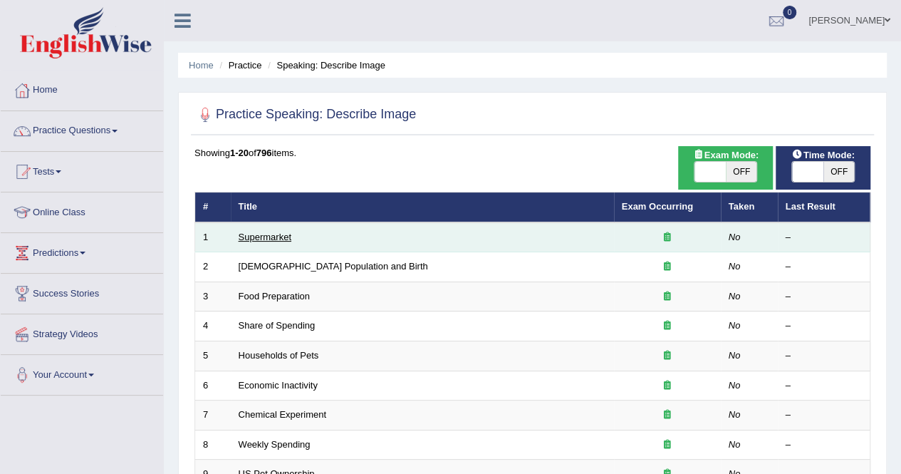
click at [247, 240] on link "Supermarket" at bounding box center [265, 237] width 53 height 11
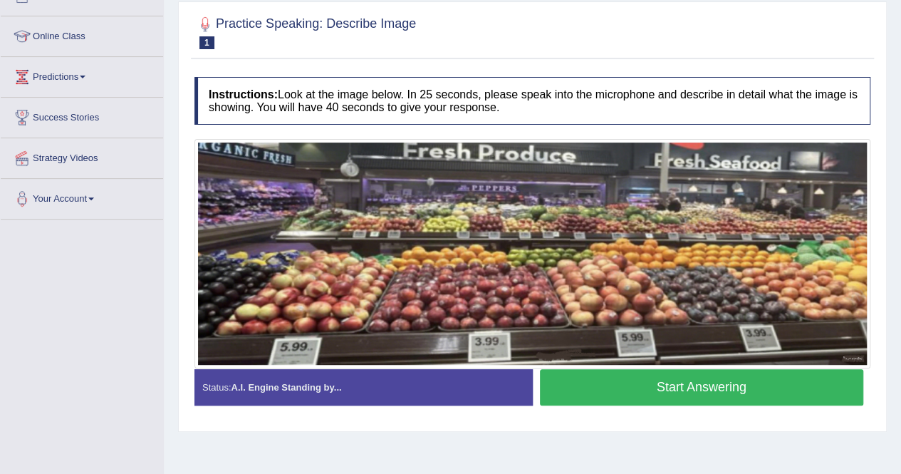
scroll to position [188, 0]
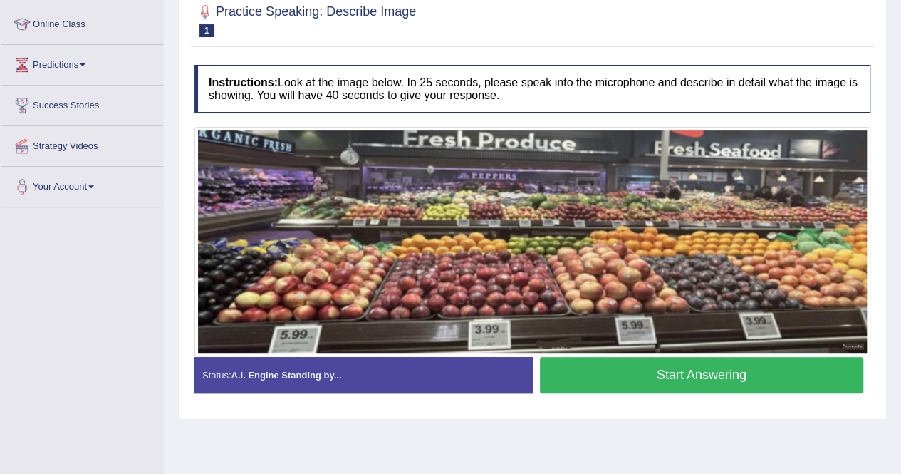
click at [707, 377] on button "Start Answering" at bounding box center [702, 375] width 324 height 36
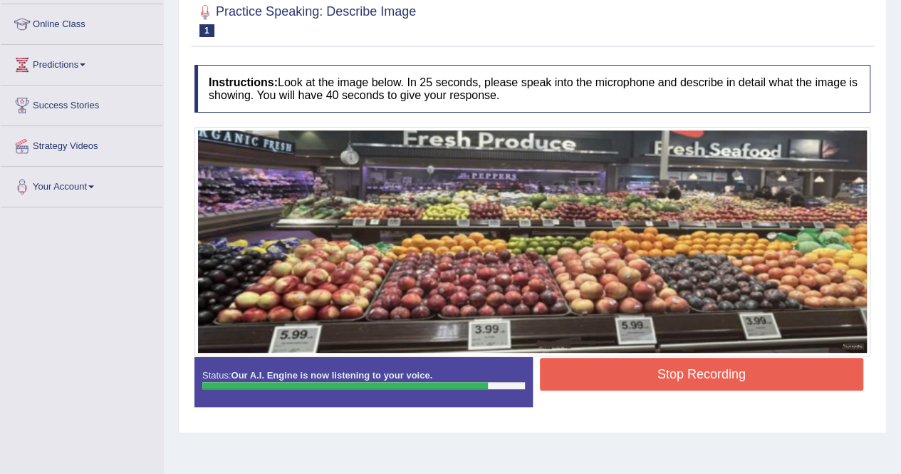
click at [707, 377] on button "Stop Recording" at bounding box center [702, 374] width 324 height 33
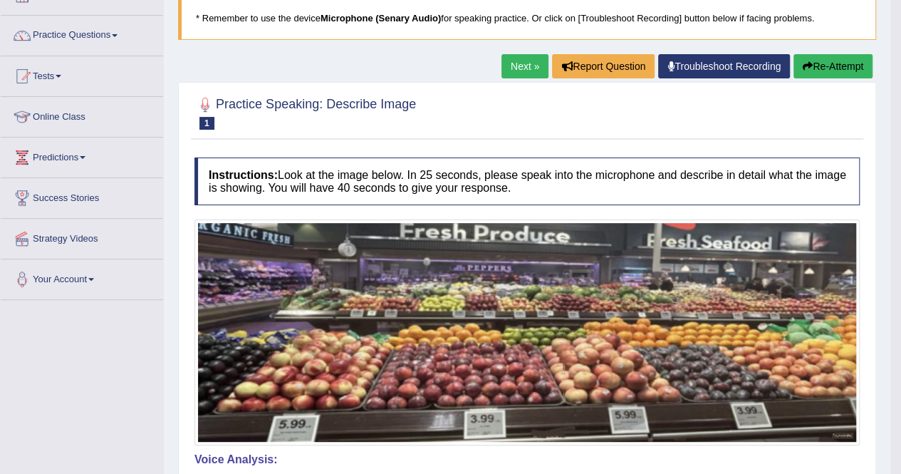
scroll to position [74, 0]
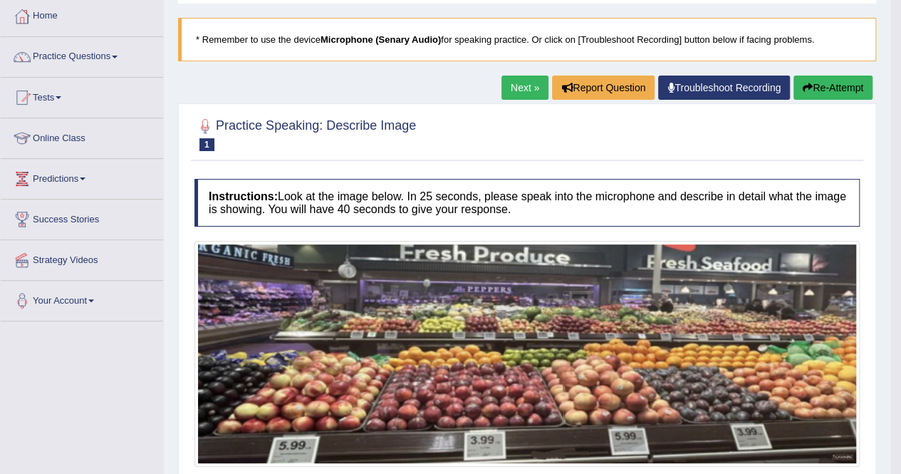
click at [815, 79] on button "Re-Attempt" at bounding box center [833, 88] width 79 height 24
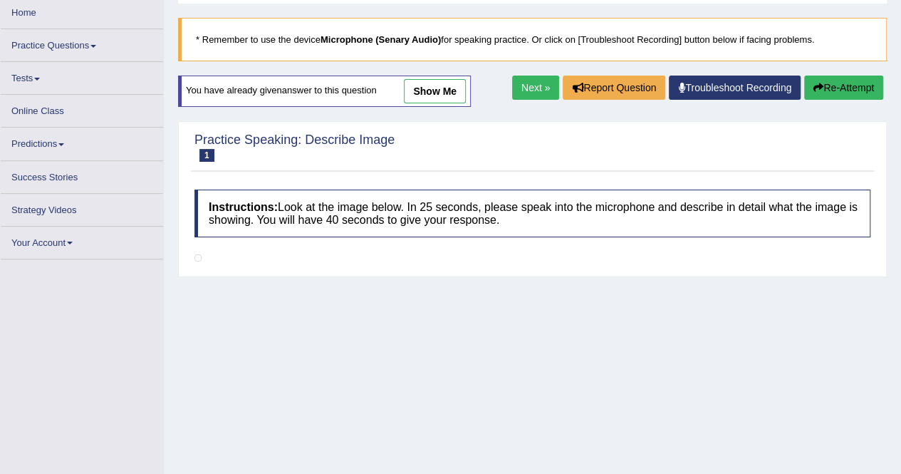
click at [515, 81] on link "Next »" at bounding box center [535, 88] width 47 height 24
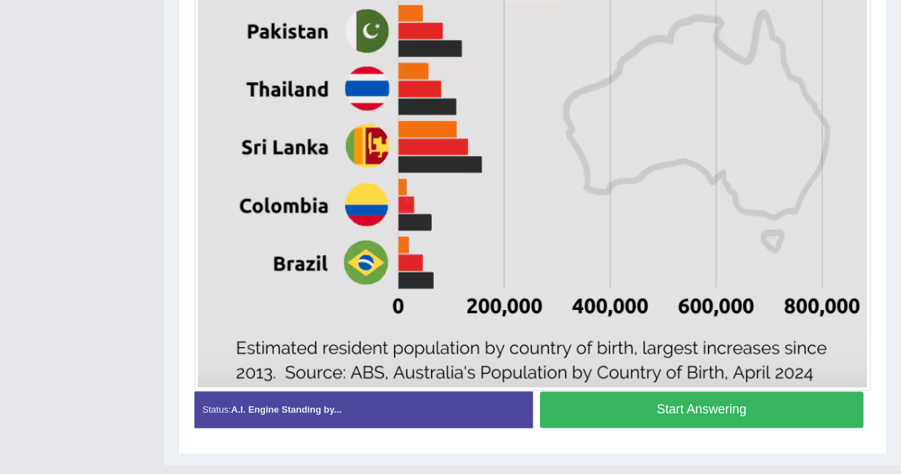
scroll to position [809, 0]
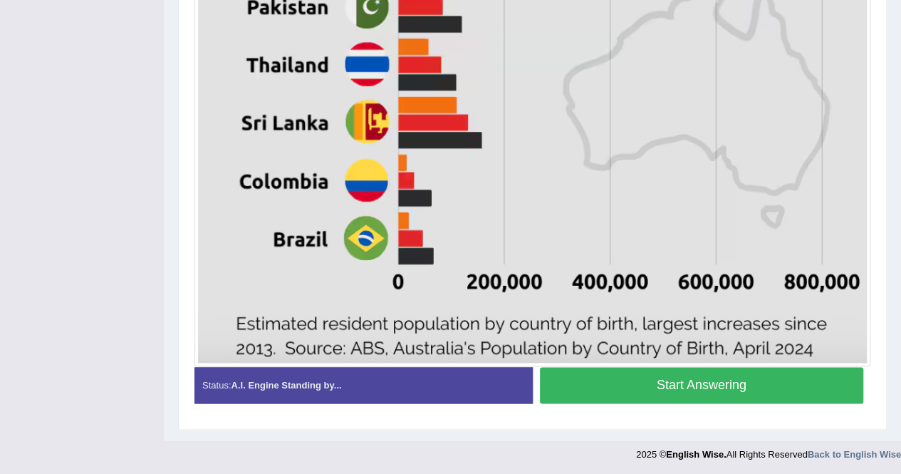
click at [757, 372] on button "Start Answering" at bounding box center [702, 385] width 324 height 36
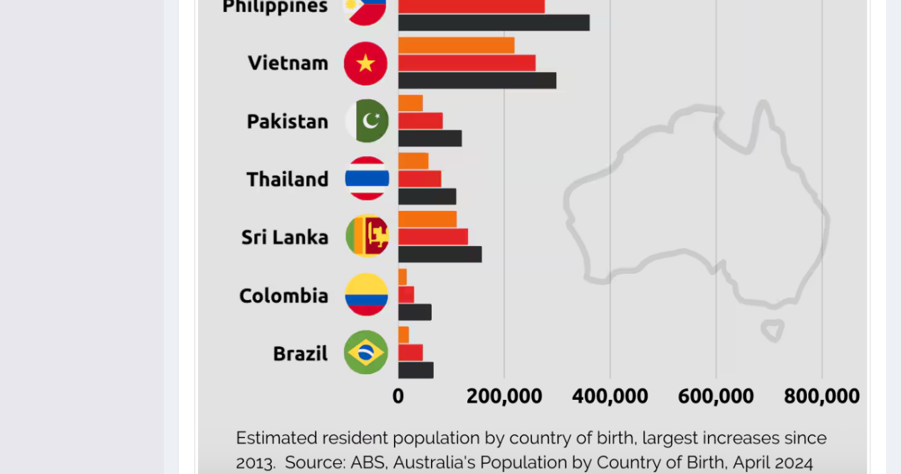
scroll to position [723, 0]
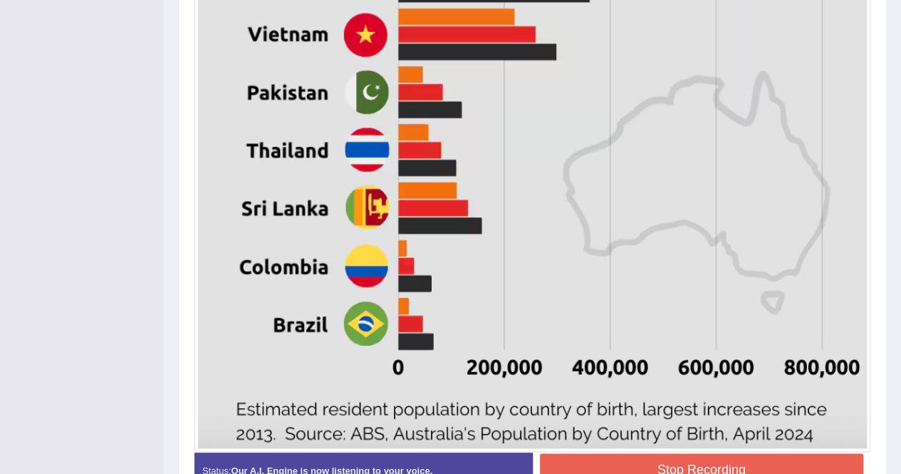
click at [789, 455] on button "Stop Recording" at bounding box center [702, 469] width 324 height 33
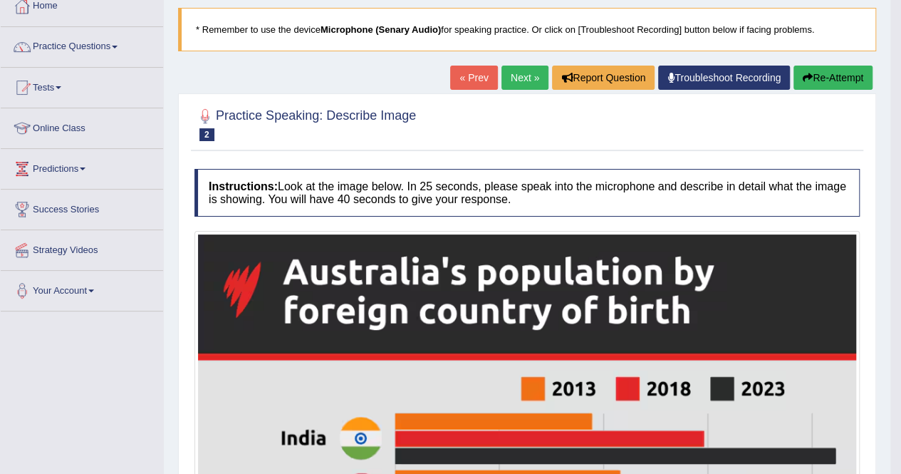
scroll to position [68, 0]
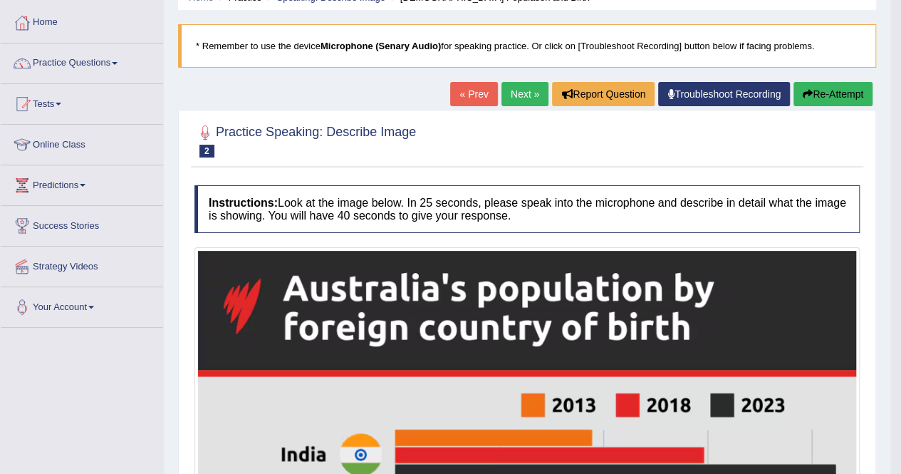
click at [527, 88] on link "Next »" at bounding box center [525, 94] width 47 height 24
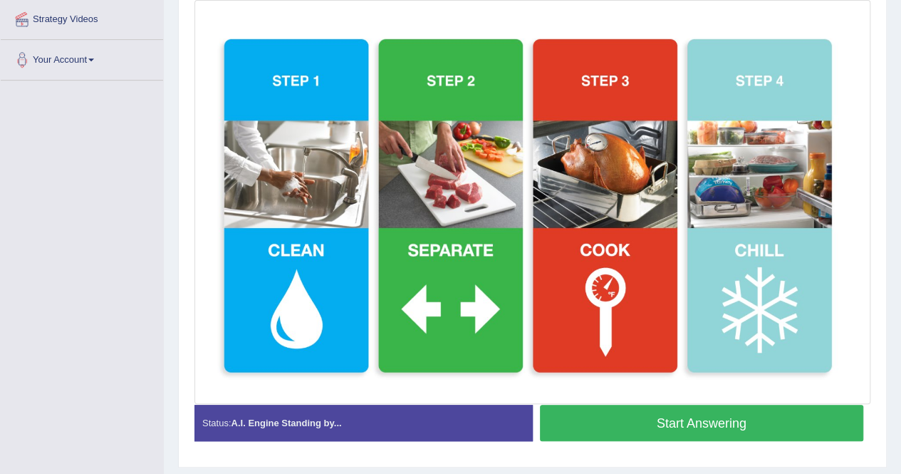
scroll to position [324, 0]
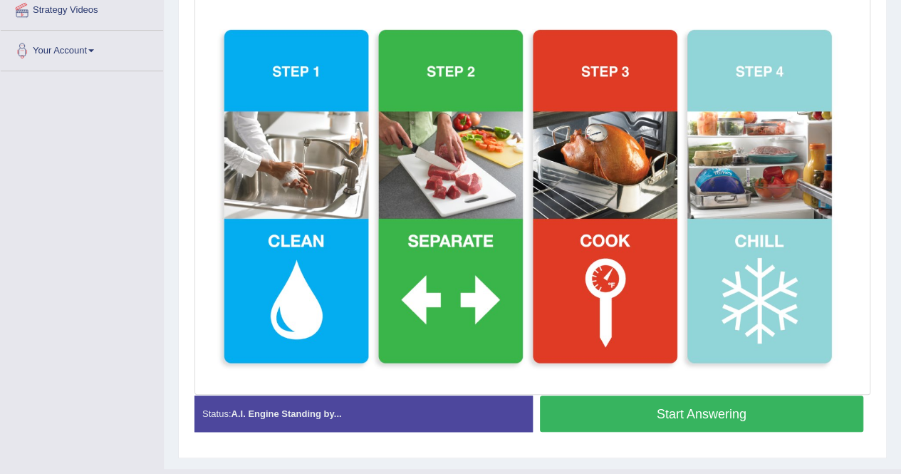
click at [780, 405] on button "Start Answering" at bounding box center [702, 413] width 324 height 36
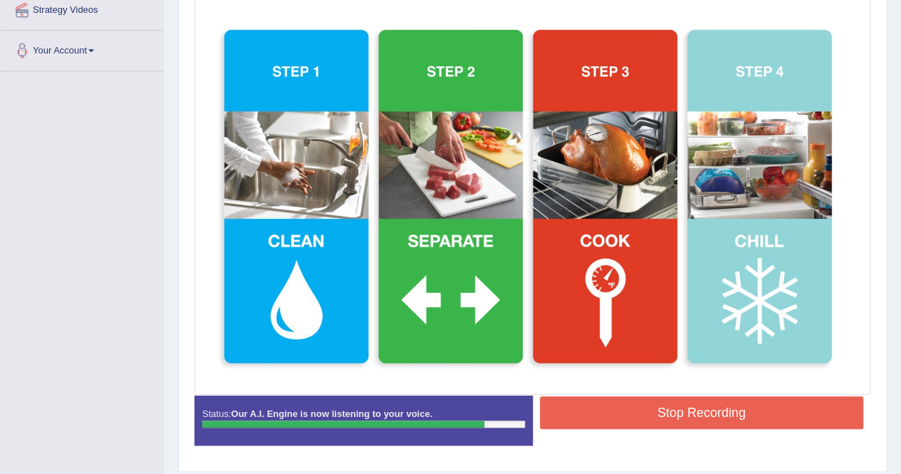
click at [754, 407] on button "Stop Recording" at bounding box center [702, 412] width 324 height 33
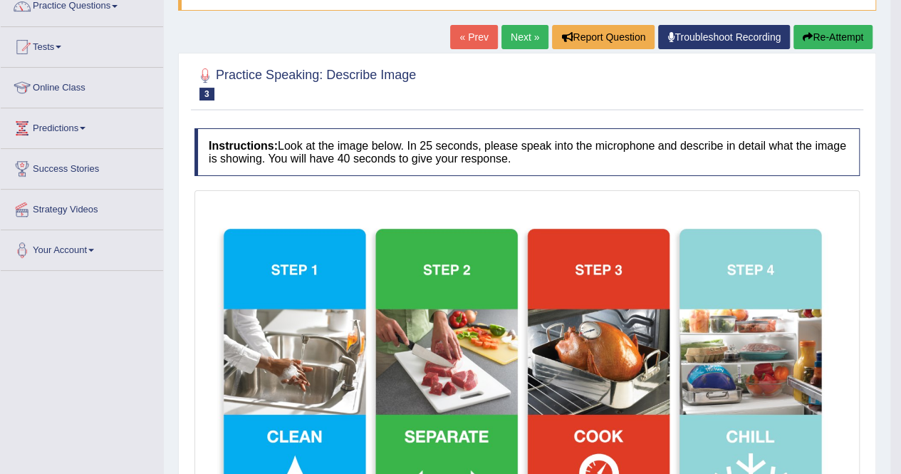
scroll to position [96, 0]
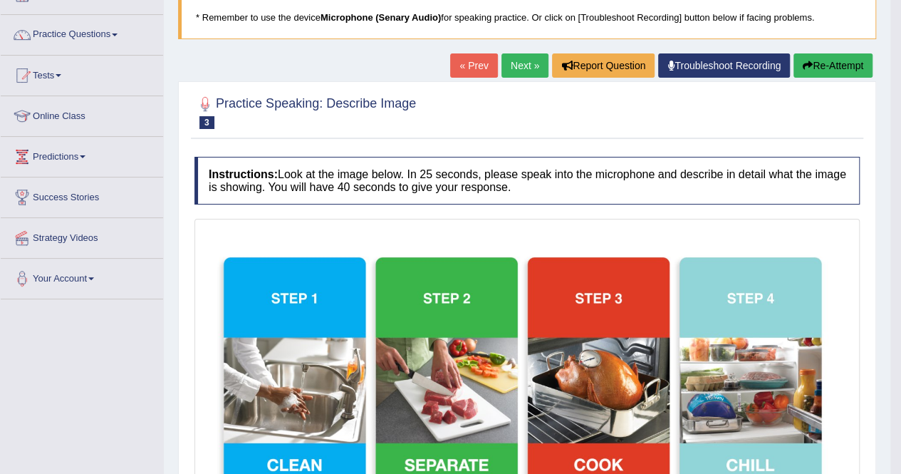
click at [519, 61] on link "Next »" at bounding box center [525, 65] width 47 height 24
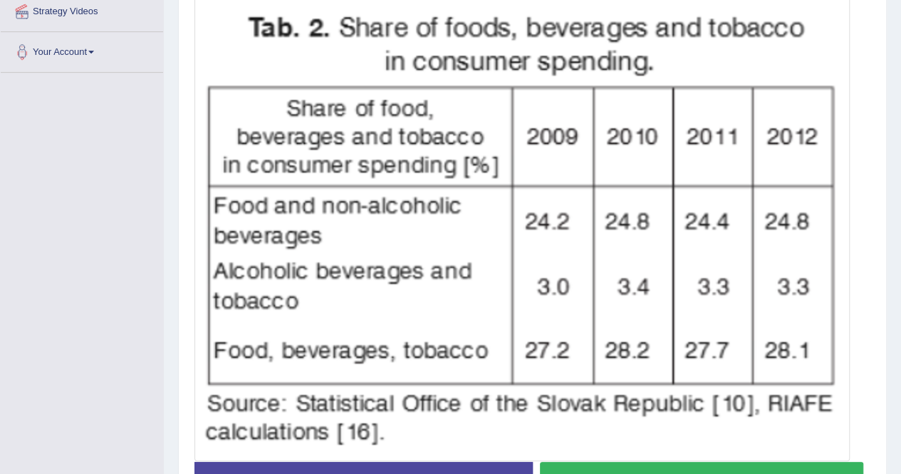
scroll to position [351, 0]
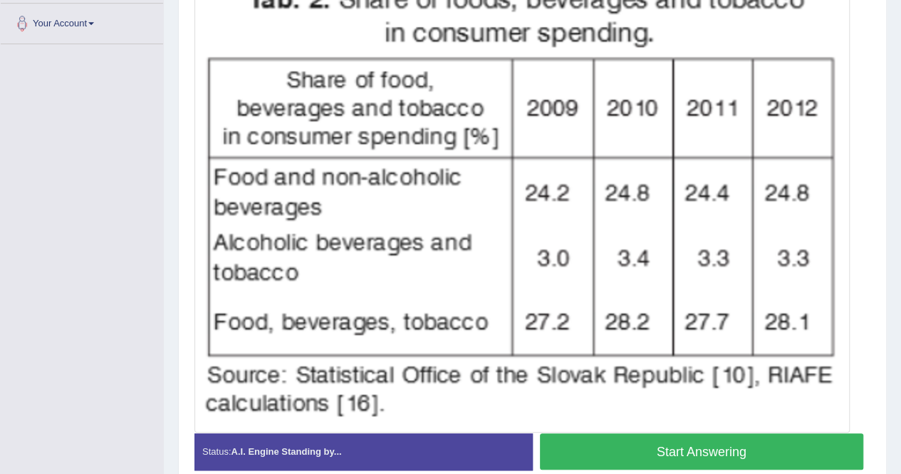
click at [724, 452] on button "Start Answering" at bounding box center [702, 451] width 324 height 36
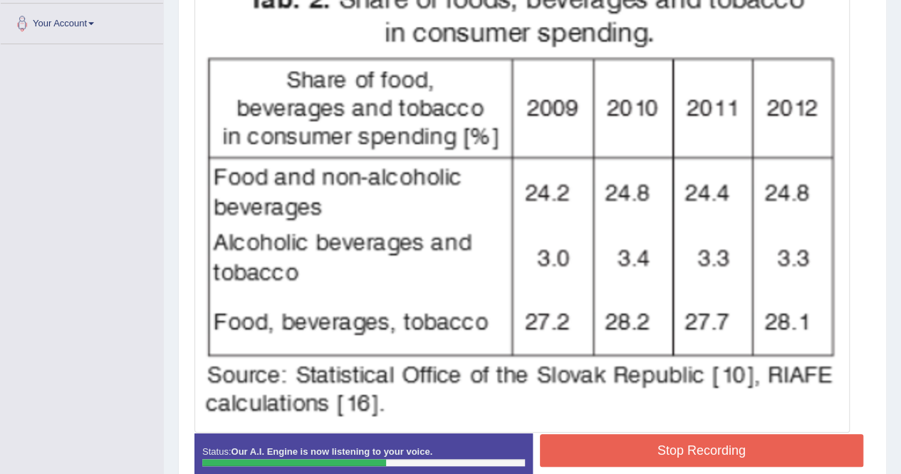
click at [720, 445] on button "Stop Recording" at bounding box center [702, 450] width 324 height 33
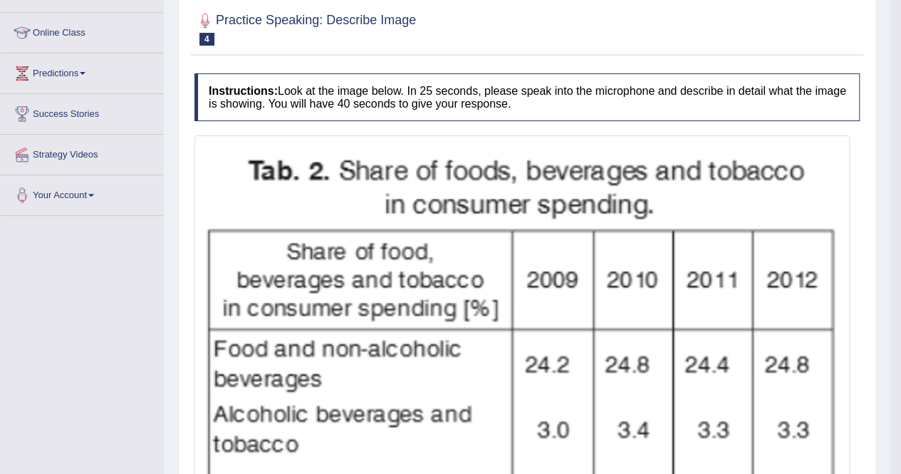
scroll to position [152, 0]
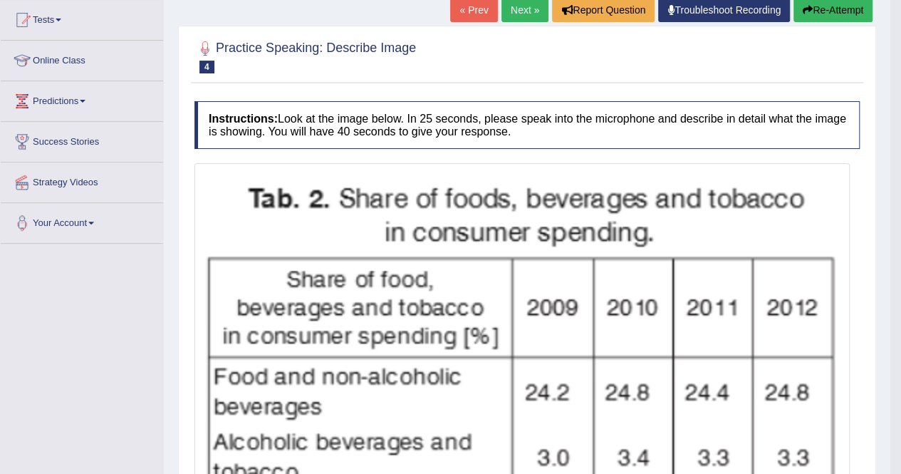
click at [900, 6] on body "Toggle navigation Home Practice Questions Speaking Practice Read Aloud Repeat S…" at bounding box center [450, 85] width 901 height 474
drag, startPoint x: 900, startPoint y: 6, endPoint x: 908, endPoint y: 6, distance: 7.8
click at [901, 6] on html "Toggle navigation Home Practice Questions Speaking Practice Read Aloud Repeat S…" at bounding box center [450, 85] width 901 height 474
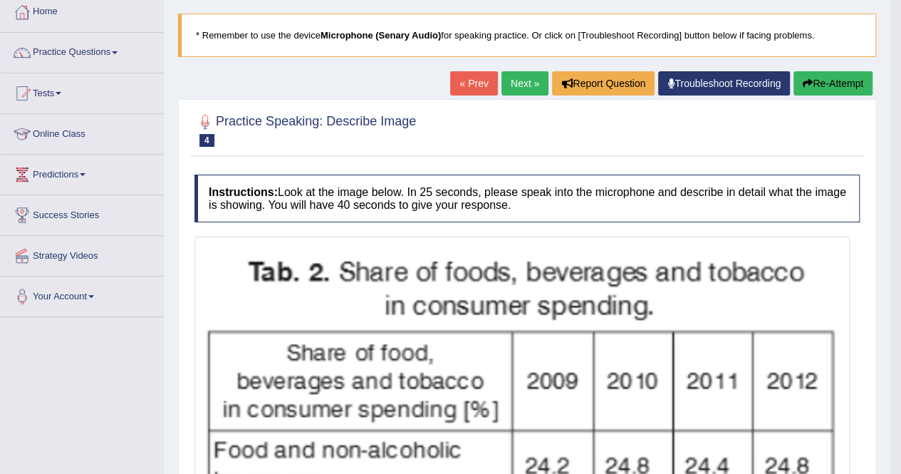
scroll to position [66, 0]
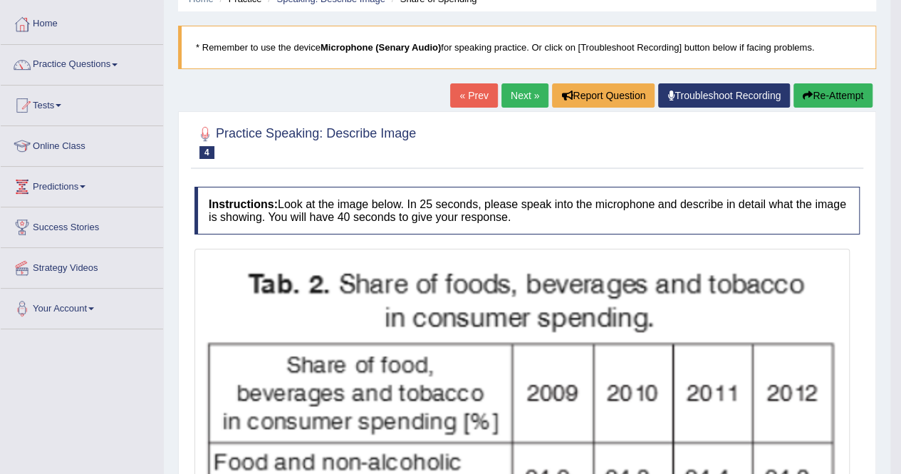
click at [526, 90] on link "Next »" at bounding box center [525, 95] width 47 height 24
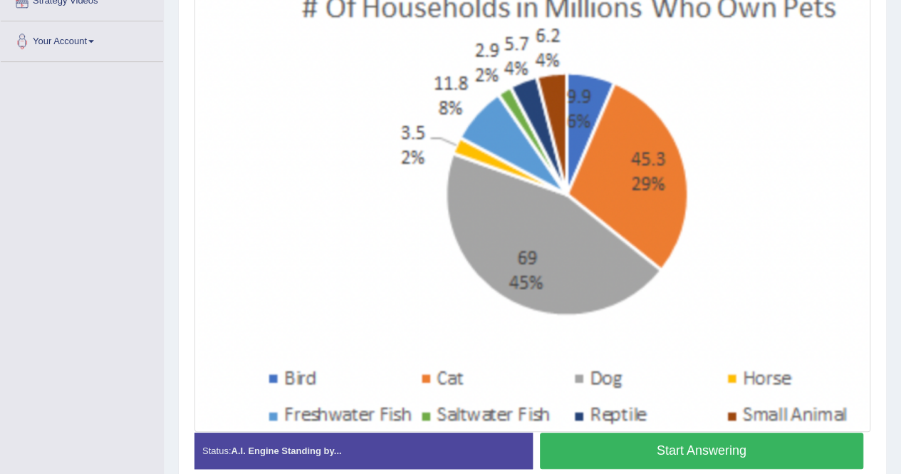
scroll to position [342, 0]
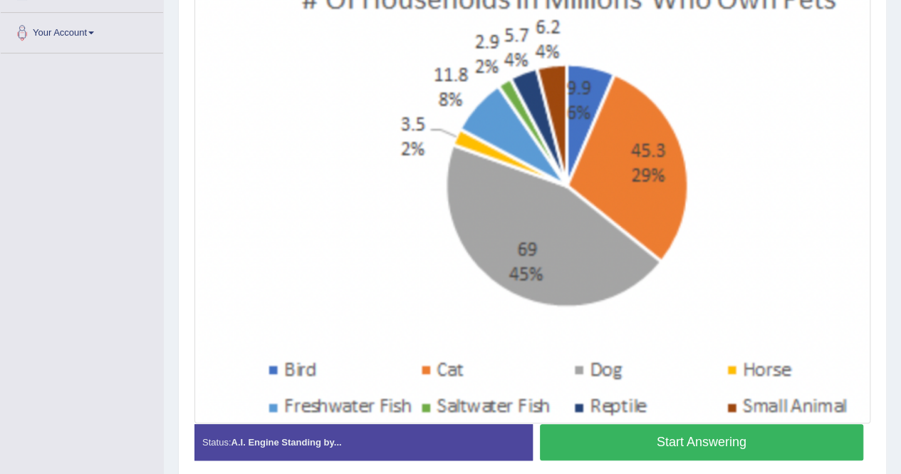
click at [723, 443] on button "Start Answering" at bounding box center [702, 442] width 324 height 36
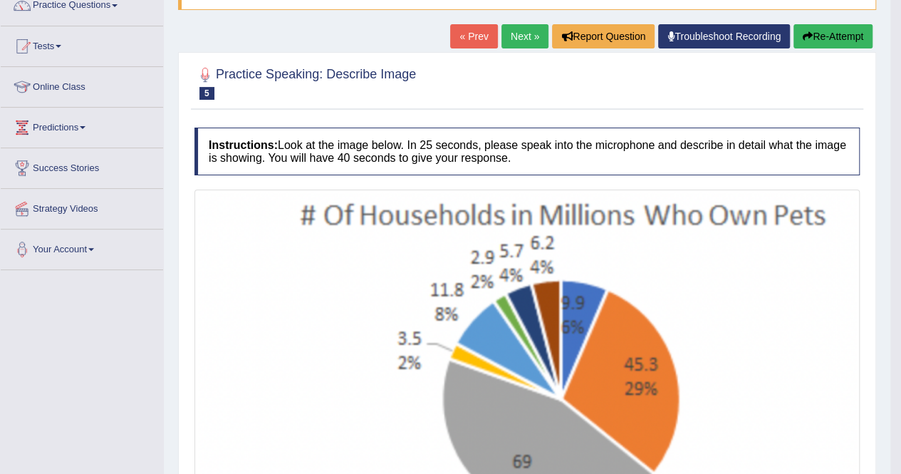
scroll to position [114, 0]
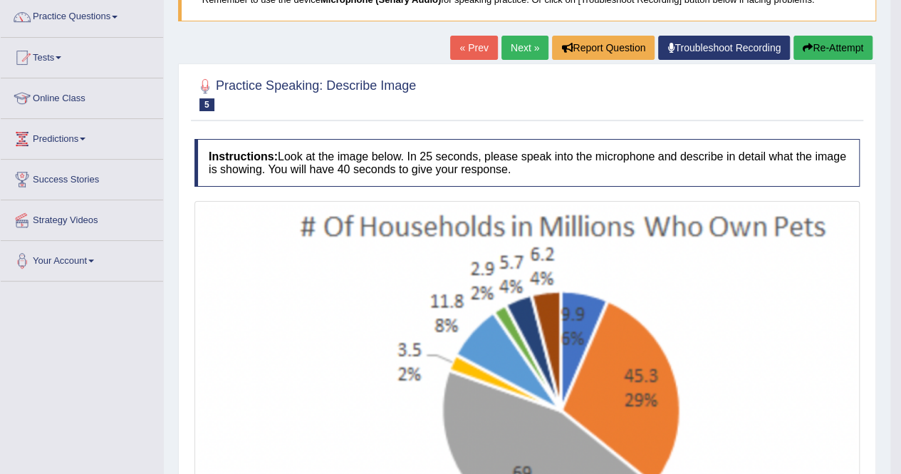
drag, startPoint x: 821, startPoint y: 64, endPoint x: 742, endPoint y: 136, distance: 106.4
click at [510, 53] on link "Next »" at bounding box center [525, 48] width 47 height 24
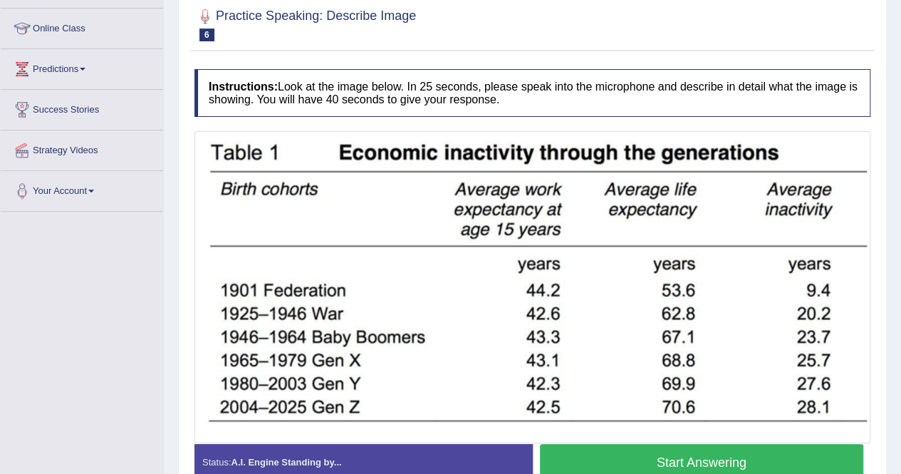
scroll to position [171, 0]
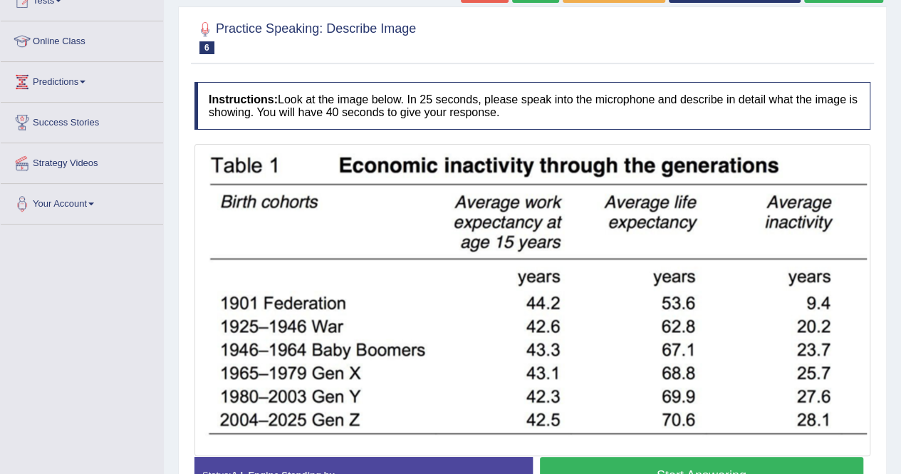
click at [662, 462] on button "Start Answering" at bounding box center [702, 475] width 324 height 36
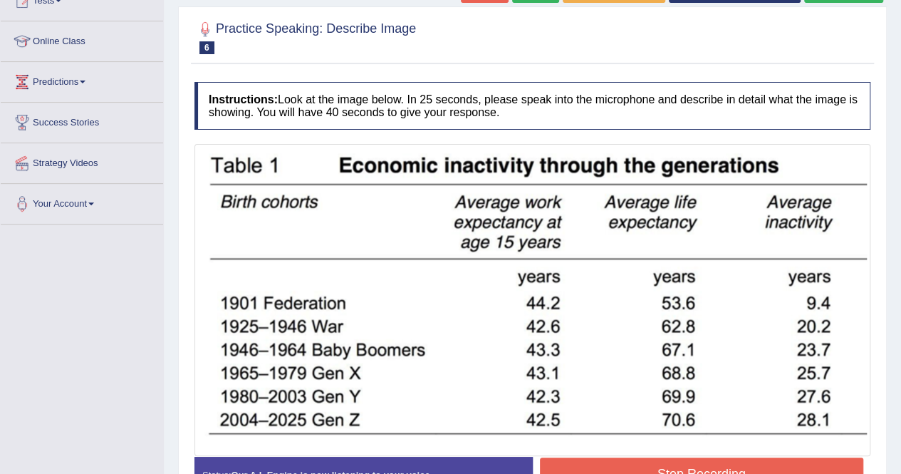
click at [662, 462] on button "Stop Recording" at bounding box center [702, 473] width 324 height 33
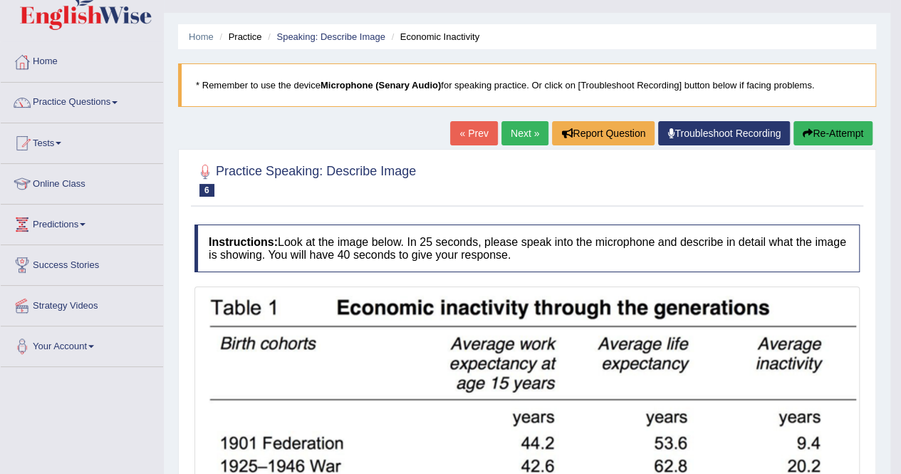
scroll to position [0, 0]
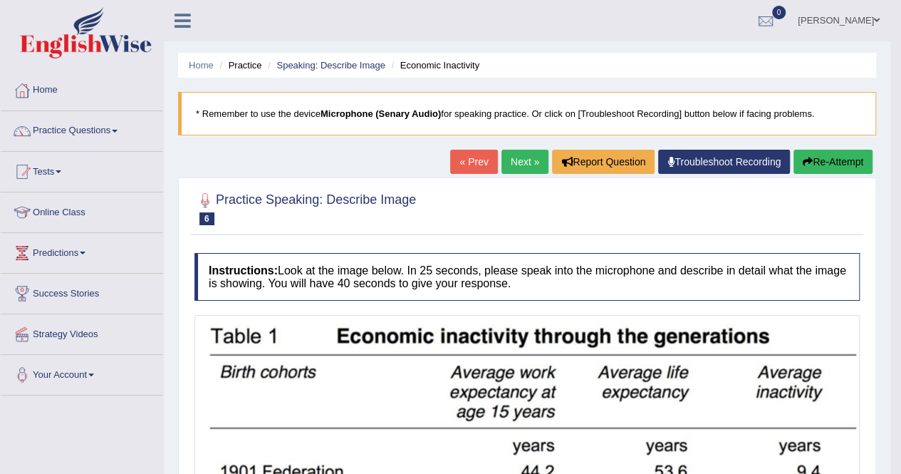
click at [520, 158] on link "Next »" at bounding box center [525, 162] width 47 height 24
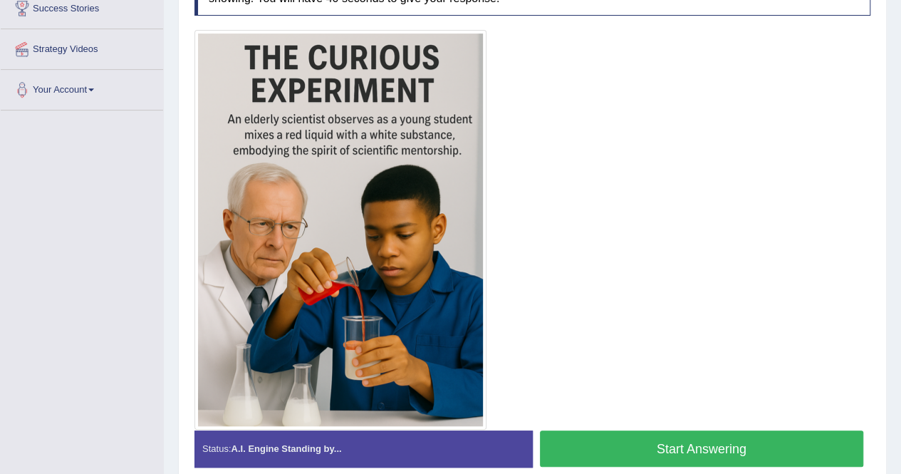
scroll to position [256, 0]
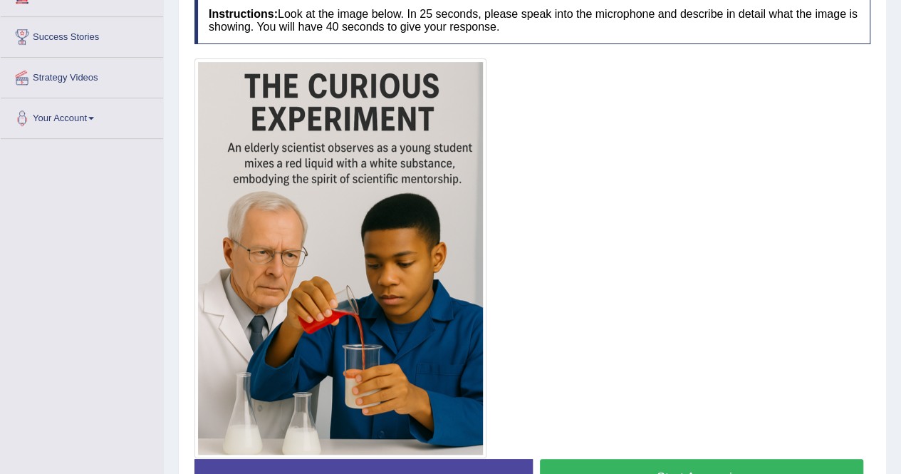
drag, startPoint x: 605, startPoint y: 252, endPoint x: 600, endPoint y: 304, distance: 53.0
click at [600, 304] on div at bounding box center [533, 258] width 676 height 400
click at [596, 470] on button "Start Answering" at bounding box center [702, 477] width 324 height 36
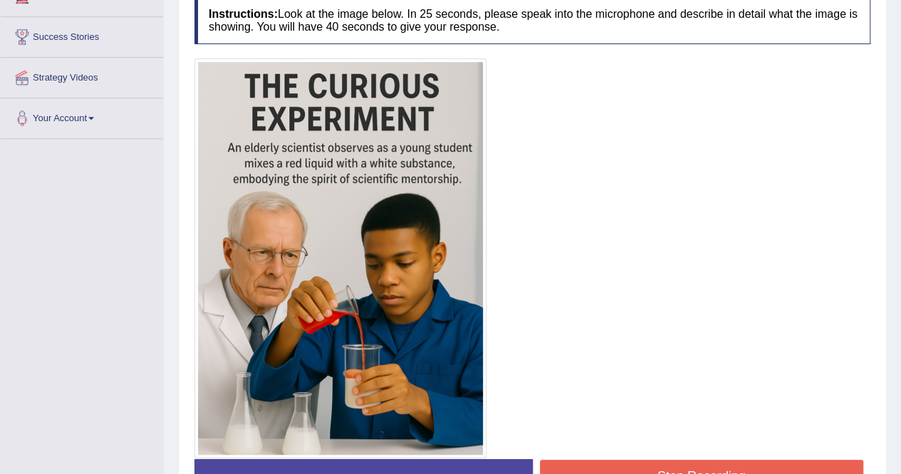
click at [596, 470] on button "Stop Recording" at bounding box center [702, 476] width 324 height 33
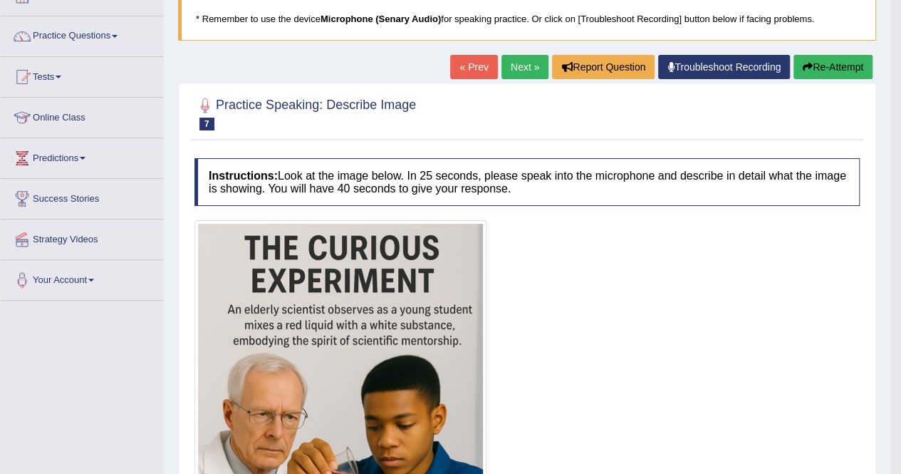
scroll to position [85, 0]
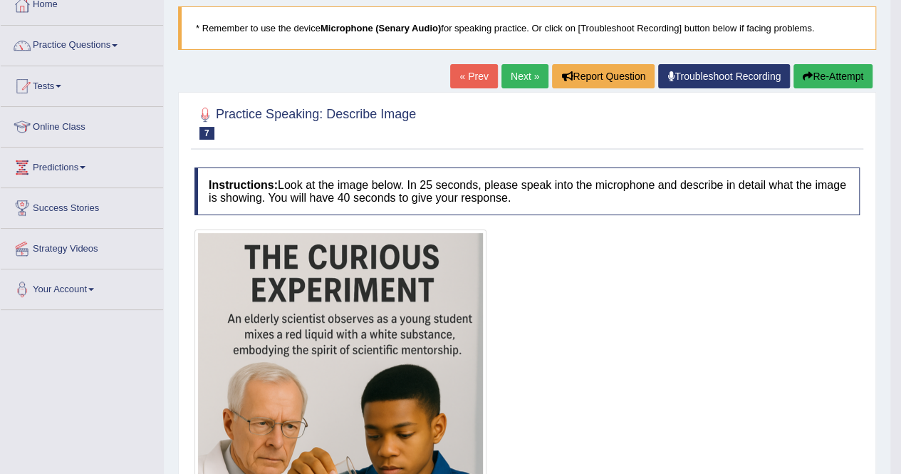
click at [522, 72] on link "Next »" at bounding box center [525, 76] width 47 height 24
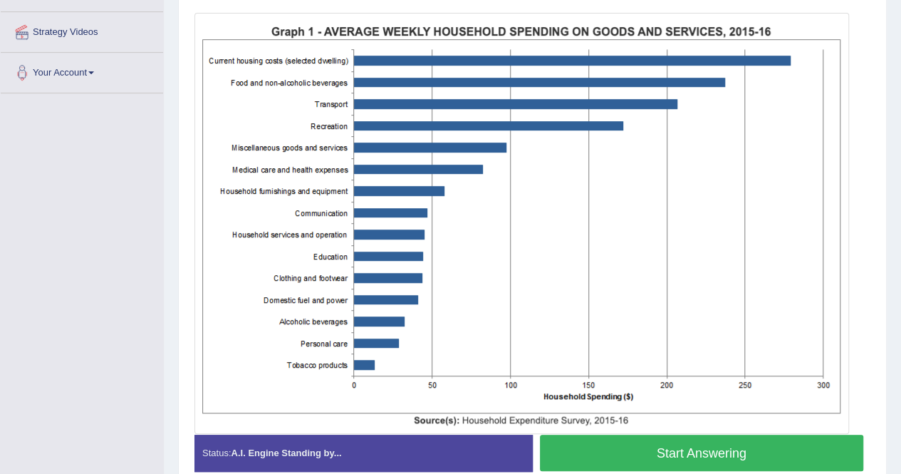
scroll to position [313, 0]
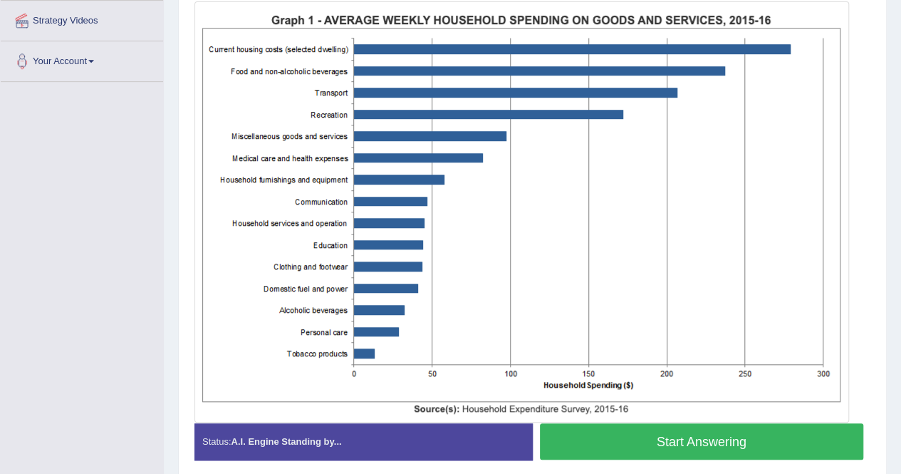
click at [737, 445] on button "Start Answering" at bounding box center [702, 441] width 324 height 36
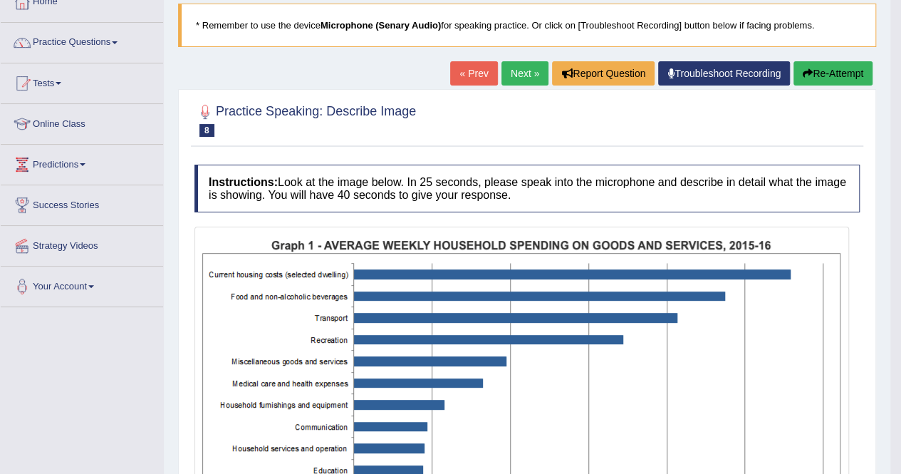
scroll to position [85, 0]
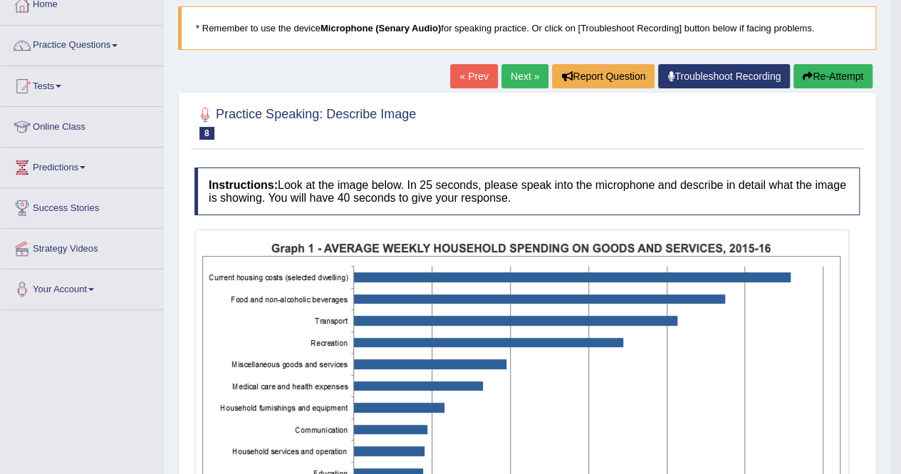
click at [522, 79] on link "Next »" at bounding box center [525, 76] width 47 height 24
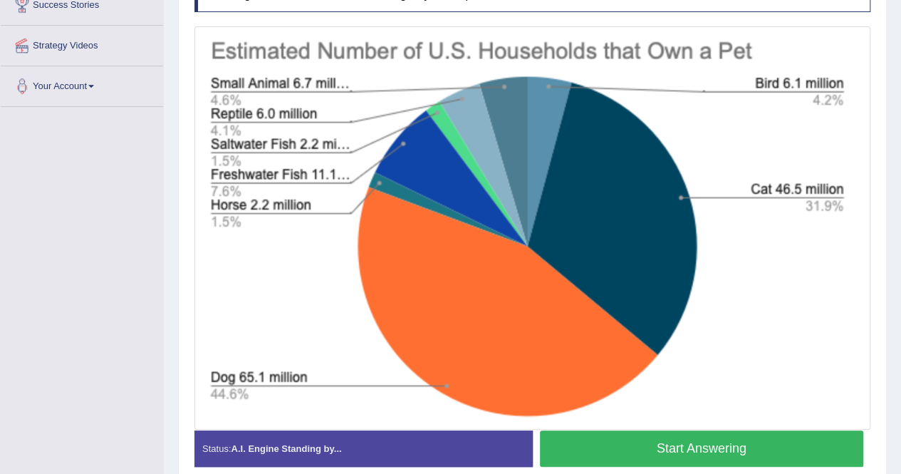
scroll to position [313, 0]
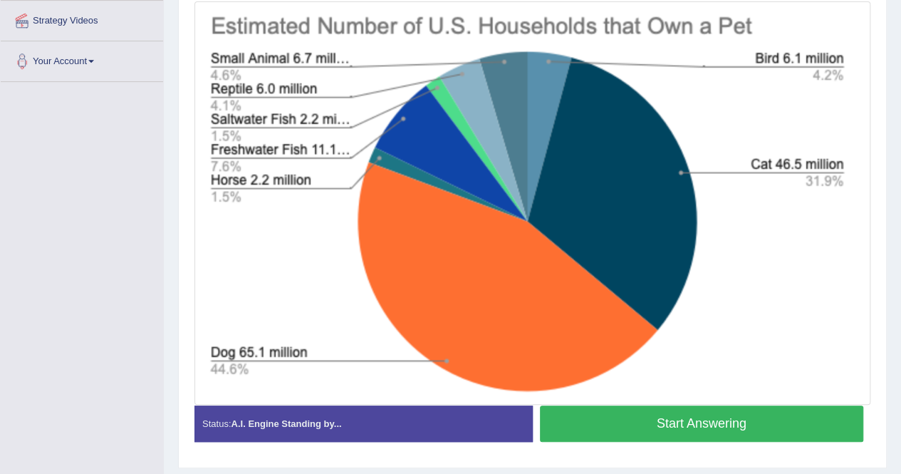
click at [732, 430] on button "Start Answering" at bounding box center [702, 423] width 324 height 36
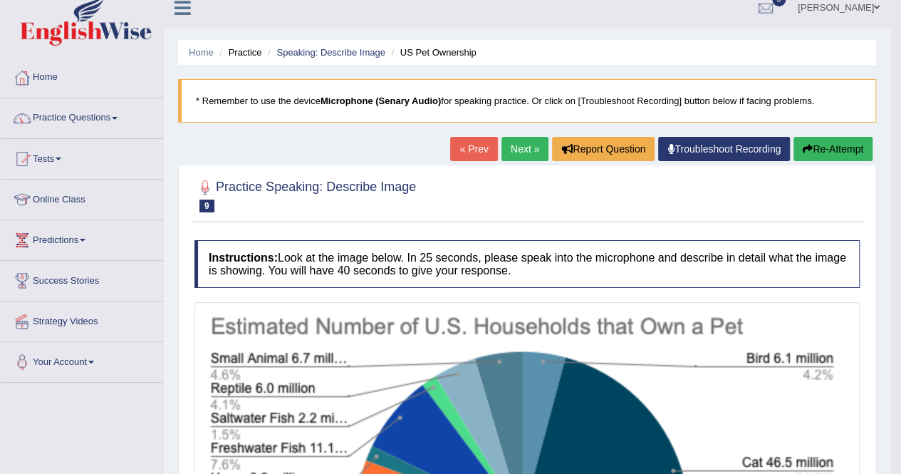
scroll to position [0, 0]
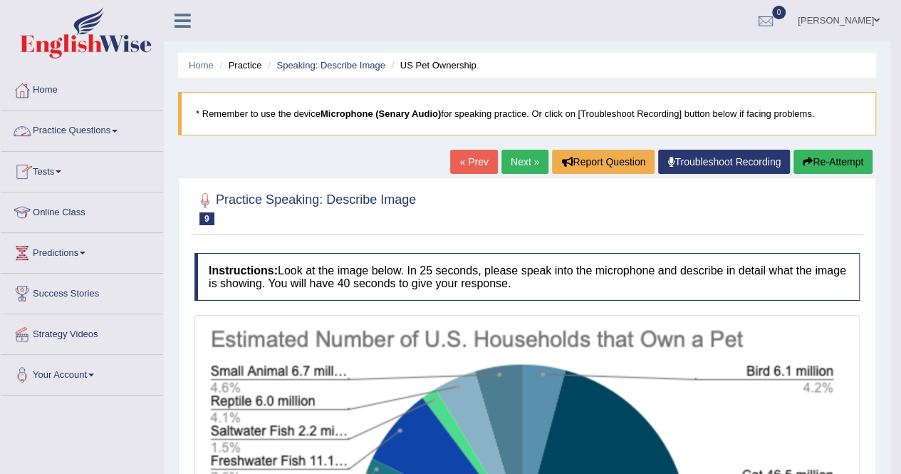
click at [115, 129] on link "Practice Questions" at bounding box center [82, 129] width 162 height 36
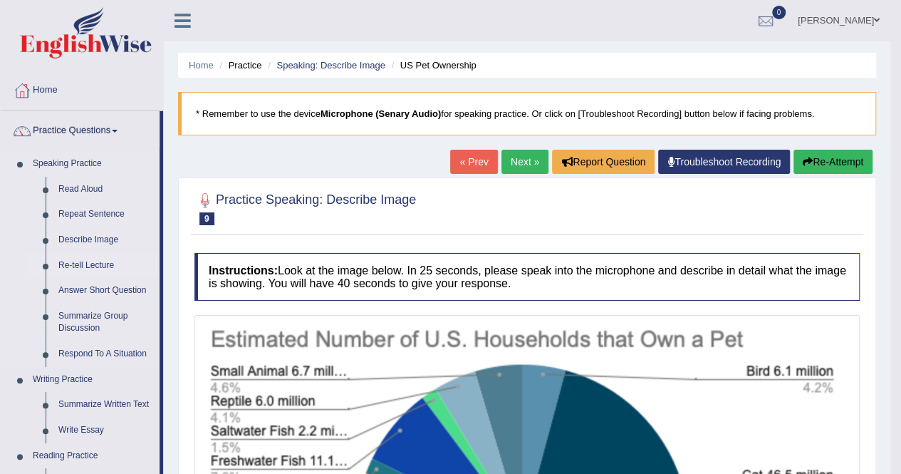
click at [86, 259] on link "Re-tell Lecture" at bounding box center [106, 266] width 108 height 26
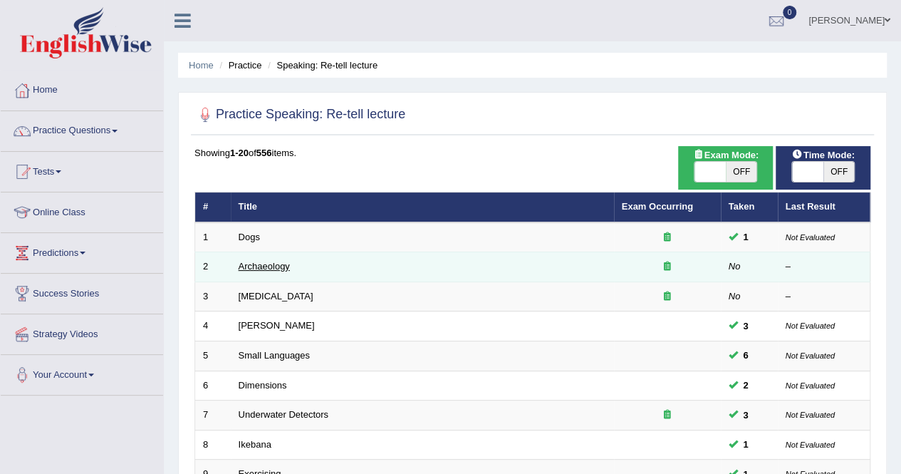
click at [256, 269] on link "Archaeology" at bounding box center [264, 266] width 51 height 11
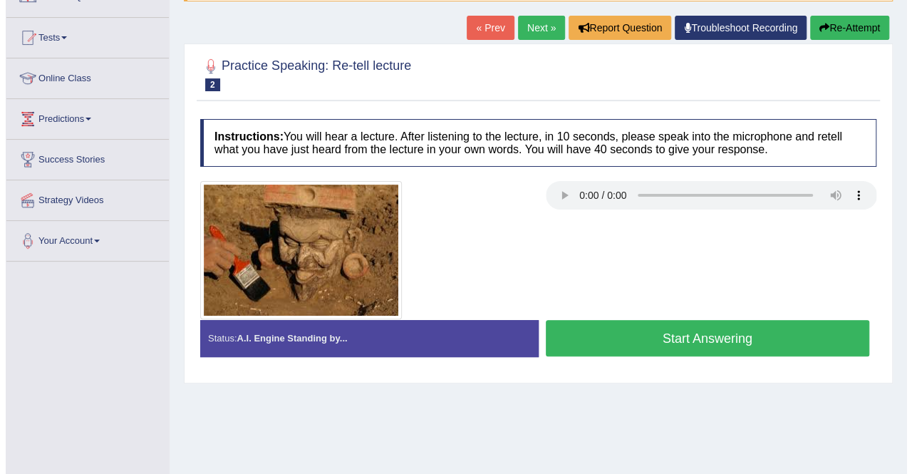
scroll to position [142, 0]
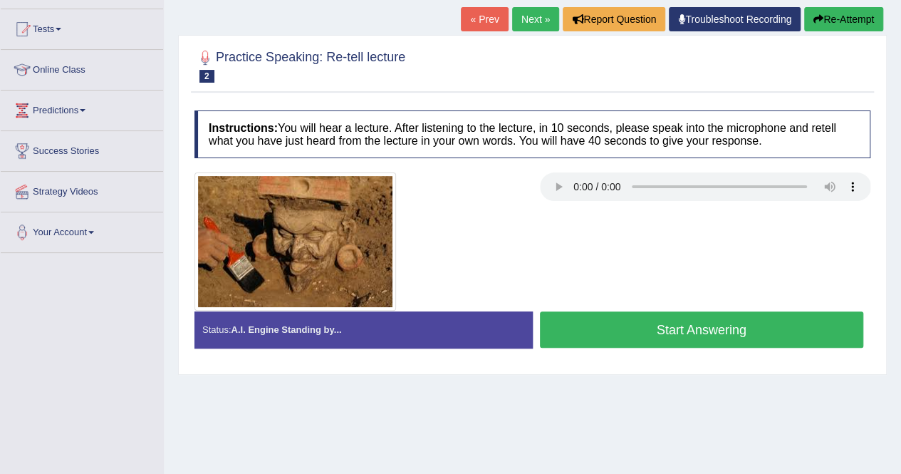
click at [741, 427] on div "Home Practice Speaking: Re-tell lecture Archaeology * Remember to use the devic…" at bounding box center [532, 214] width 737 height 712
click at [624, 331] on button "Start Answering" at bounding box center [702, 329] width 324 height 36
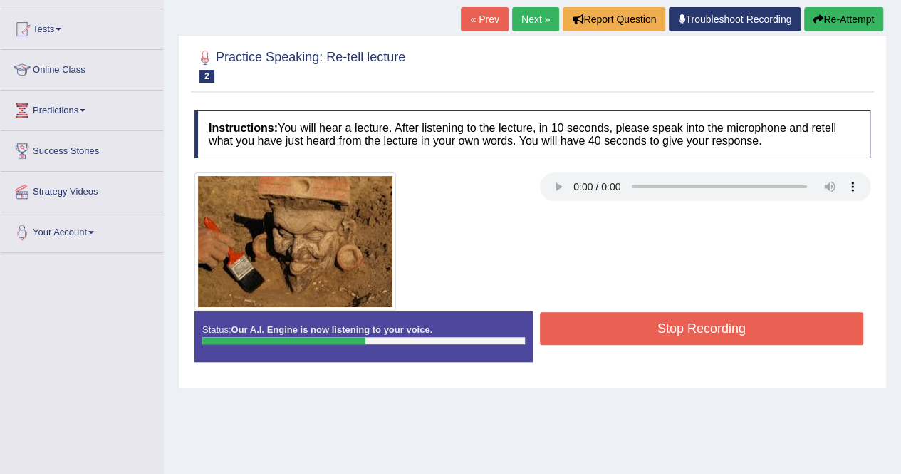
click at [624, 331] on button "Stop Recording" at bounding box center [702, 328] width 324 height 33
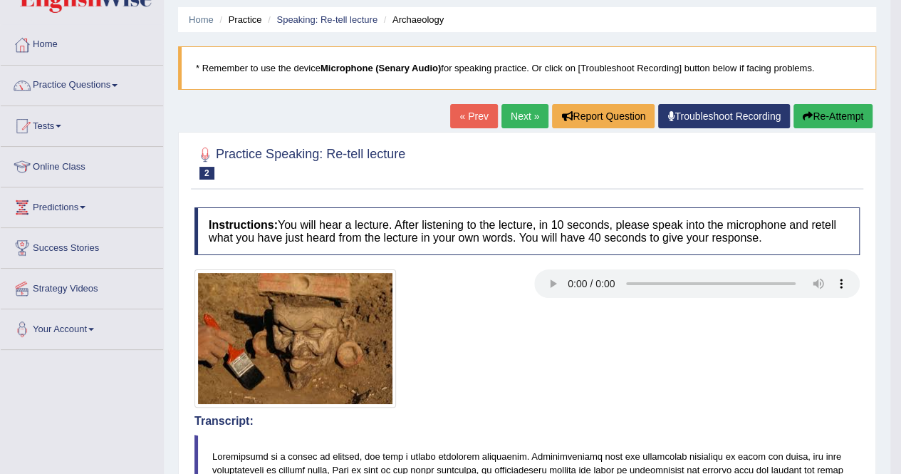
scroll to position [28, 0]
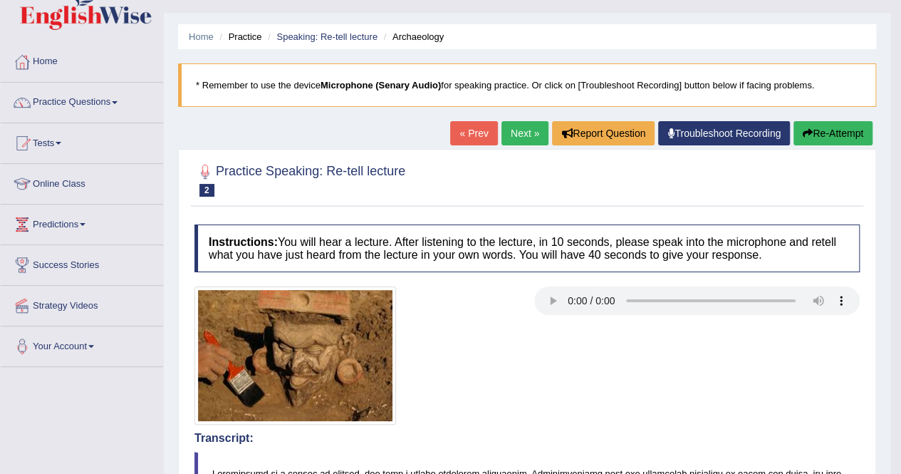
click at [521, 127] on link "Next »" at bounding box center [525, 133] width 47 height 24
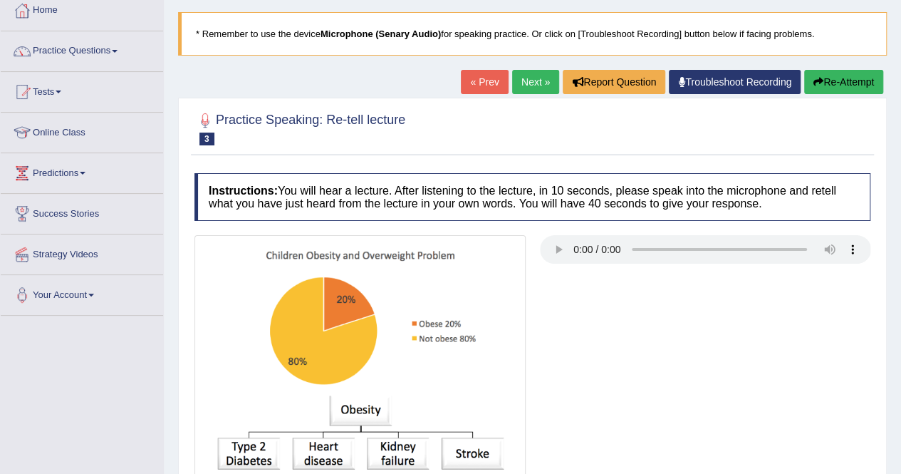
scroll to position [114, 0]
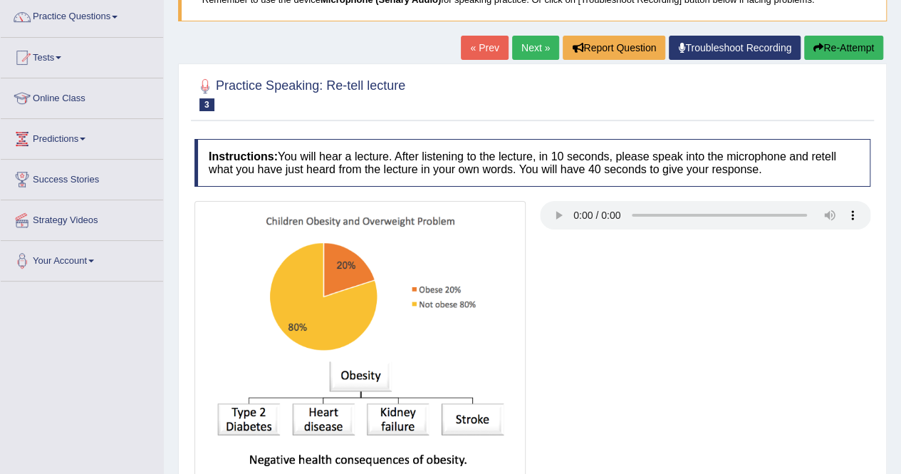
click at [556, 219] on div at bounding box center [532, 343] width 690 height 285
click at [710, 307] on div at bounding box center [532, 343] width 690 height 285
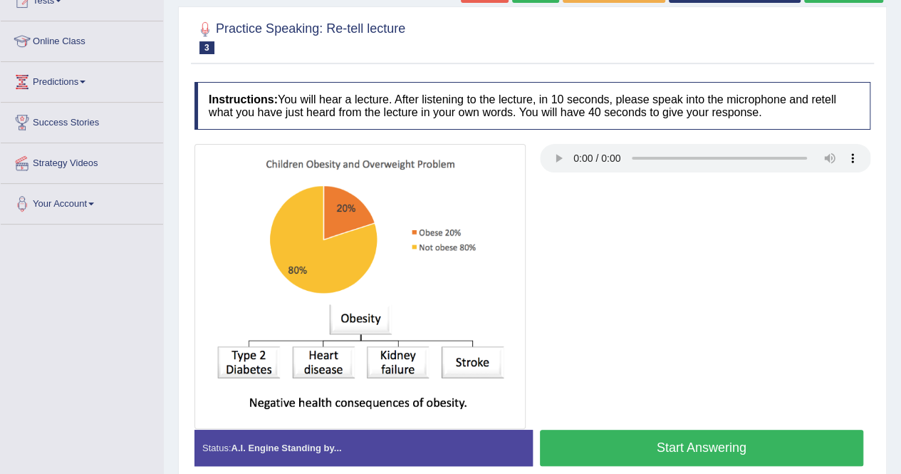
scroll to position [199, 0]
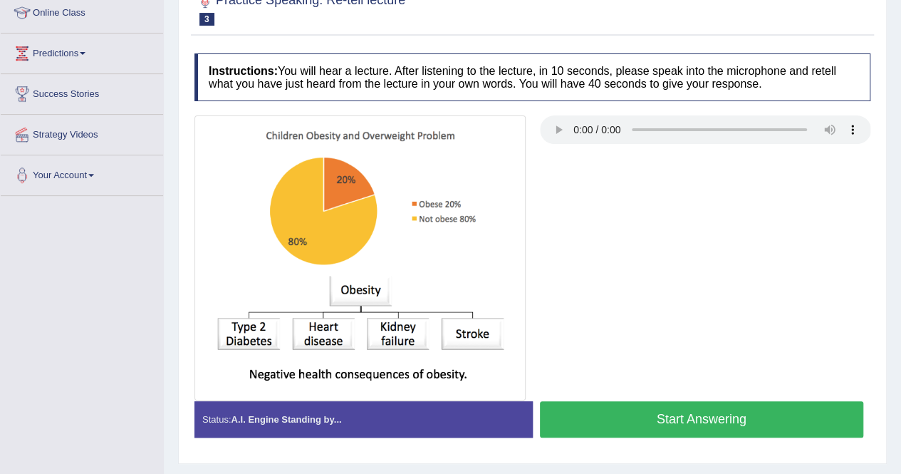
click at [747, 408] on button "Start Answering" at bounding box center [702, 419] width 324 height 36
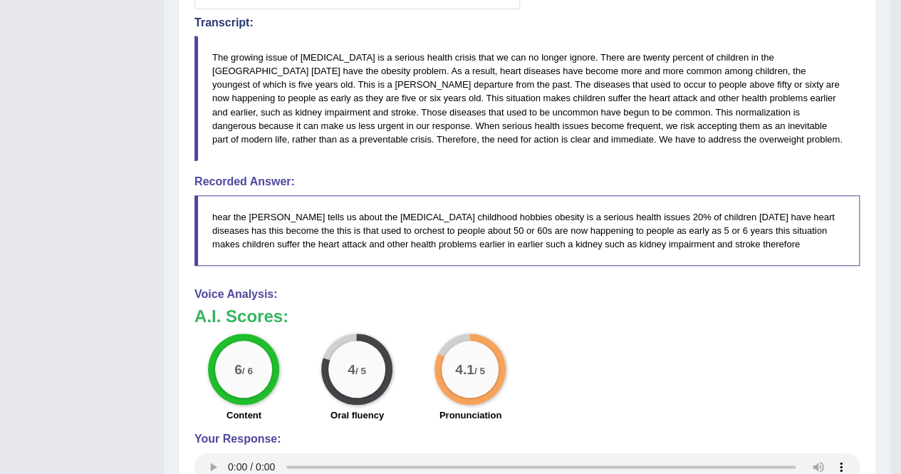
scroll to position [598, 0]
